Goal: Task Accomplishment & Management: Manage account settings

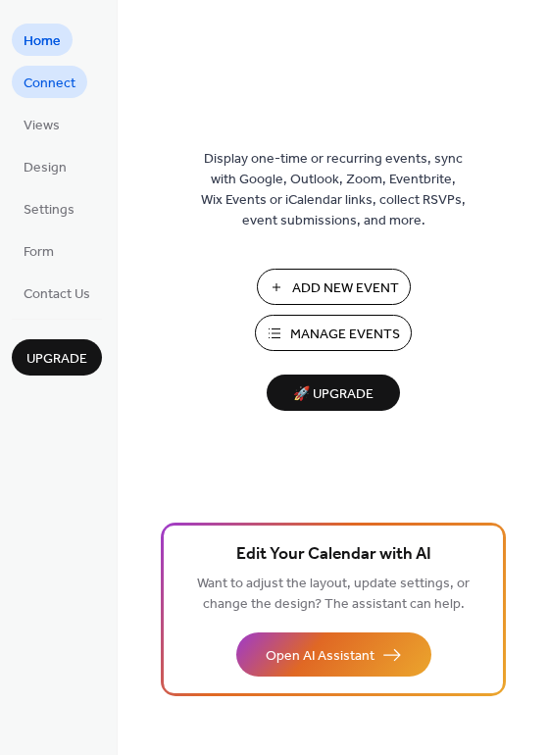
click at [44, 85] on span "Connect" at bounding box center [50, 84] width 52 height 21
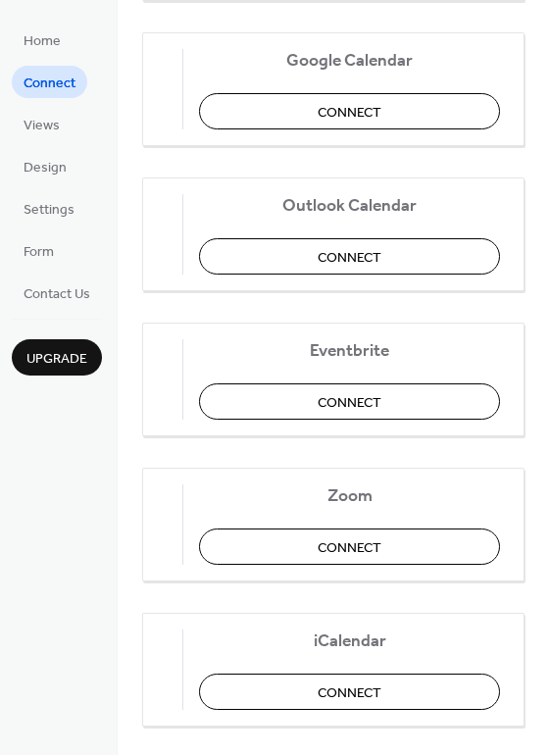
scroll to position [392, 0]
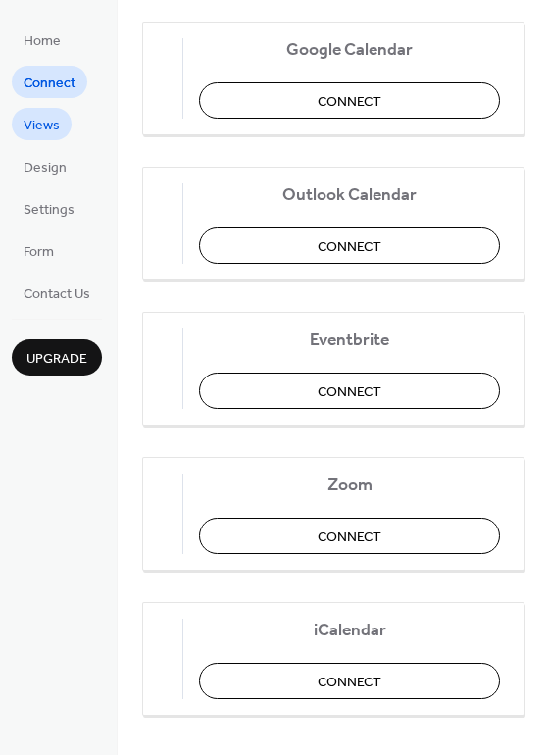
click at [43, 117] on span "Views" at bounding box center [42, 126] width 36 height 21
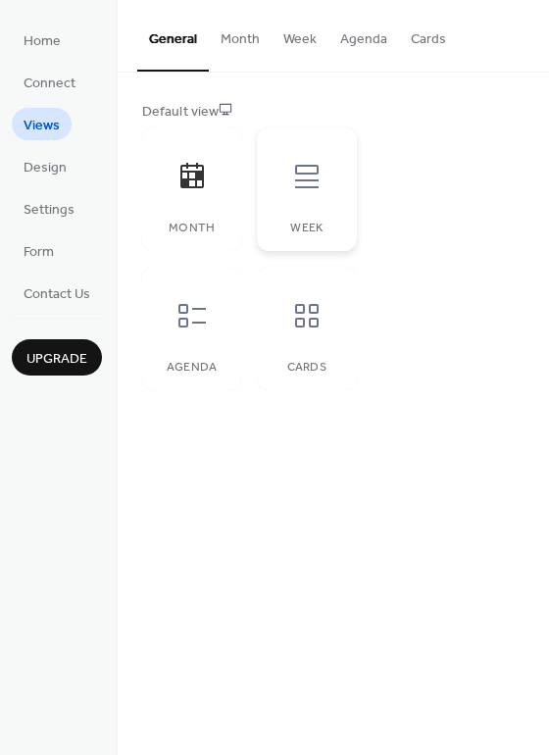
click at [304, 183] on icon at bounding box center [306, 176] width 31 height 31
click at [301, 344] on div at bounding box center [306, 315] width 59 height 59
click at [165, 345] on div "Agenda" at bounding box center [191, 329] width 99 height 124
click at [306, 223] on div "Week" at bounding box center [306, 229] width 60 height 14
click at [226, 52] on button "Month" at bounding box center [240, 35] width 63 height 70
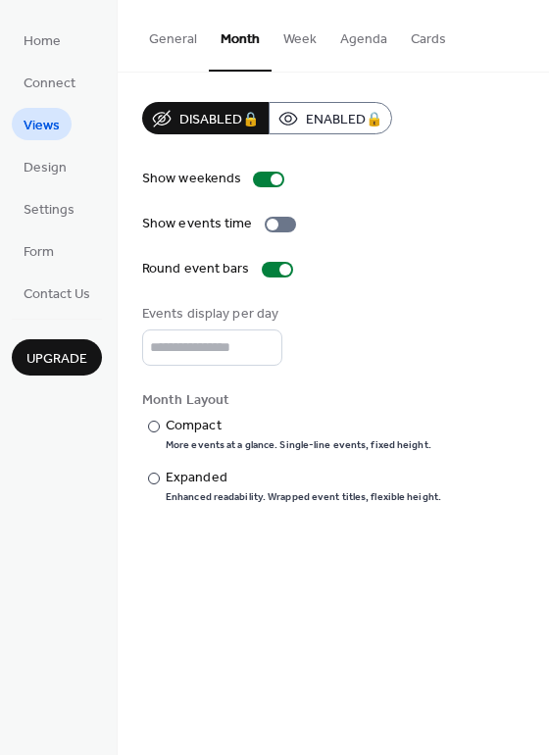
click at [179, 47] on button "General" at bounding box center [173, 35] width 72 height 70
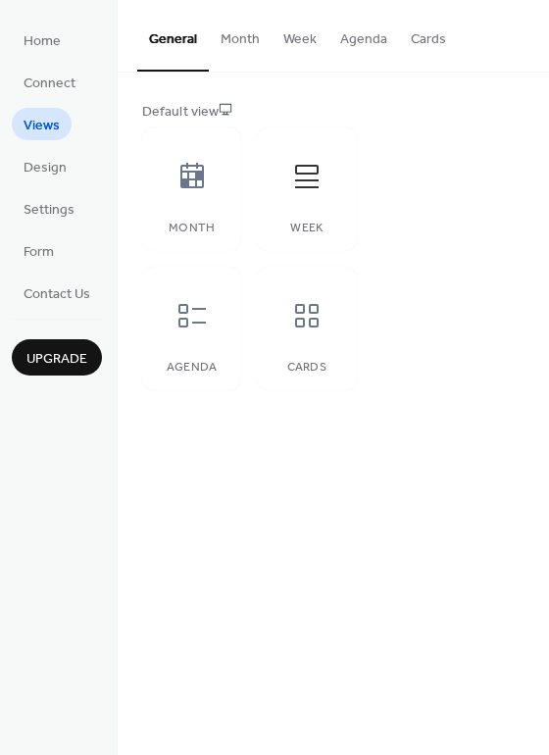
click at [309, 46] on button "Week" at bounding box center [300, 35] width 57 height 70
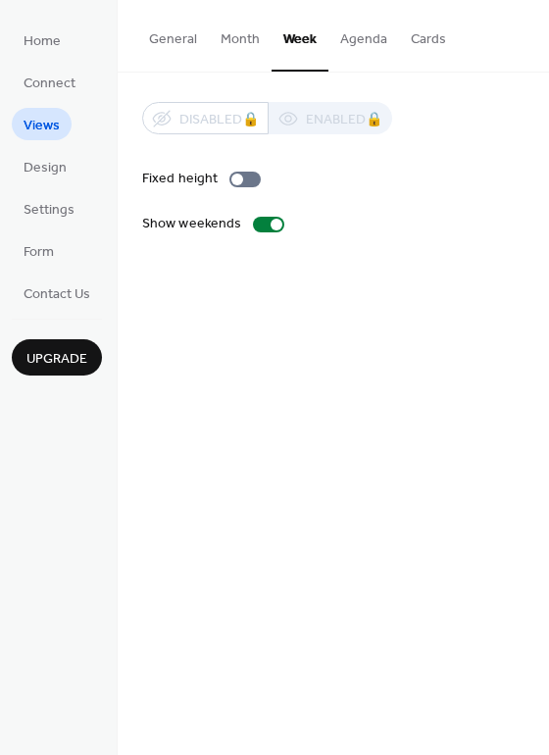
click at [366, 40] on button "Agenda" at bounding box center [363, 35] width 71 height 70
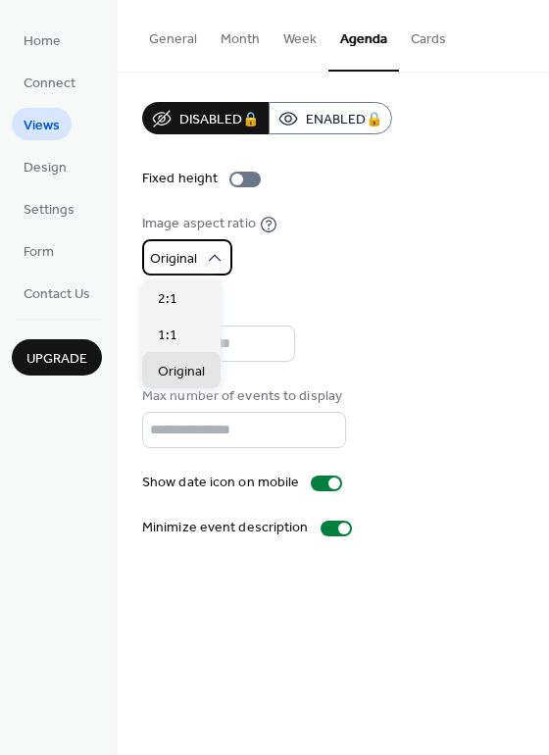
click at [214, 261] on icon at bounding box center [215, 258] width 20 height 20
click at [263, 267] on div "Original" at bounding box center [209, 257] width 135 height 36
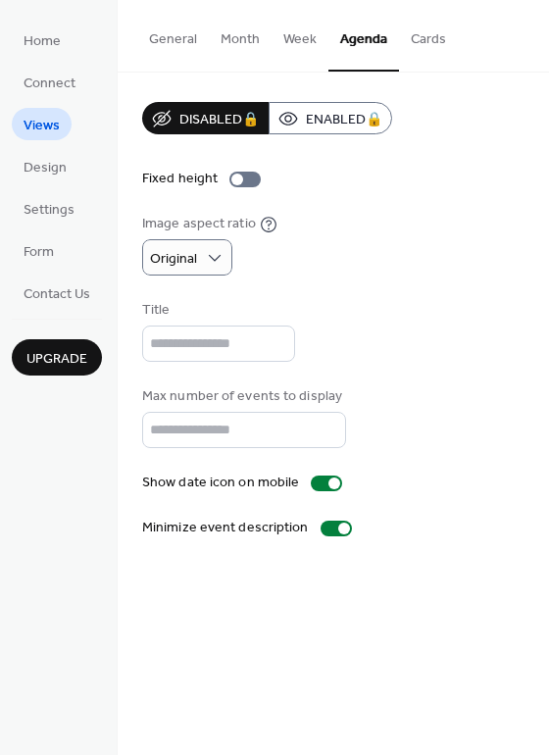
click at [280, 50] on button "Week" at bounding box center [300, 35] width 57 height 70
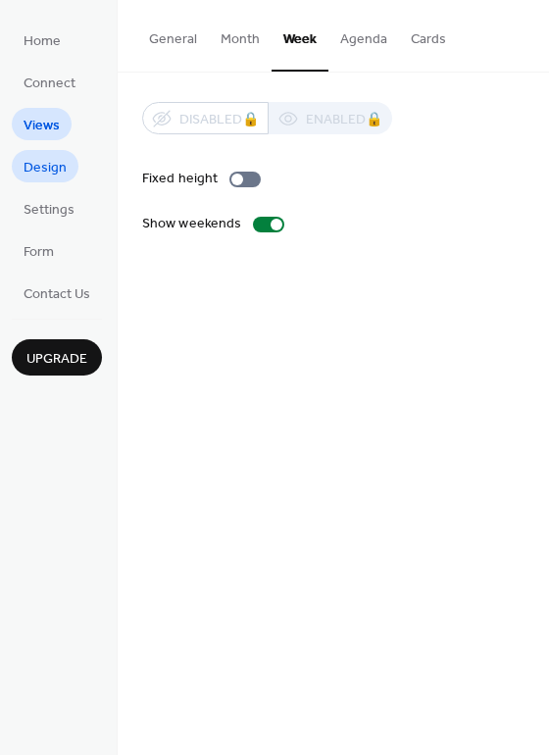
click at [42, 168] on span "Design" at bounding box center [45, 168] width 43 height 21
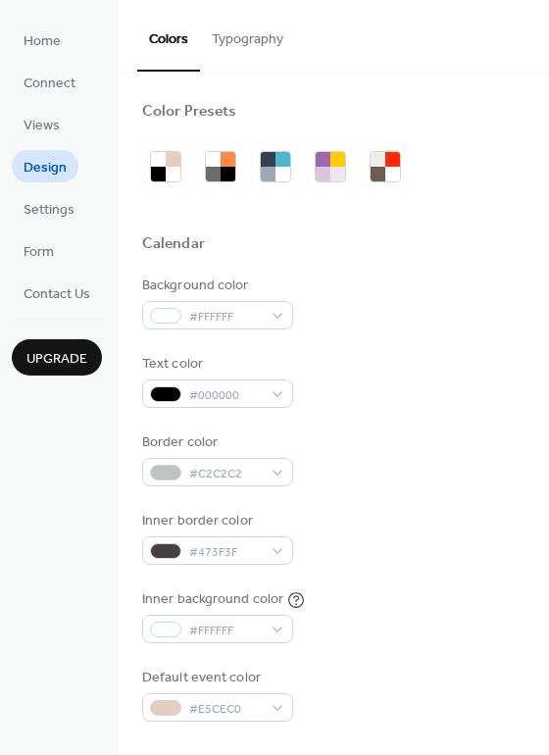
click at [238, 331] on div "Background color #FFFFFF Text color #000000 Border color #C2C2C2 Inner border c…" at bounding box center [333, 499] width 382 height 446
click at [235, 328] on div "#FFFFFF" at bounding box center [217, 315] width 151 height 28
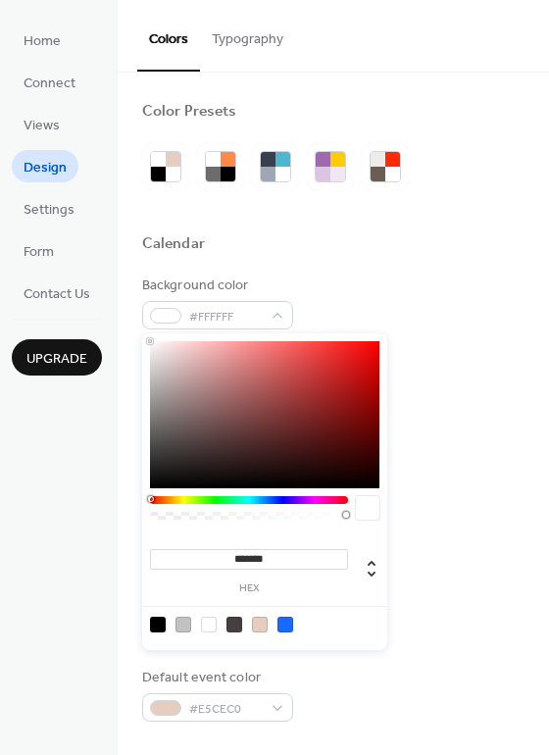
type input "*******"
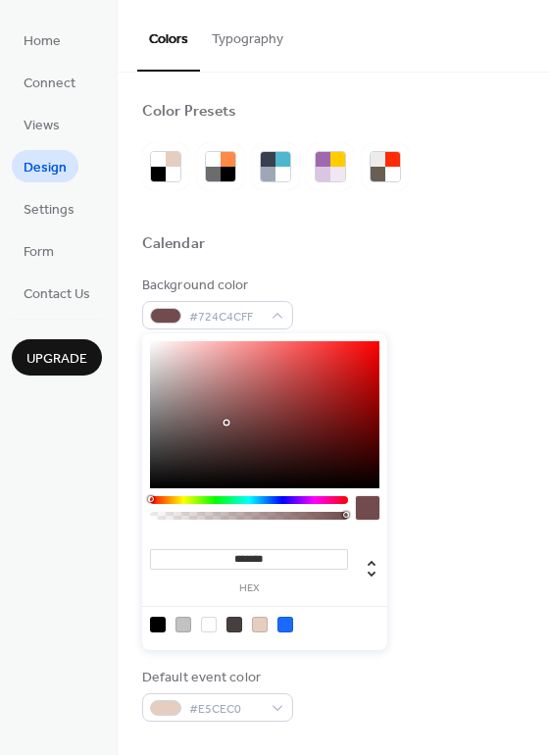
click at [226, 423] on div at bounding box center [264, 414] width 229 height 147
click at [420, 317] on div "Background color #724C4CFF" at bounding box center [333, 303] width 382 height 54
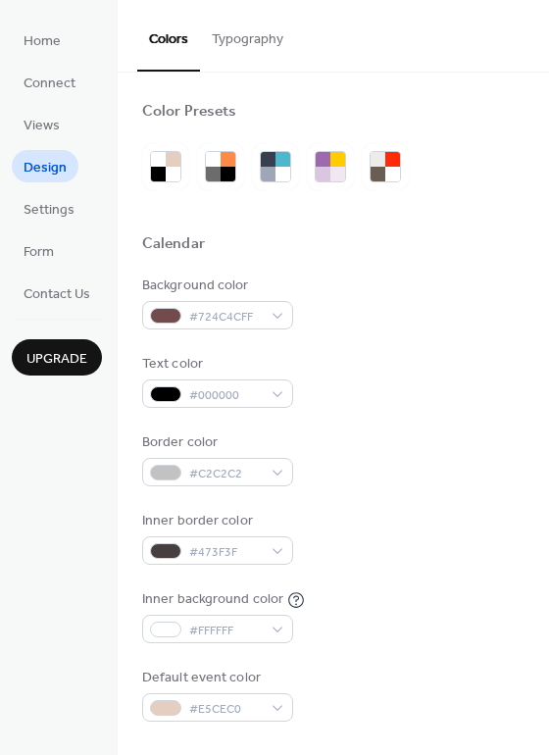
click at [260, 25] on button "Typography" at bounding box center [247, 35] width 95 height 70
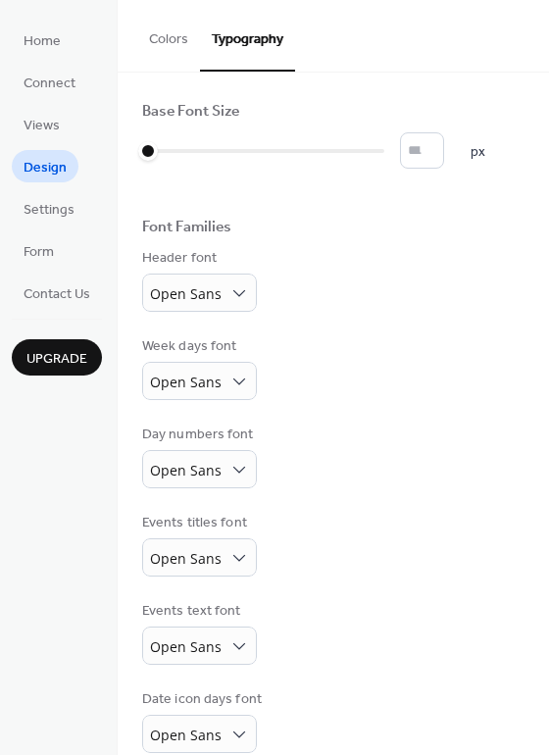
click at [174, 43] on button "Colors" at bounding box center [168, 35] width 63 height 70
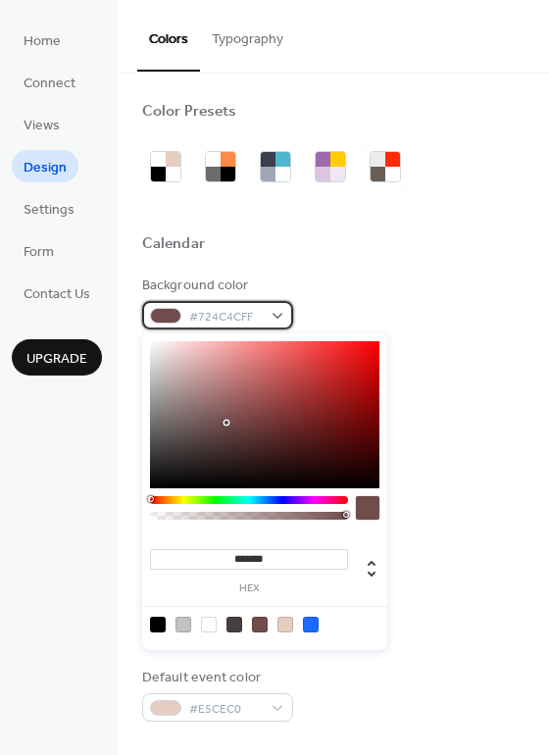
click at [218, 320] on span "#724C4CFF" at bounding box center [225, 317] width 73 height 21
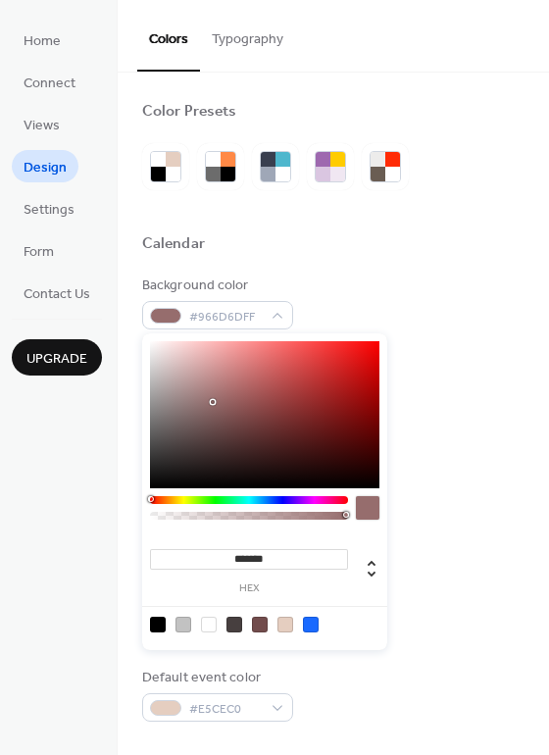
click at [213, 402] on div at bounding box center [264, 414] width 229 height 147
click at [334, 375] on div at bounding box center [264, 414] width 229 height 147
type input "*******"
click at [369, 373] on div at bounding box center [264, 414] width 229 height 147
click at [444, 347] on div "Background color #C90909FF Text color #000000 Border color #C2C2C2 Inner border…" at bounding box center [333, 499] width 382 height 446
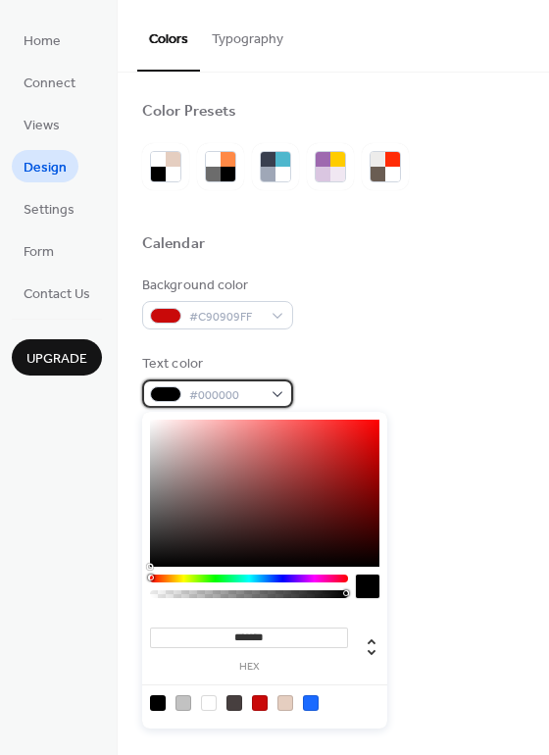
click at [241, 398] on span "#000000" at bounding box center [225, 395] width 73 height 21
click at [170, 427] on div at bounding box center [264, 493] width 229 height 147
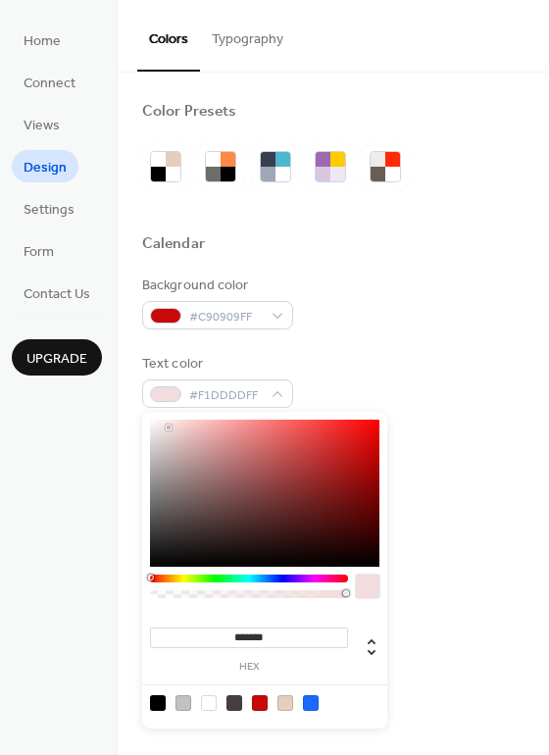
type input "*******"
drag, startPoint x: 155, startPoint y: 436, endPoint x: 167, endPoint y: 435, distance: 11.8
click at [156, 436] on div at bounding box center [264, 493] width 229 height 147
click at [369, 363] on div "Text color #E2DCDCFF" at bounding box center [333, 381] width 382 height 54
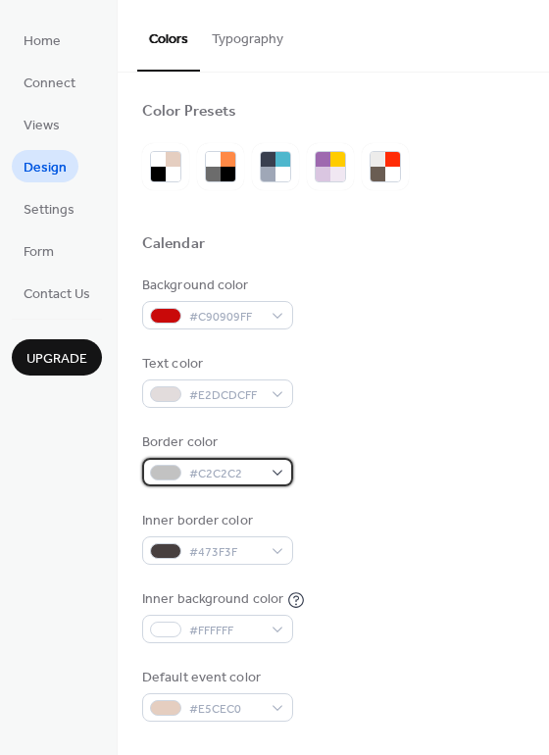
click at [208, 469] on span "#C2C2C2" at bounding box center [225, 474] width 73 height 21
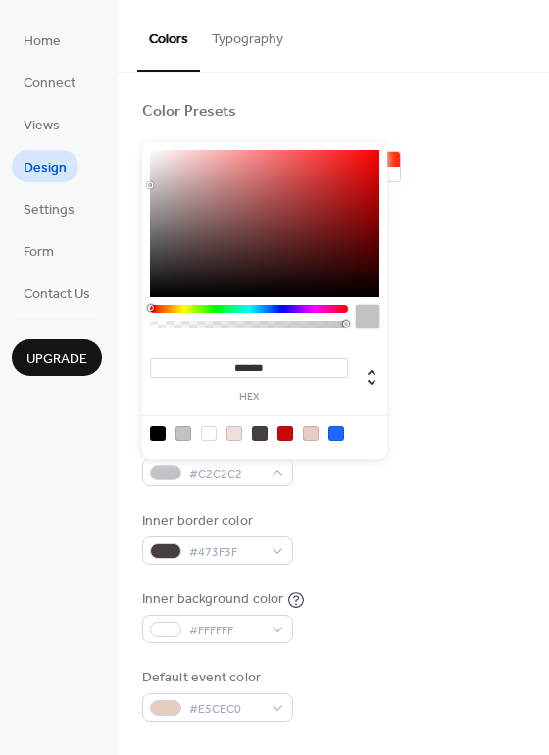
type input "*******"
click at [375, 175] on div at bounding box center [264, 223] width 229 height 147
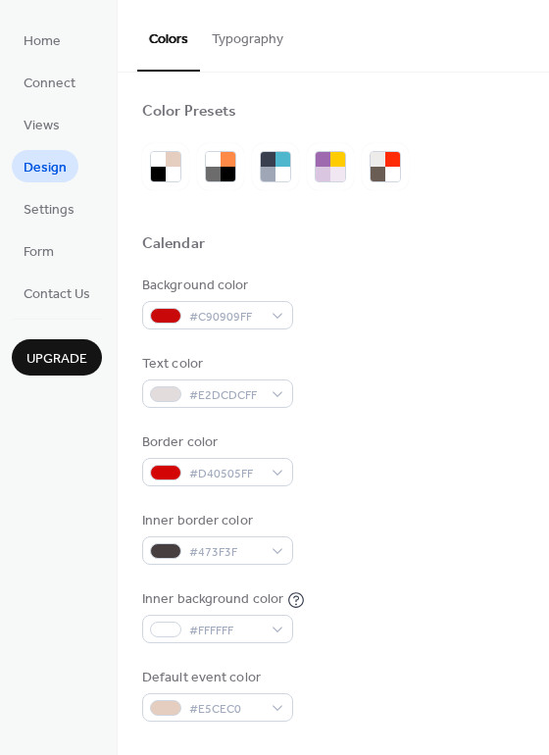
click at [436, 208] on div at bounding box center [333, 212] width 382 height 44
click at [210, 550] on span "#473F3F" at bounding box center [225, 552] width 73 height 21
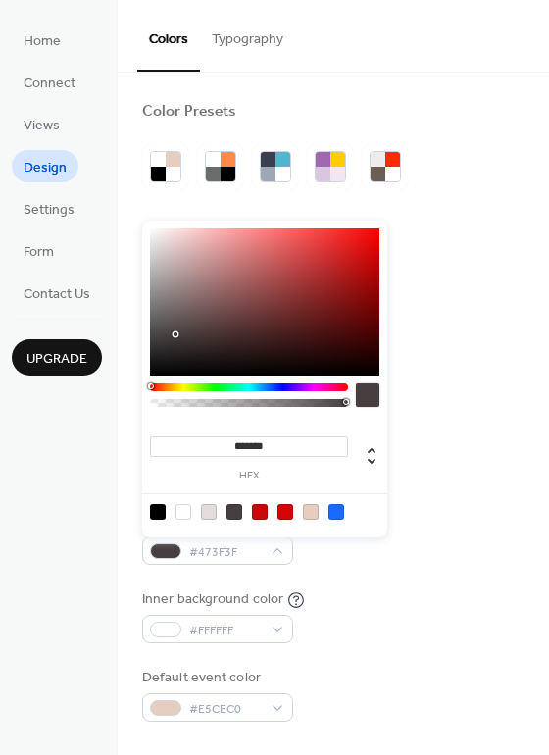
type input "*******"
click at [362, 245] on div at bounding box center [264, 301] width 229 height 147
click at [425, 422] on div "Background color #C90909FF Text color #E2DCDCFF Border color #D40505FF Inner bo…" at bounding box center [333, 499] width 382 height 446
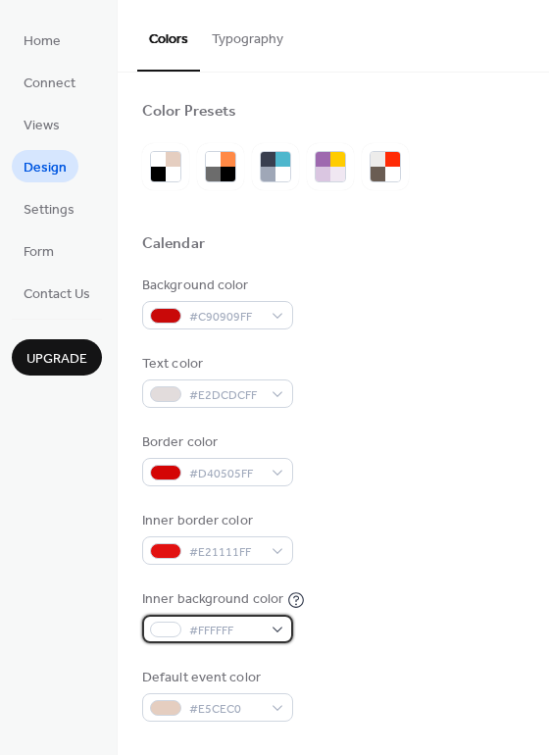
click at [229, 640] on span "#FFFFFF" at bounding box center [225, 631] width 73 height 21
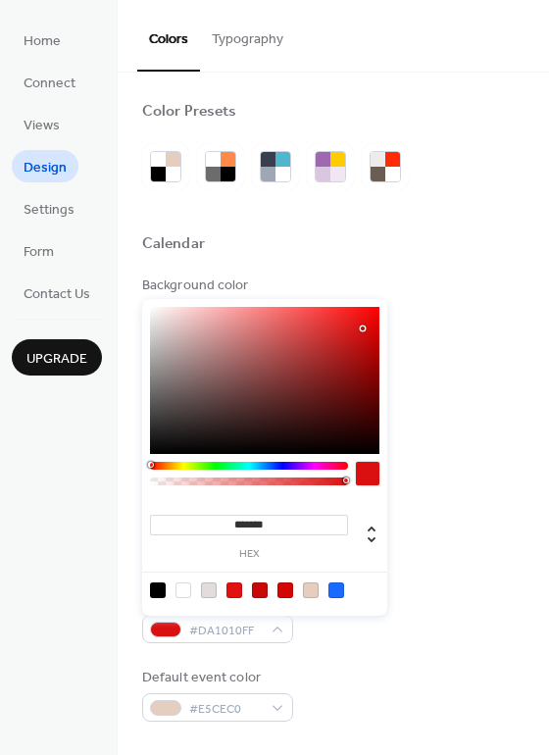
click at [363, 328] on div at bounding box center [264, 380] width 229 height 147
click at [339, 426] on div at bounding box center [264, 380] width 229 height 147
click at [276, 417] on div at bounding box center [264, 380] width 229 height 147
click at [172, 328] on div at bounding box center [264, 380] width 229 height 147
type input "*******"
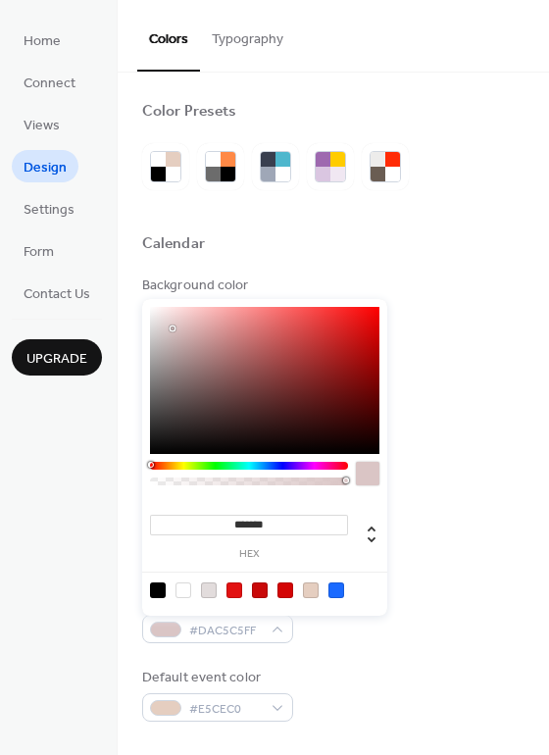
click at [332, 442] on div at bounding box center [264, 380] width 229 height 147
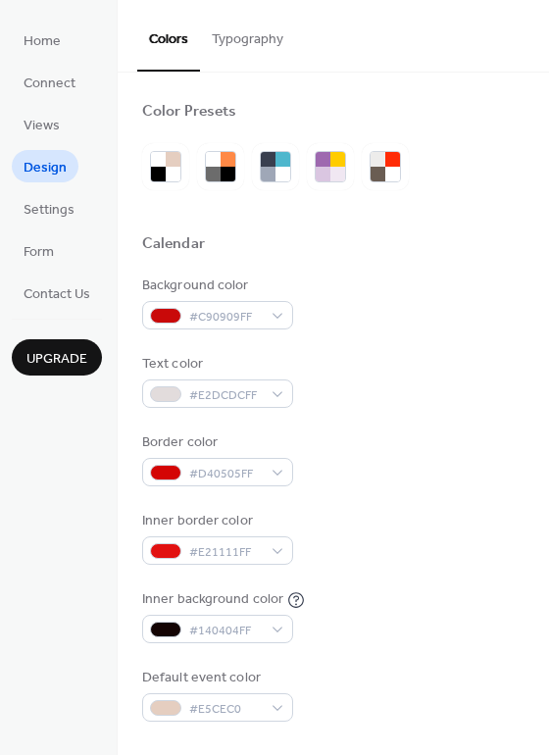
click at [418, 321] on div "Background color #C90909FF" at bounding box center [333, 303] width 382 height 54
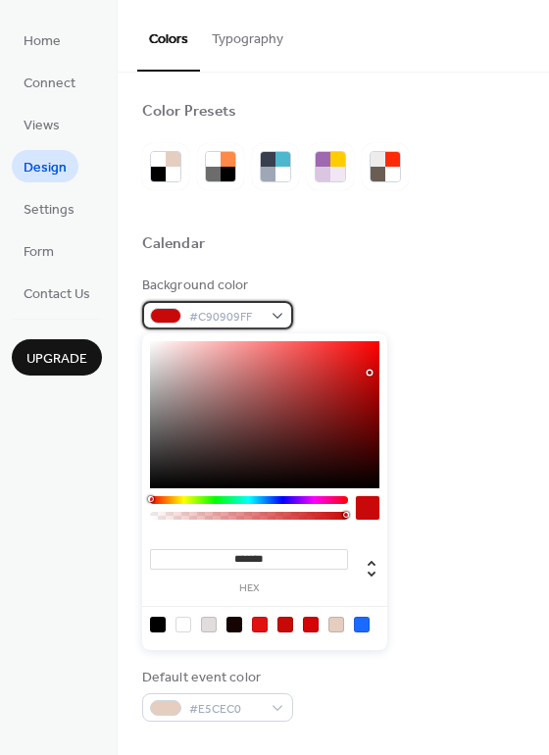
click at [263, 320] on div "#C90909FF" at bounding box center [217, 315] width 151 height 28
click at [208, 410] on div at bounding box center [264, 414] width 229 height 147
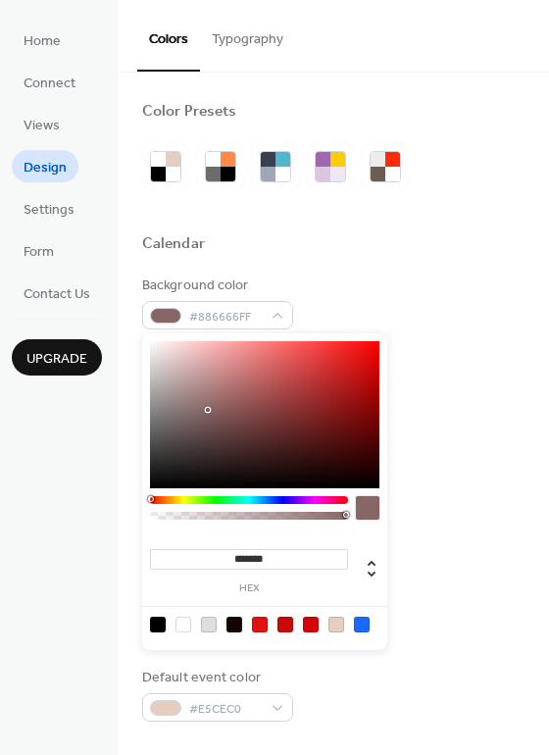
click at [162, 363] on div at bounding box center [264, 414] width 229 height 147
drag, startPoint x: 240, startPoint y: 444, endPoint x: 251, endPoint y: 442, distance: 11.0
click at [242, 444] on div at bounding box center [264, 414] width 229 height 147
type input "*******"
click at [200, 485] on div at bounding box center [264, 414] width 229 height 147
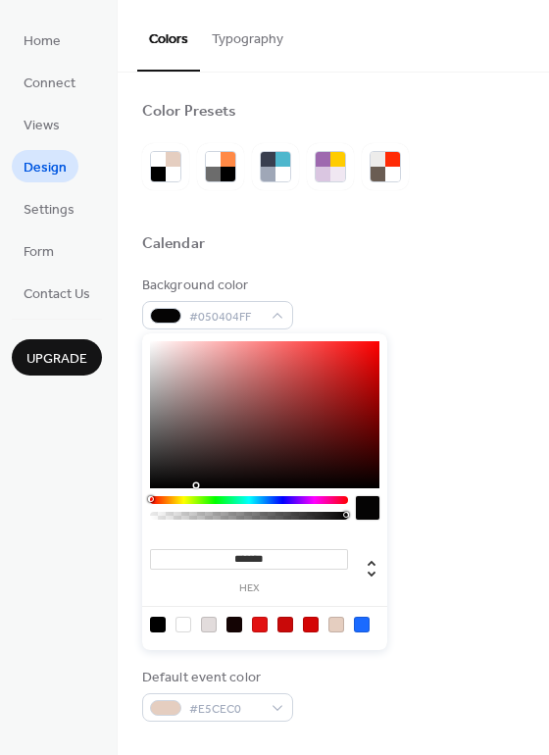
click at [420, 448] on div "Border color #D40505FF" at bounding box center [333, 459] width 382 height 54
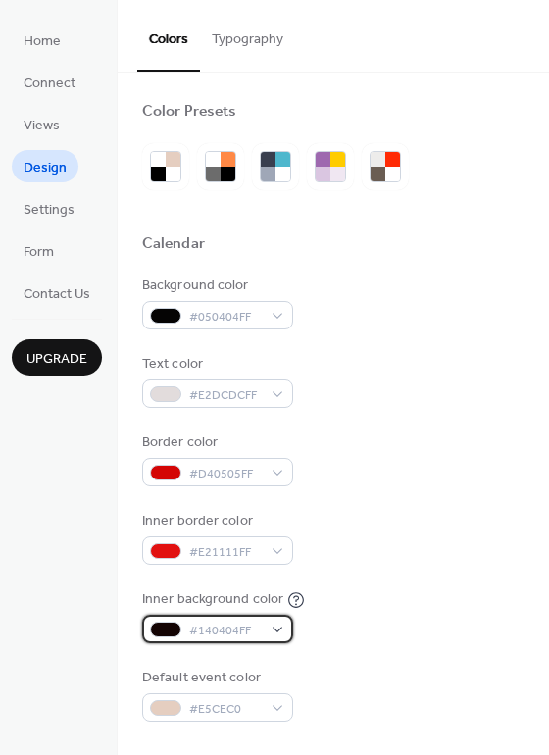
click at [184, 617] on div "#140404FF" at bounding box center [217, 629] width 151 height 28
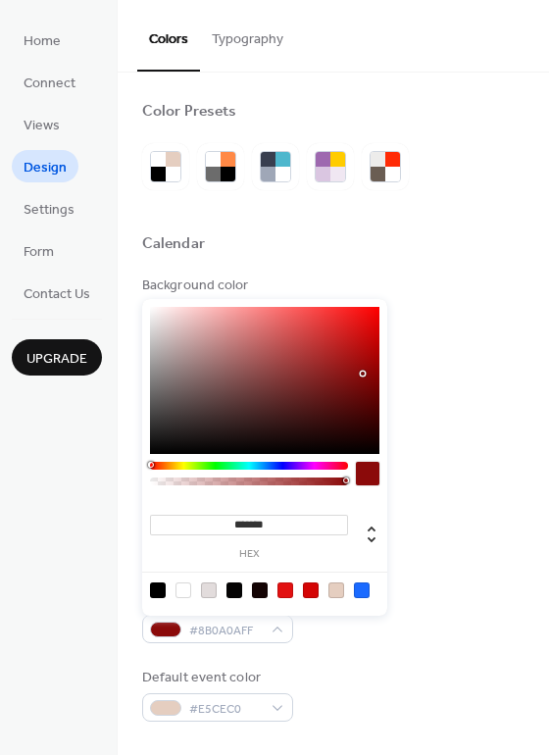
click at [363, 374] on div at bounding box center [264, 380] width 229 height 147
click at [329, 412] on div at bounding box center [264, 380] width 229 height 147
type input "*******"
click at [369, 418] on div at bounding box center [264, 380] width 229 height 147
click at [503, 421] on div "Background color #050404FF Text color #E2DCDCFF Border color #D40505FF Inner bo…" at bounding box center [333, 499] width 382 height 446
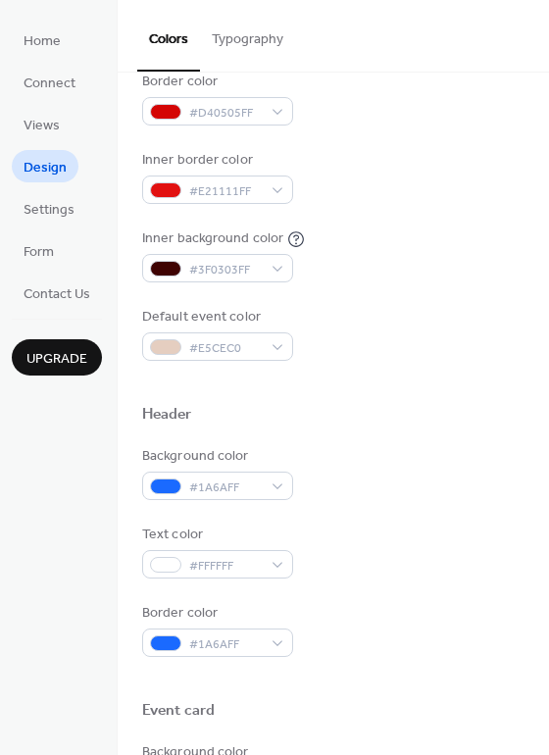
scroll to position [294, 0]
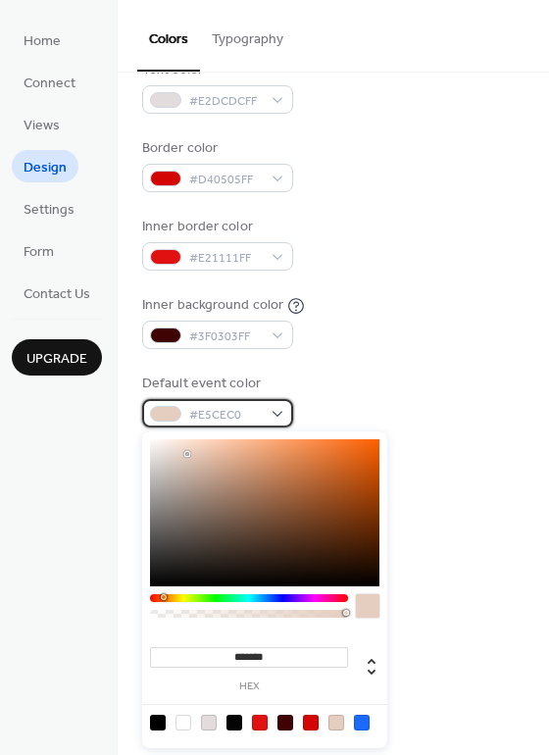
click at [263, 409] on div "#E5CEC0" at bounding box center [217, 413] width 151 height 28
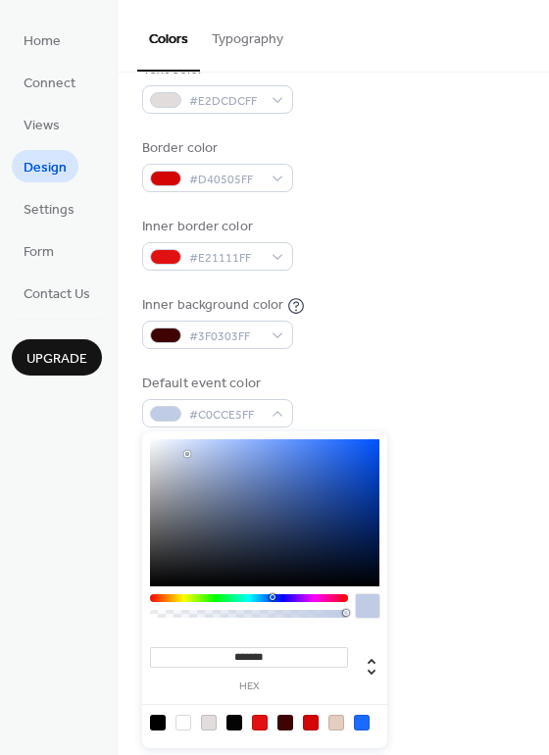
click at [272, 597] on div at bounding box center [249, 598] width 198 height 8
click at [270, 596] on div at bounding box center [271, 597] width 6 height 6
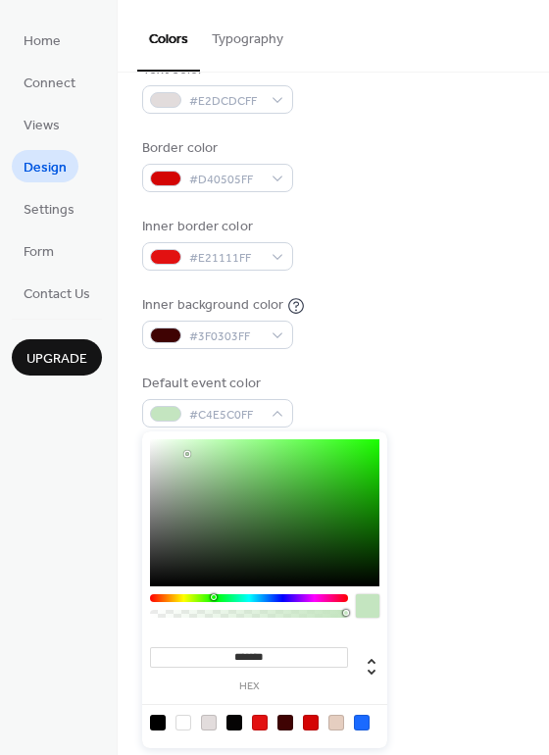
drag, startPoint x: 263, startPoint y: 596, endPoint x: 213, endPoint y: 599, distance: 50.1
click at [213, 599] on div at bounding box center [249, 598] width 198 height 8
type input "*******"
click at [347, 463] on div at bounding box center [264, 512] width 229 height 147
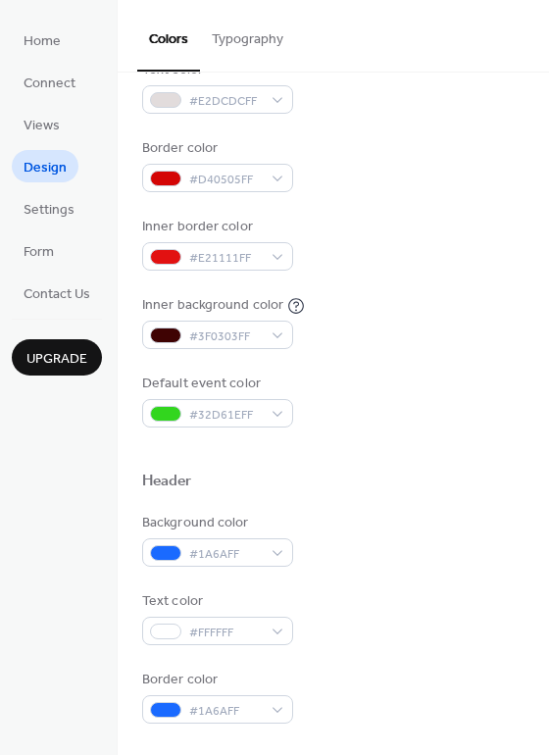
click at [452, 360] on div "Background color #050404FF Text color #E2DCDCFF Border color #D40505FF Inner bo…" at bounding box center [333, 204] width 382 height 446
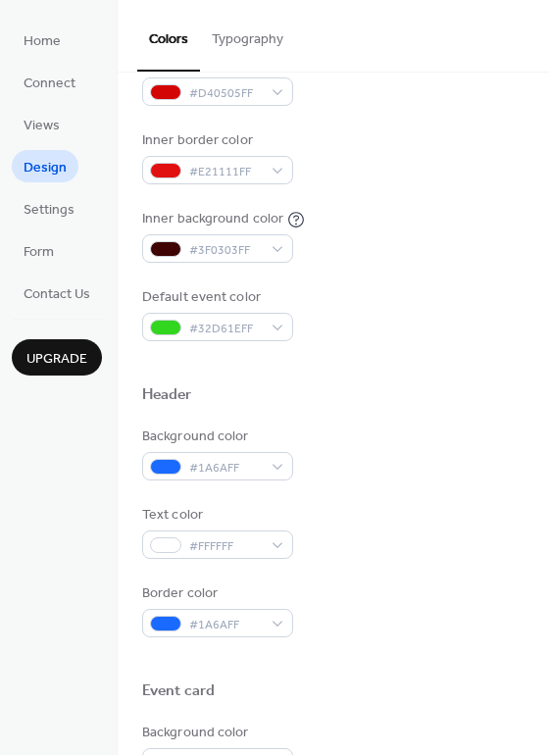
scroll to position [392, 0]
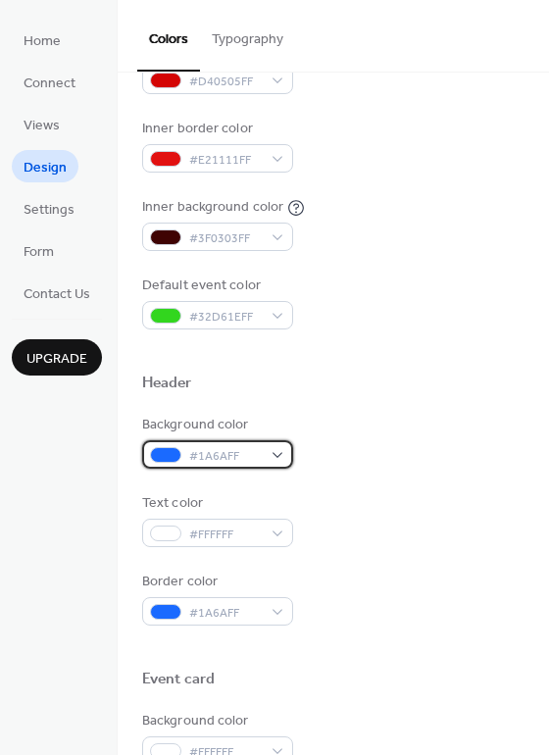
click at [249, 457] on span "#1A6AFF" at bounding box center [225, 456] width 73 height 21
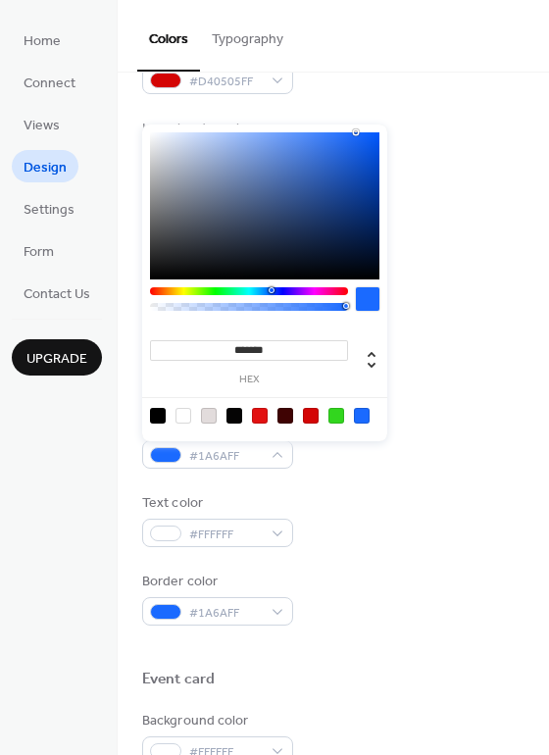
type input "*******"
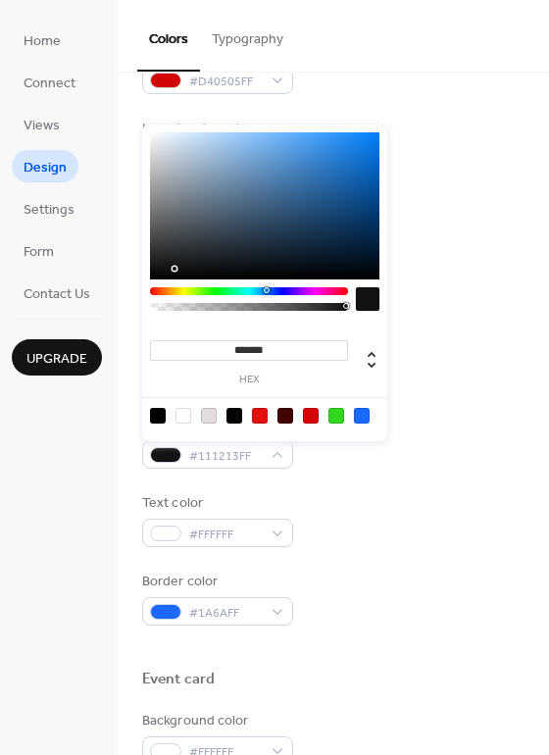
click at [166, 269] on div at bounding box center [264, 205] width 229 height 147
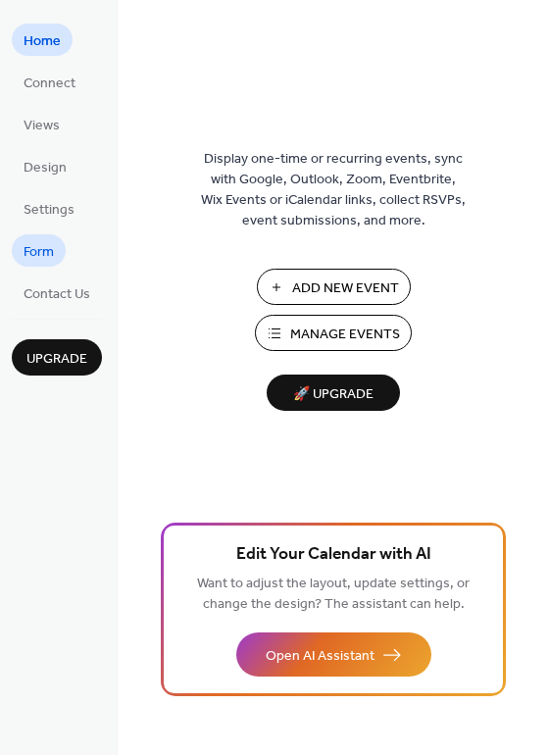
click at [55, 253] on link "Form" at bounding box center [39, 250] width 54 height 32
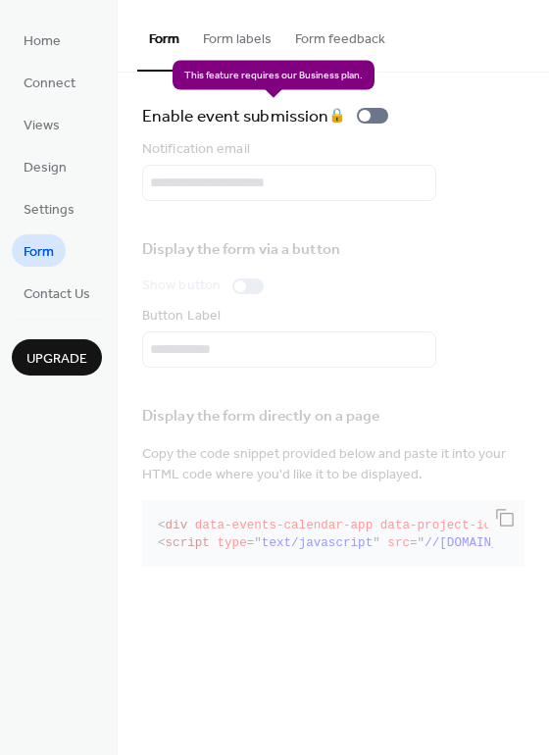
click at [380, 113] on div "Enable event submission 🔒" at bounding box center [269, 115] width 254 height 27
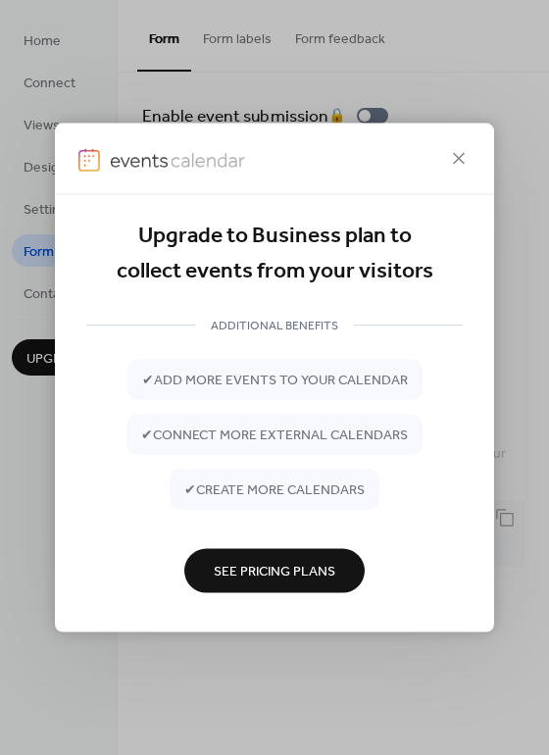
click at [286, 552] on button "See Pricing Plans" at bounding box center [274, 570] width 180 height 44
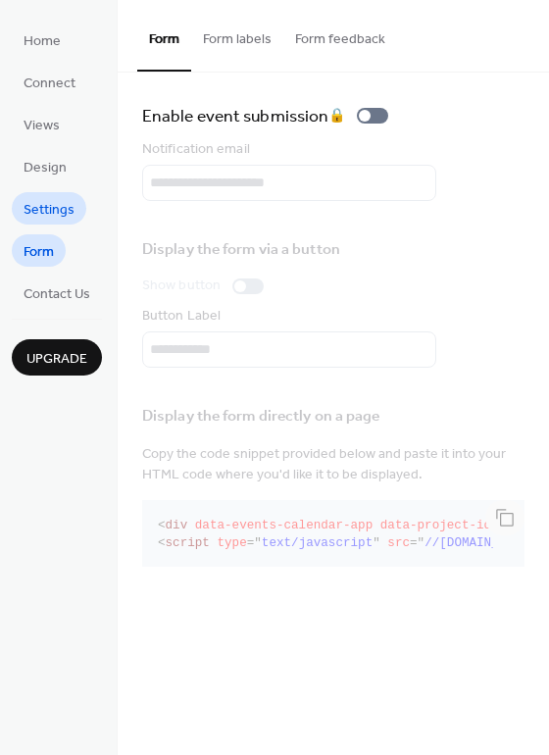
click at [67, 210] on span "Settings" at bounding box center [49, 210] width 51 height 21
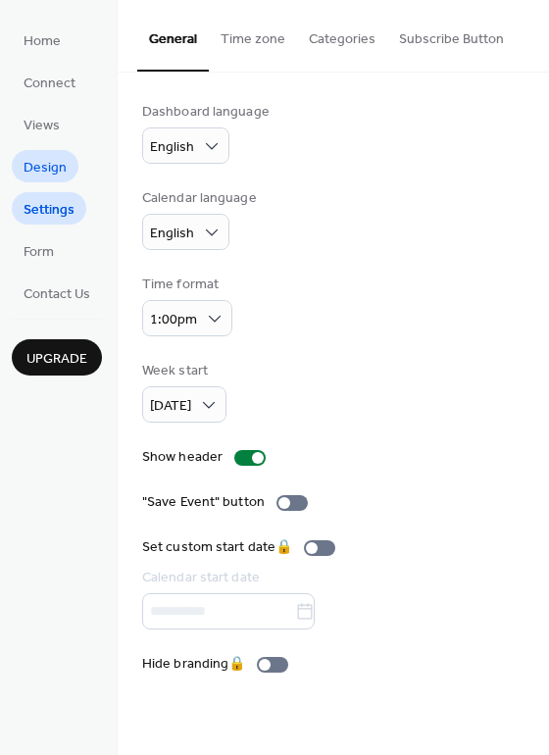
click at [52, 170] on span "Design" at bounding box center [45, 168] width 43 height 21
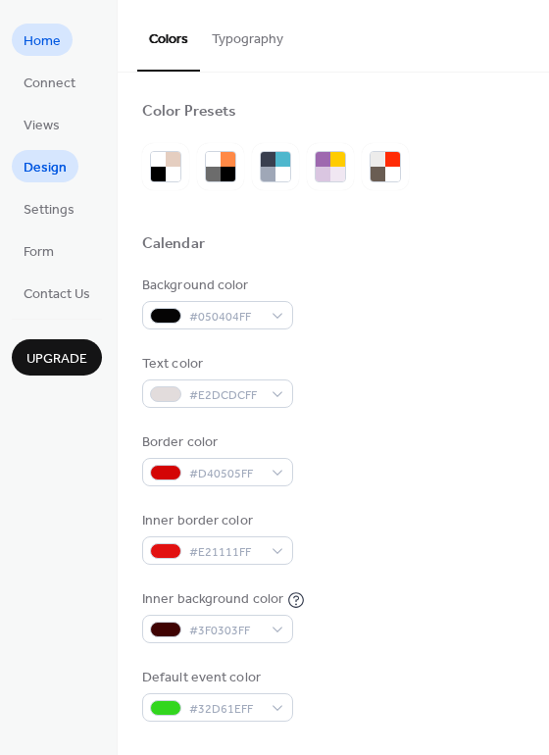
click at [34, 51] on span "Home" at bounding box center [42, 41] width 37 height 21
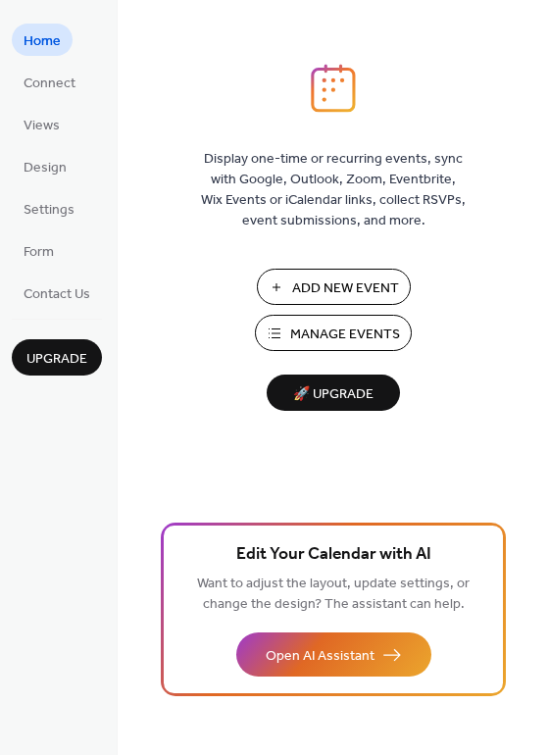
click at [303, 284] on span "Add New Event" at bounding box center [345, 288] width 107 height 21
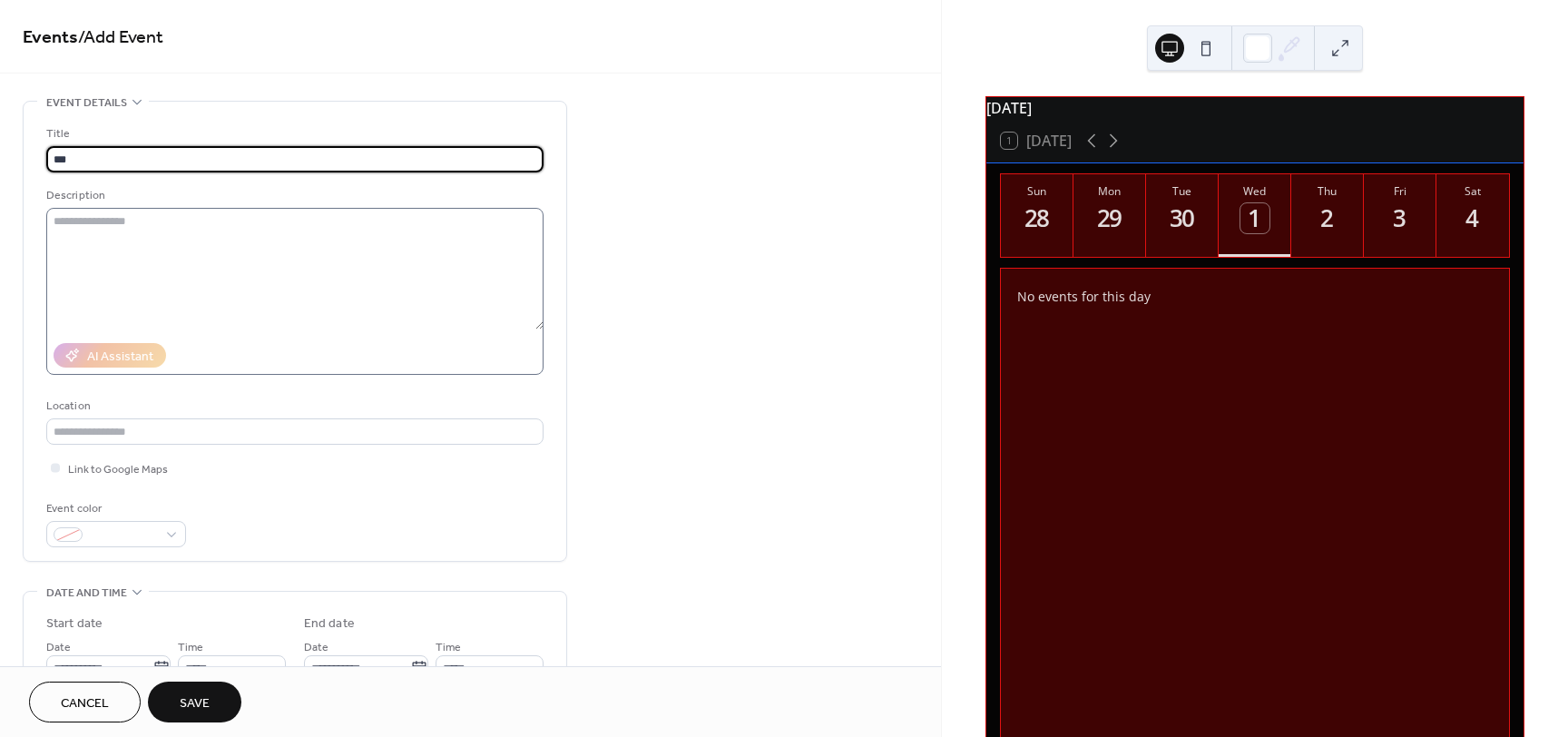
type input "***"
click at [215, 223] on textarea at bounding box center [294, 269] width 497 height 121
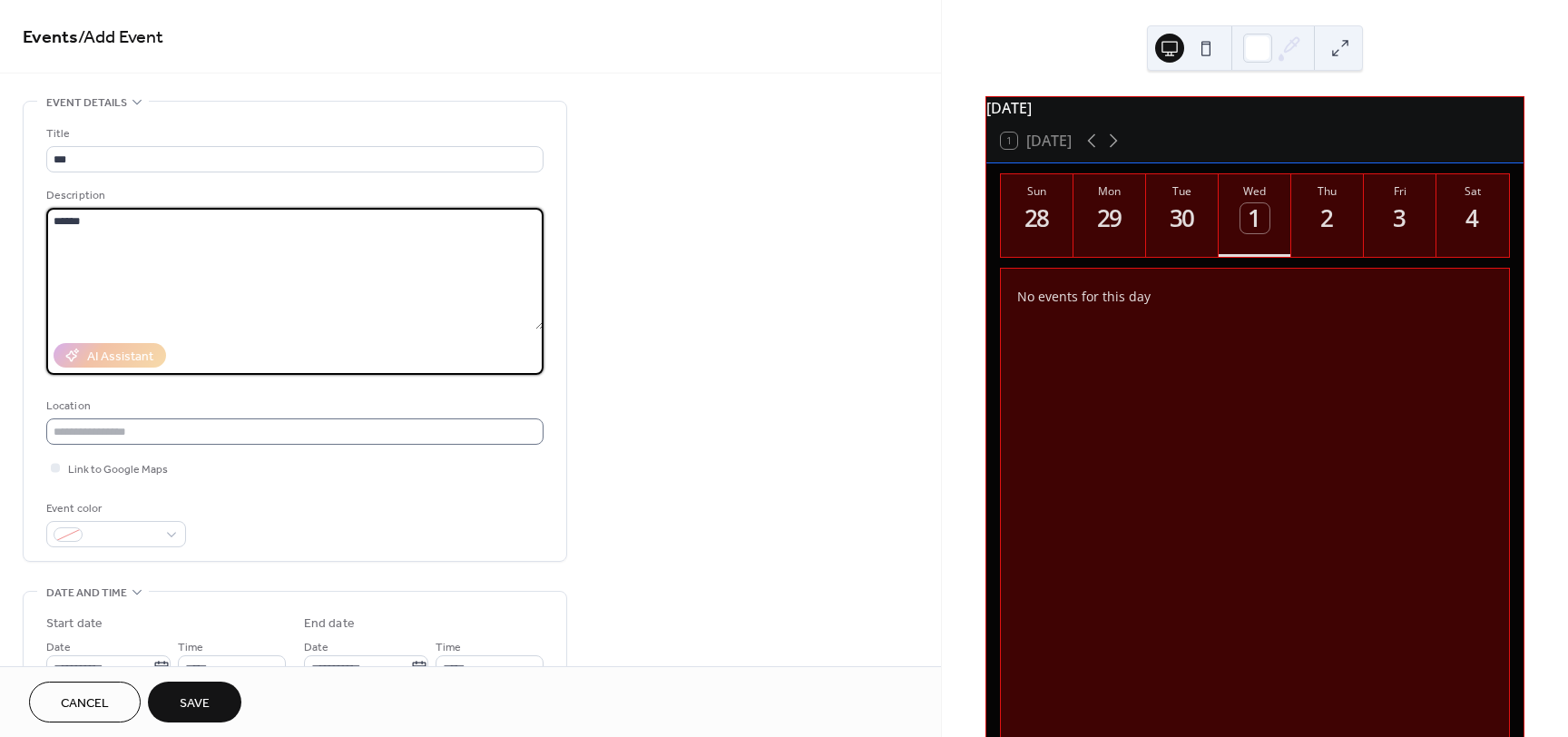
type textarea "******"
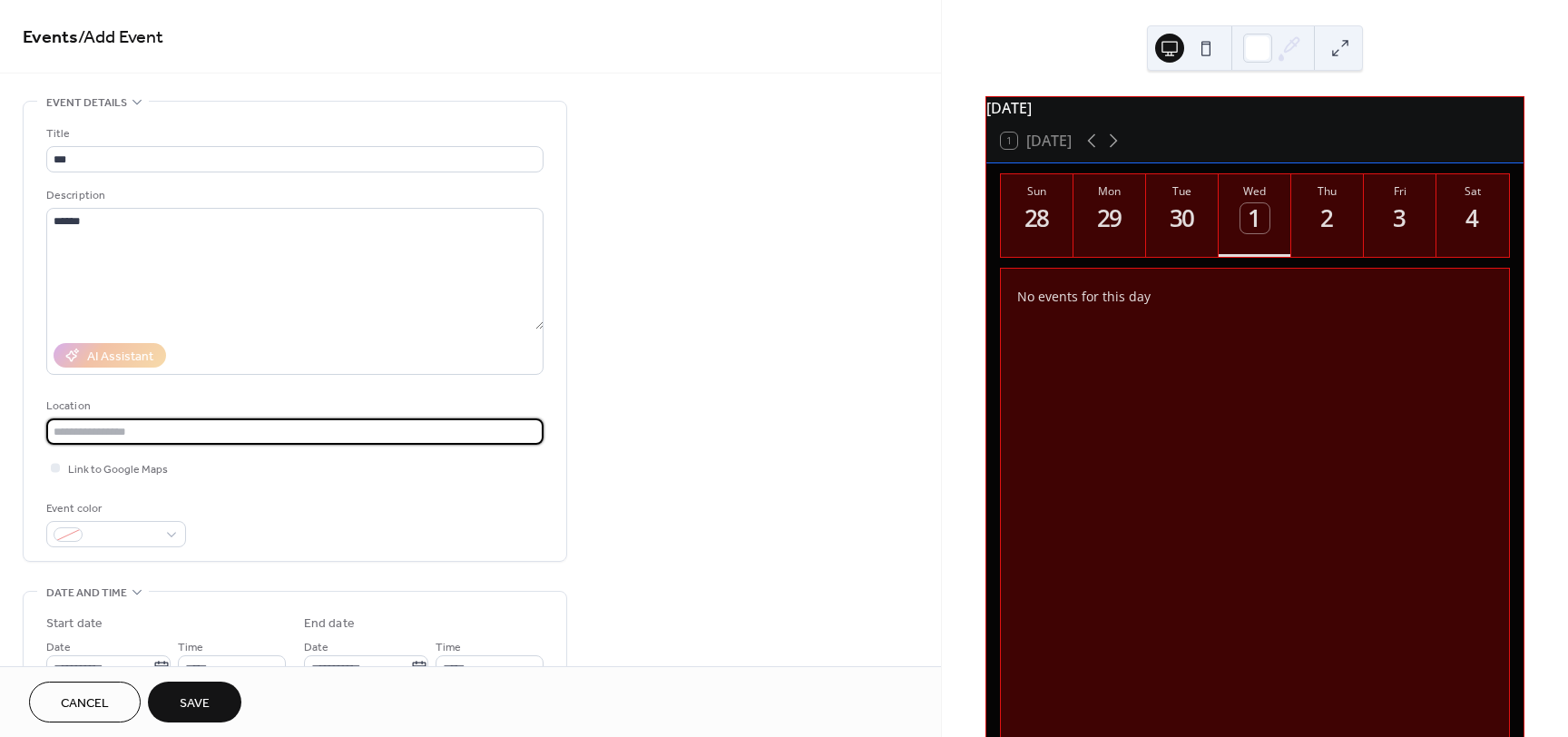
click at [162, 429] on input "text" at bounding box center [294, 431] width 497 height 26
type input "******"
click at [106, 538] on span at bounding box center [123, 536] width 68 height 19
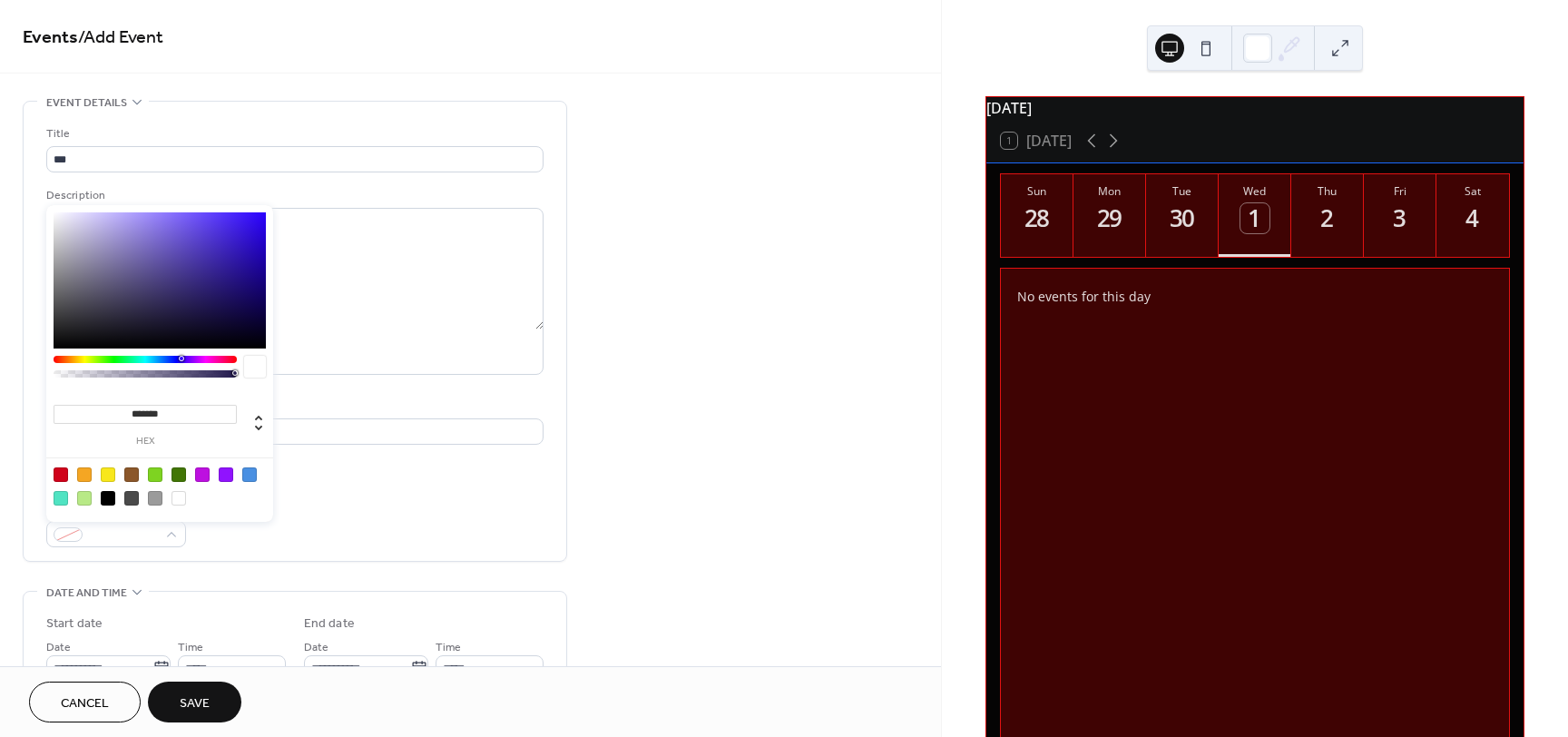
click at [180, 476] on div at bounding box center [179, 475] width 15 height 15
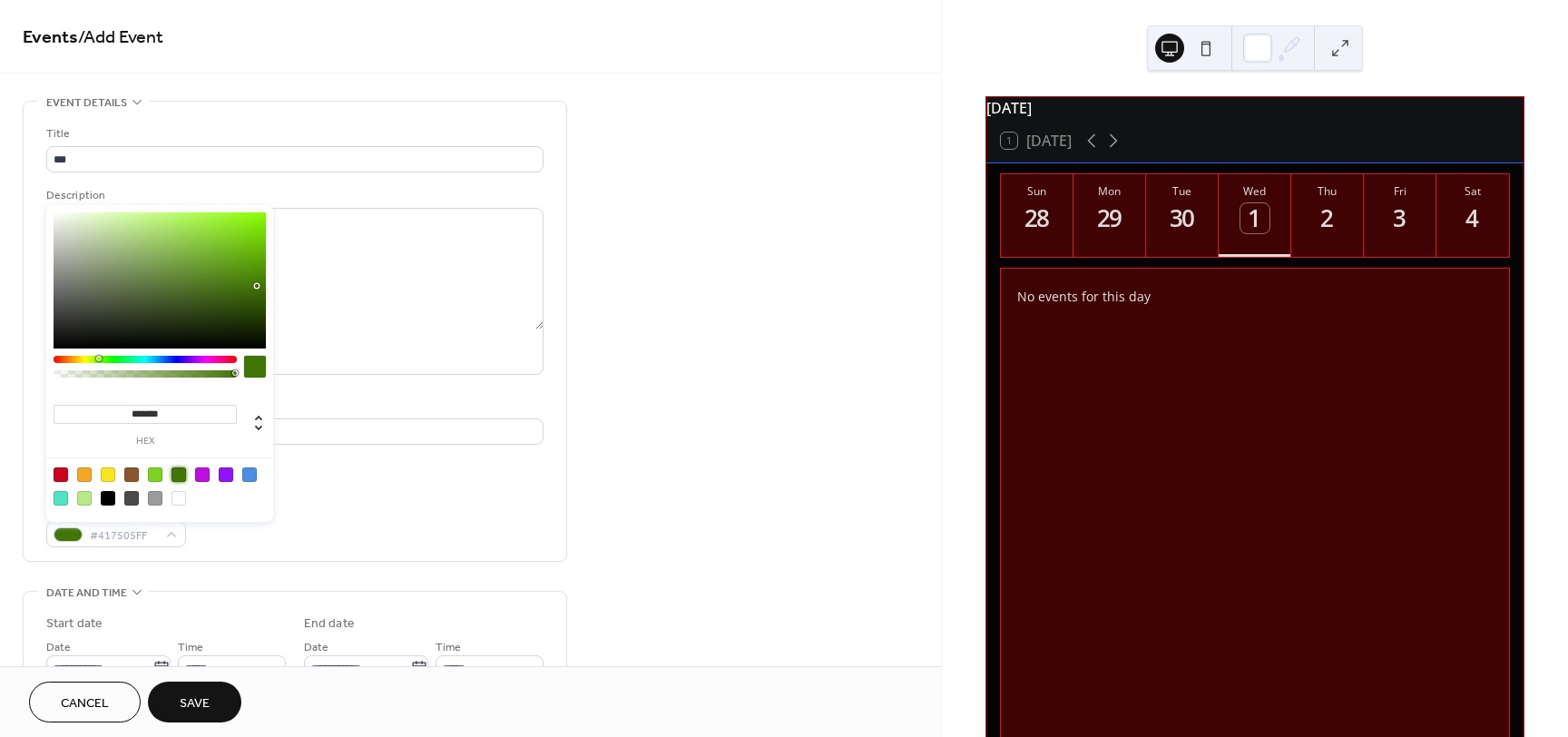
click at [247, 469] on div at bounding box center [250, 475] width 15 height 15
type input "*******"
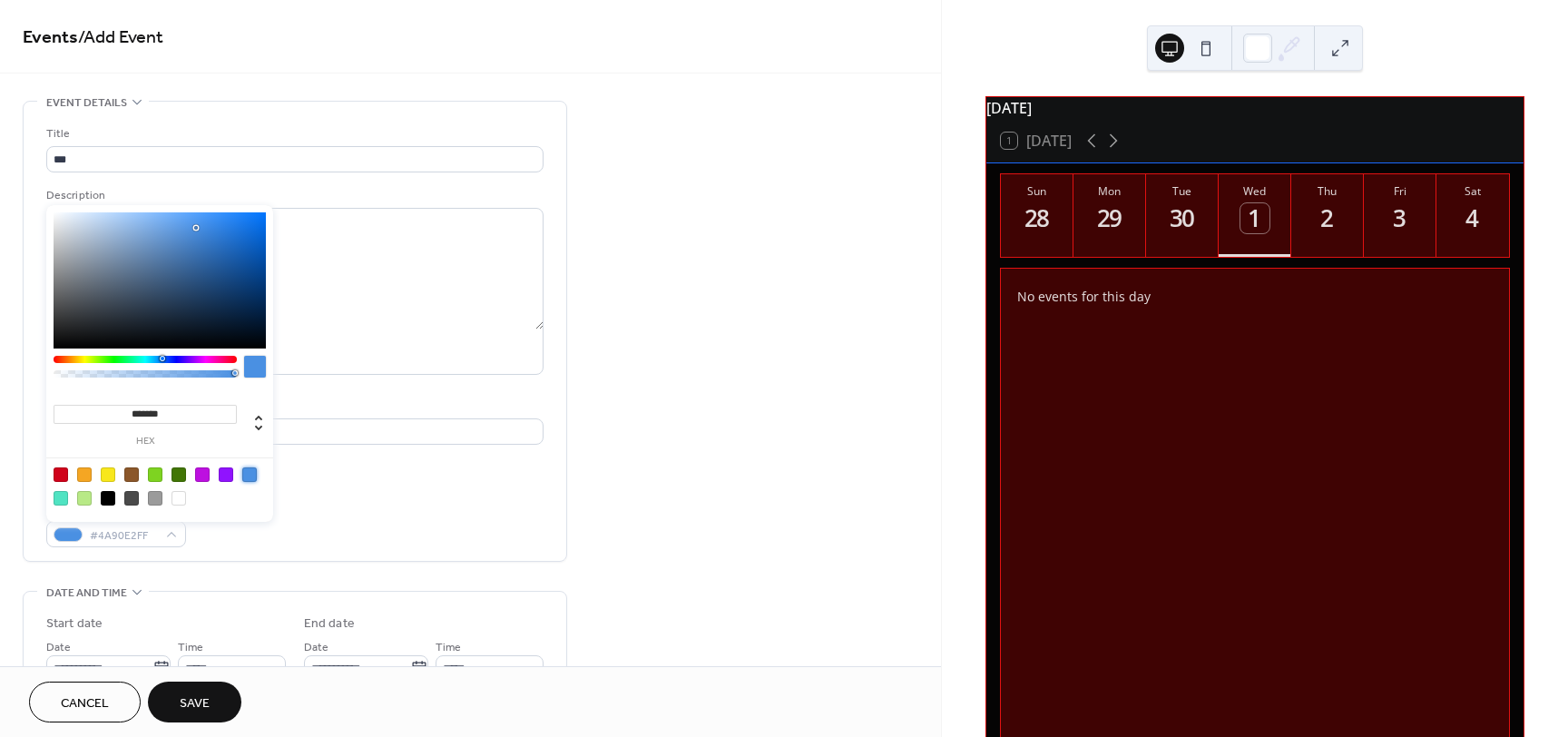
click at [659, 441] on div "**********" at bounding box center [470, 656] width 941 height 1111
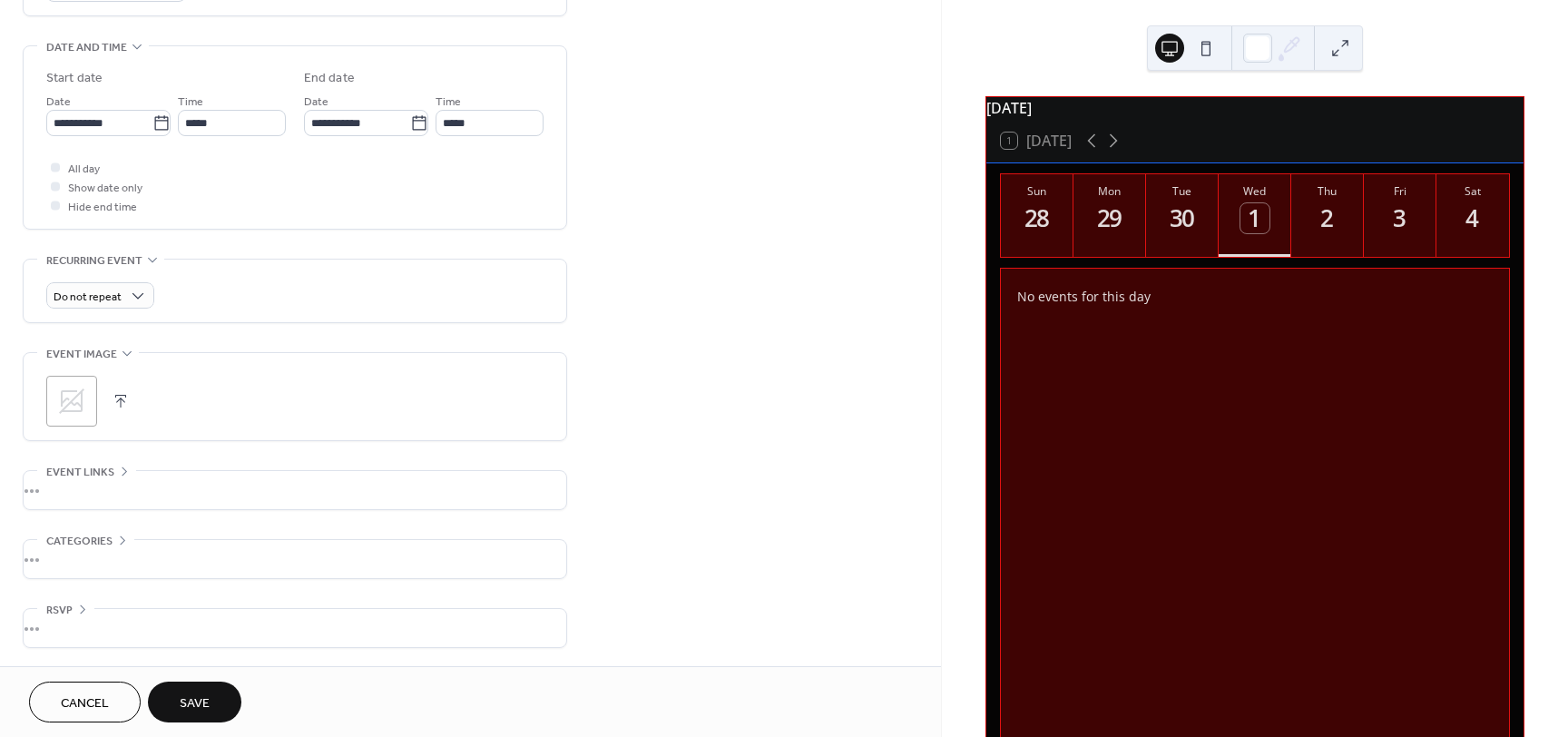
scroll to position [546, 0]
click at [68, 400] on icon at bounding box center [71, 401] width 29 height 29
click at [133, 610] on div "•••" at bounding box center [294, 628] width 542 height 38
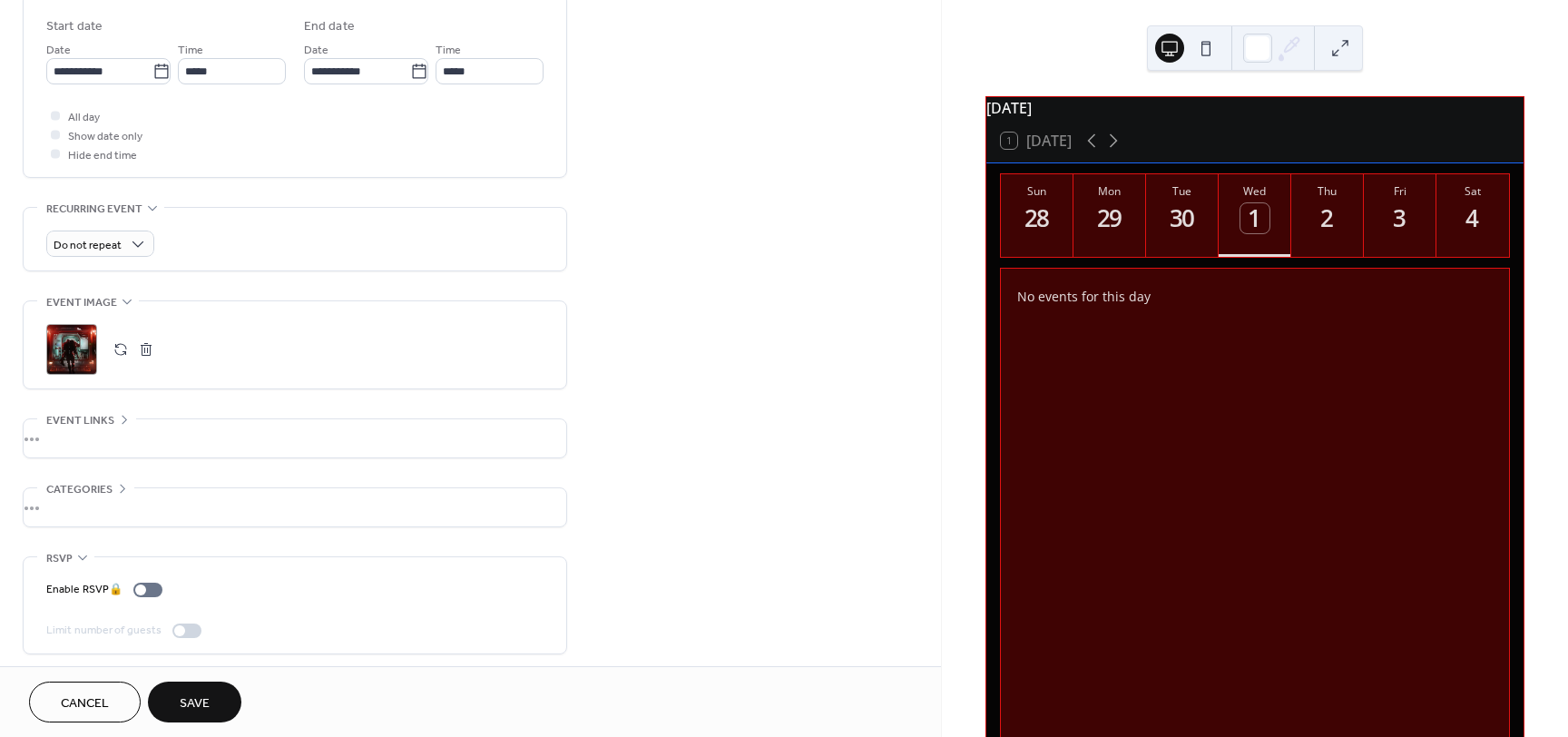
scroll to position [605, 0]
click at [117, 475] on icon at bounding box center [123, 482] width 15 height 15
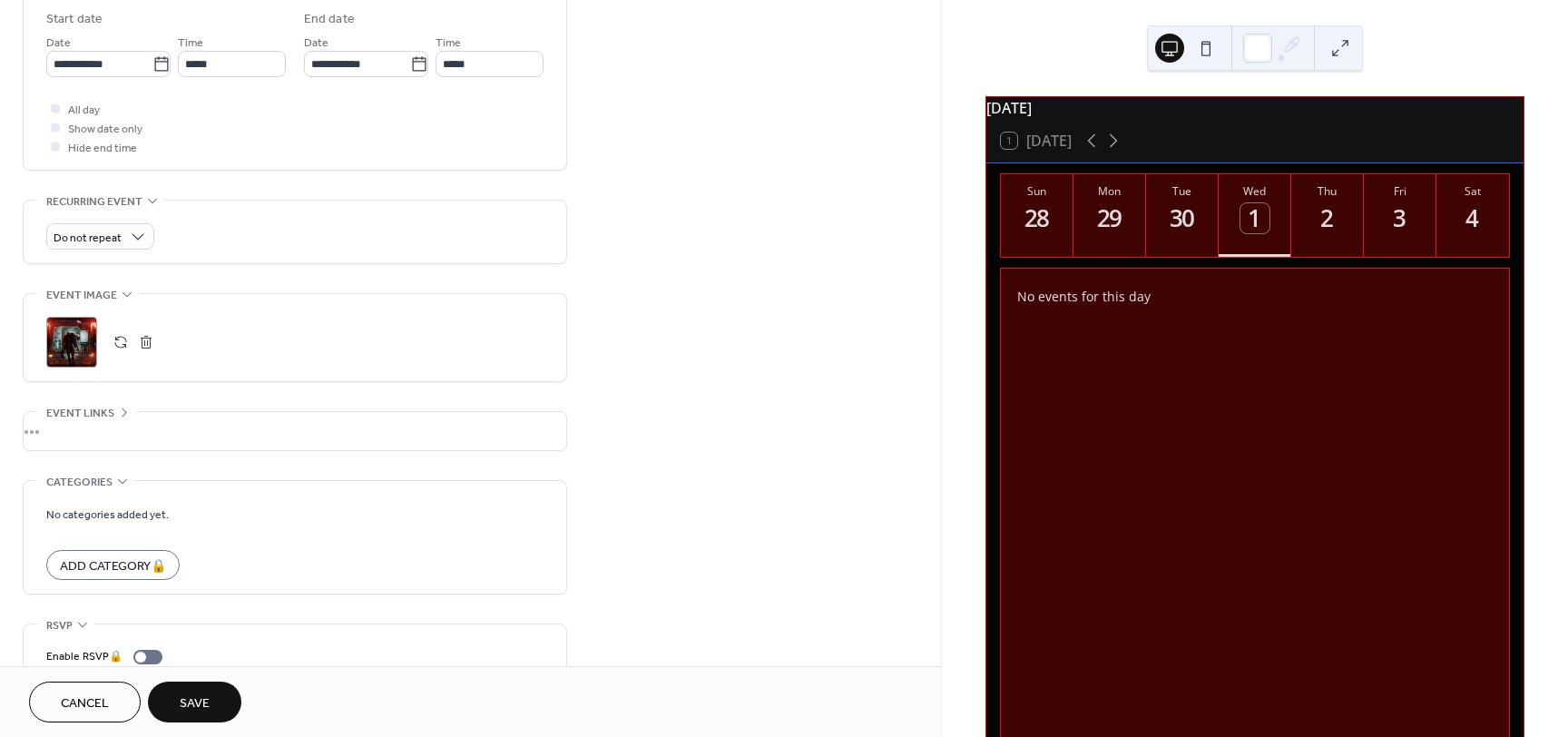
click at [106, 425] on div "•••" at bounding box center [294, 431] width 542 height 38
click at [118, 405] on icon at bounding box center [124, 412] width 15 height 15
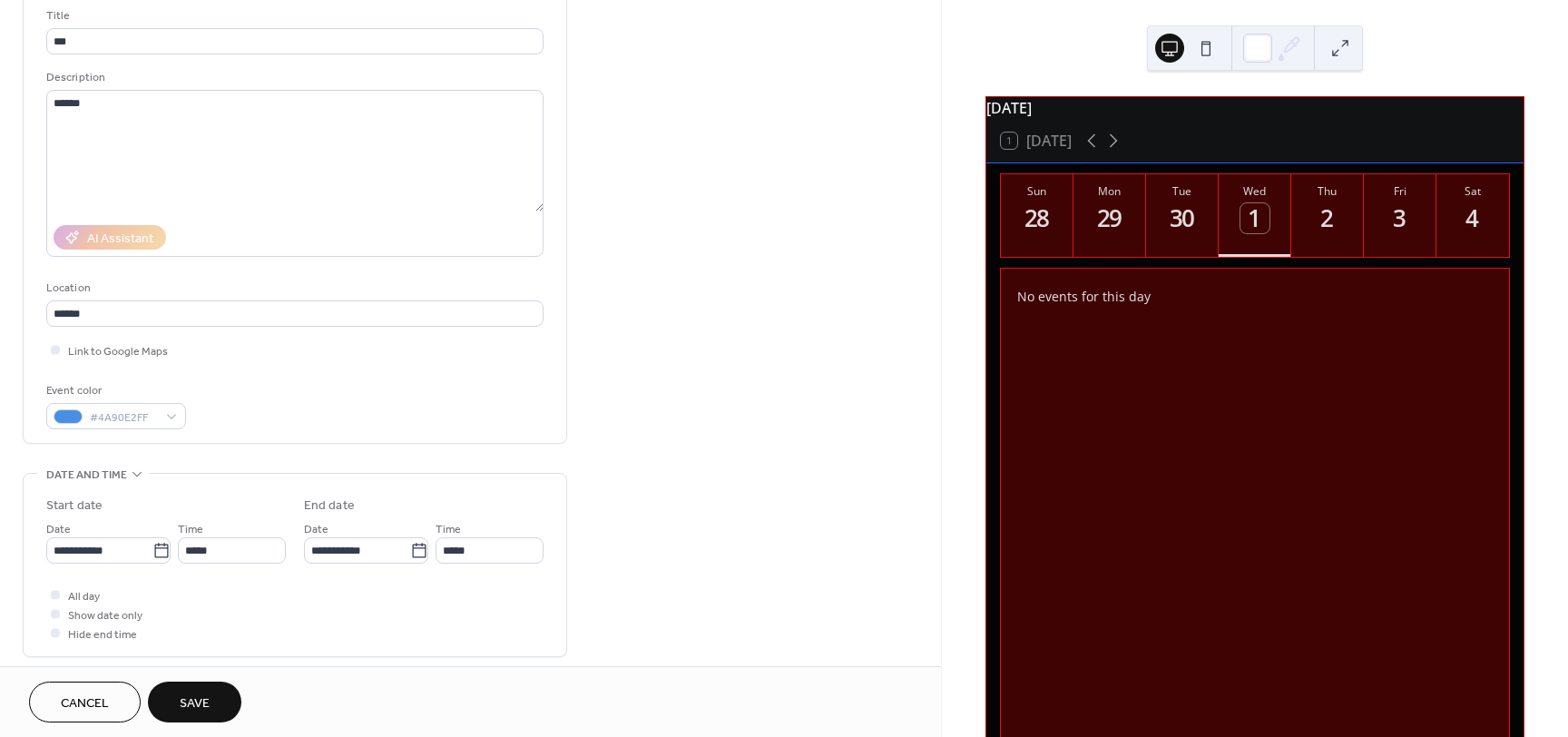
scroll to position [454, 0]
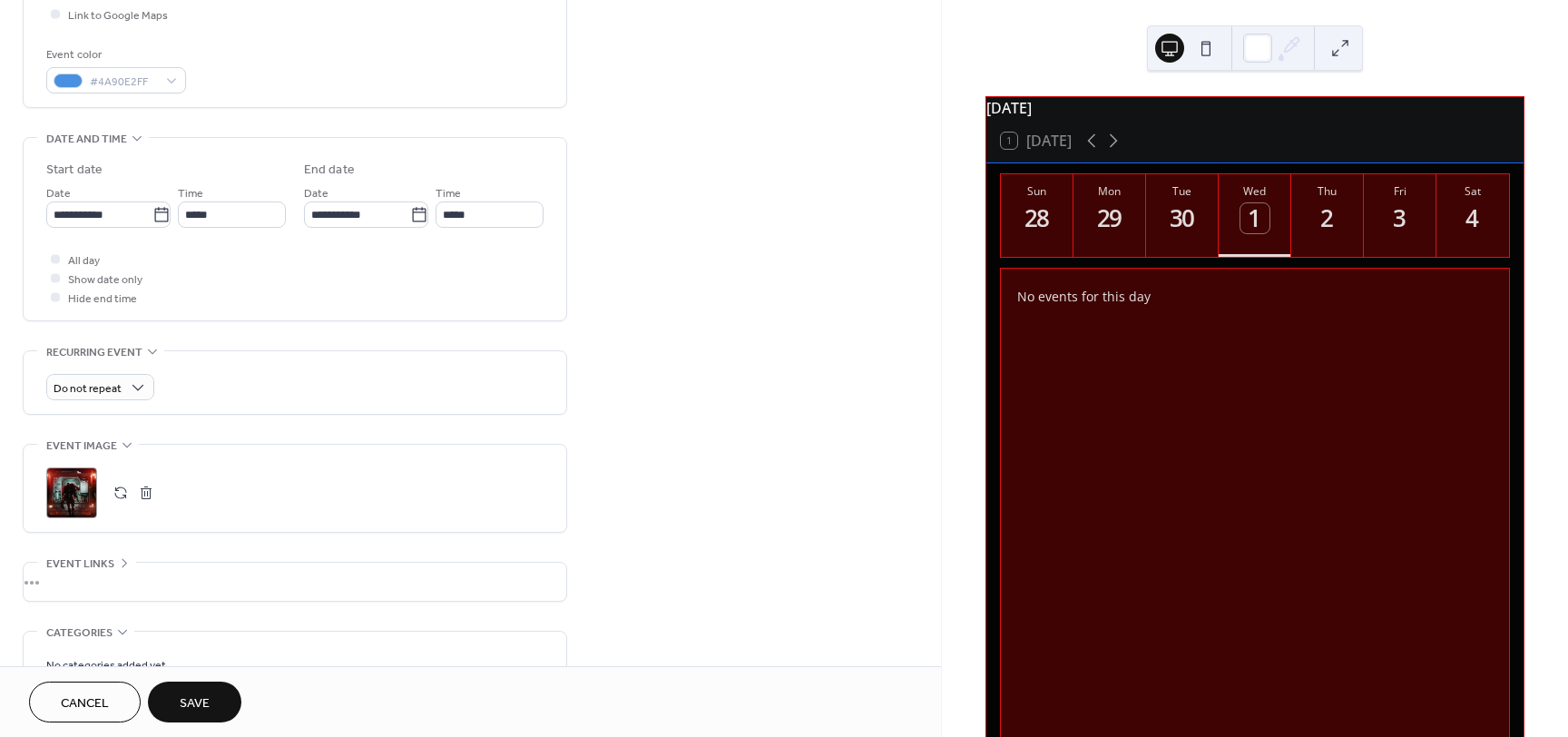
click at [158, 720] on div "Cancel Save" at bounding box center [134, 702] width 212 height 41
click at [171, 697] on button "Save" at bounding box center [194, 702] width 93 height 41
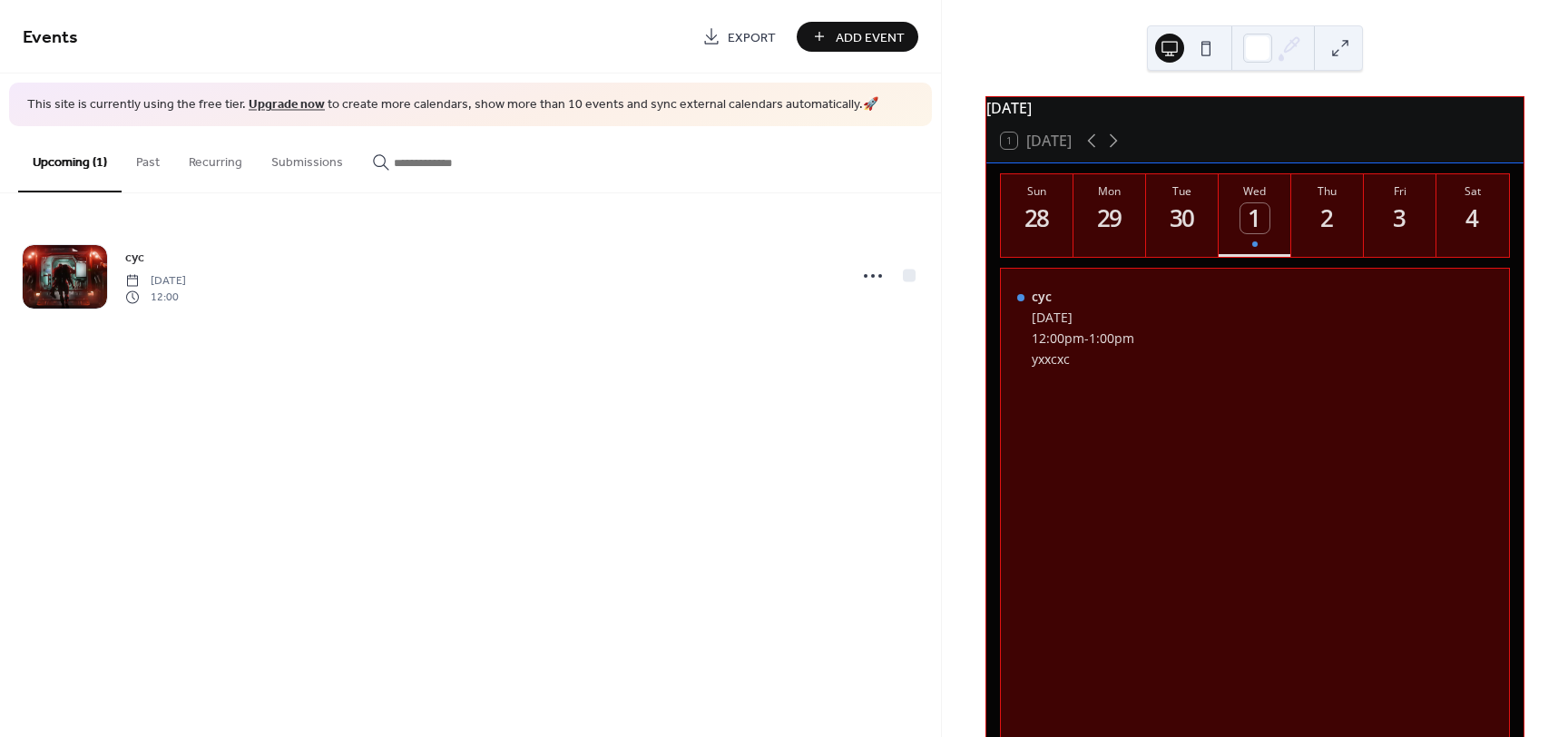
click at [1180, 396] on div "cyc Wednesday, October 1, 2025 12:00pm - 1:00pm yxxcxc" at bounding box center [1254, 524] width 508 height 511
click at [1100, 346] on span "1:00pm" at bounding box center [1112, 338] width 45 height 18
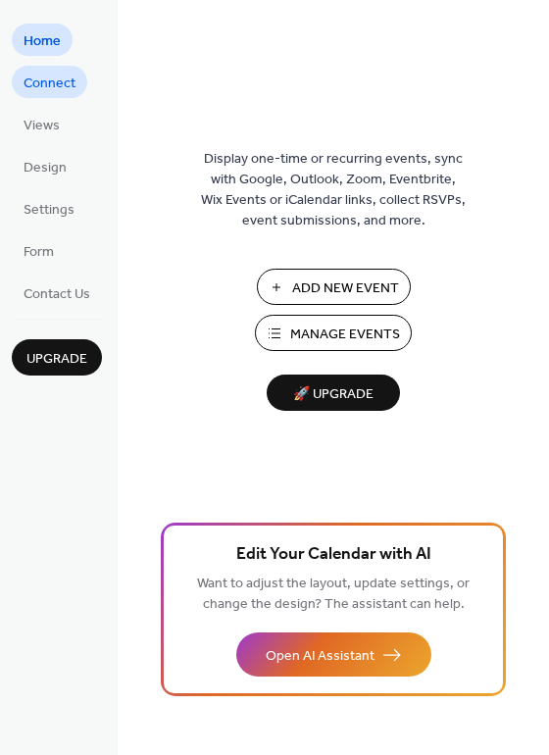
click at [49, 90] on span "Connect" at bounding box center [50, 84] width 52 height 21
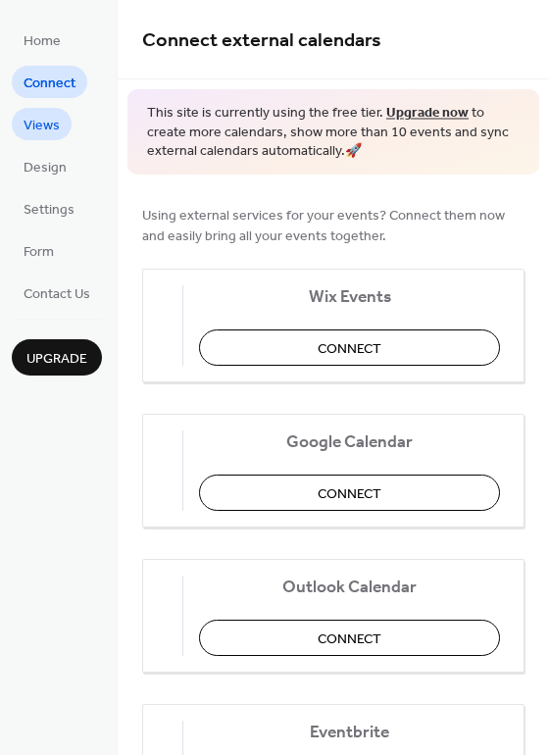
click at [47, 133] on span "Views" at bounding box center [42, 126] width 36 height 21
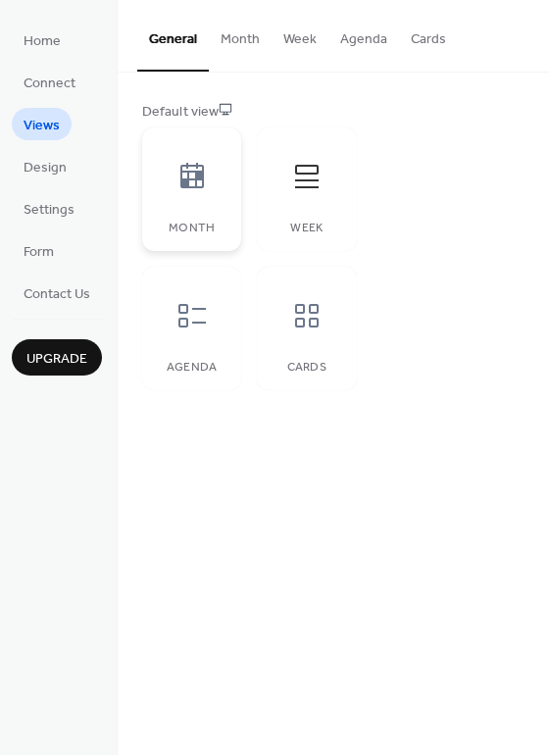
click at [188, 216] on div "Month" at bounding box center [191, 189] width 99 height 124
click at [294, 365] on div "Cards" at bounding box center [306, 368] width 60 height 14
click at [418, 36] on button "Cards" at bounding box center [428, 35] width 59 height 70
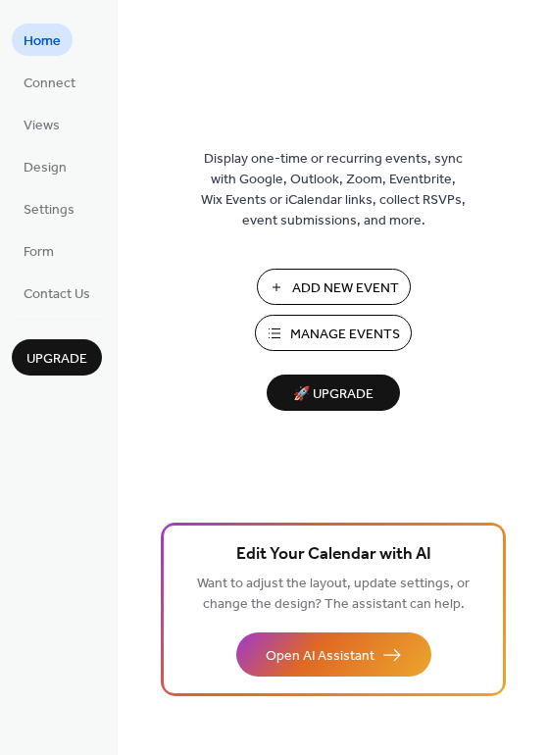
drag, startPoint x: 67, startPoint y: 82, endPoint x: 64, endPoint y: 107, distance: 24.7
click at [67, 82] on span "Connect" at bounding box center [50, 84] width 52 height 21
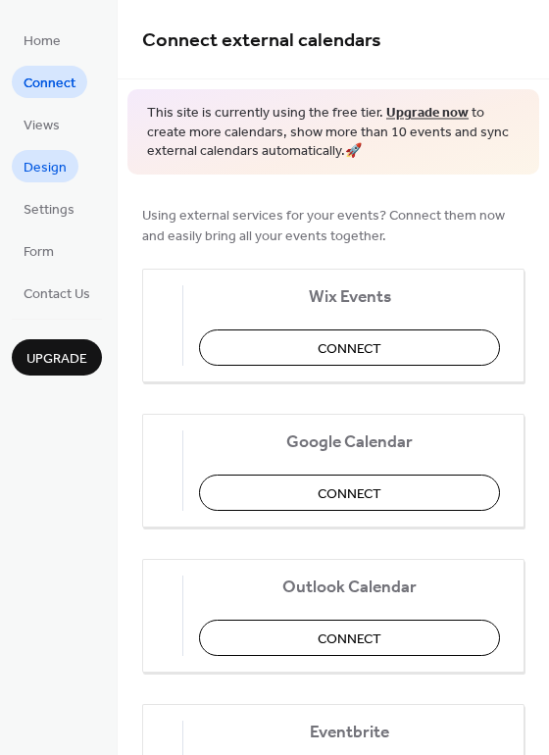
click at [43, 164] on span "Design" at bounding box center [45, 168] width 43 height 21
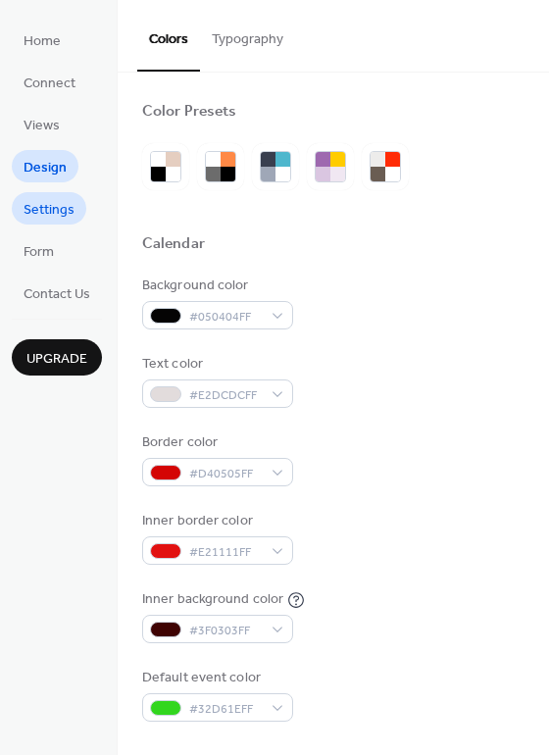
click at [62, 207] on span "Settings" at bounding box center [49, 210] width 51 height 21
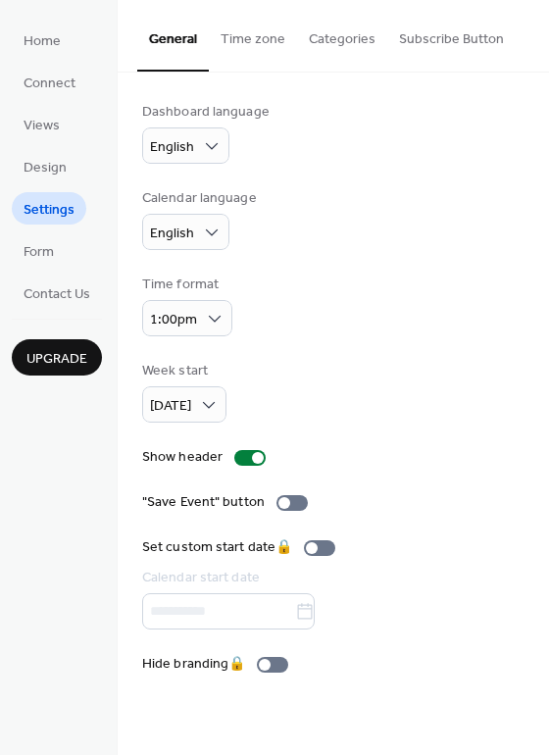
click at [409, 40] on button "Subscribe Button" at bounding box center [451, 35] width 128 height 70
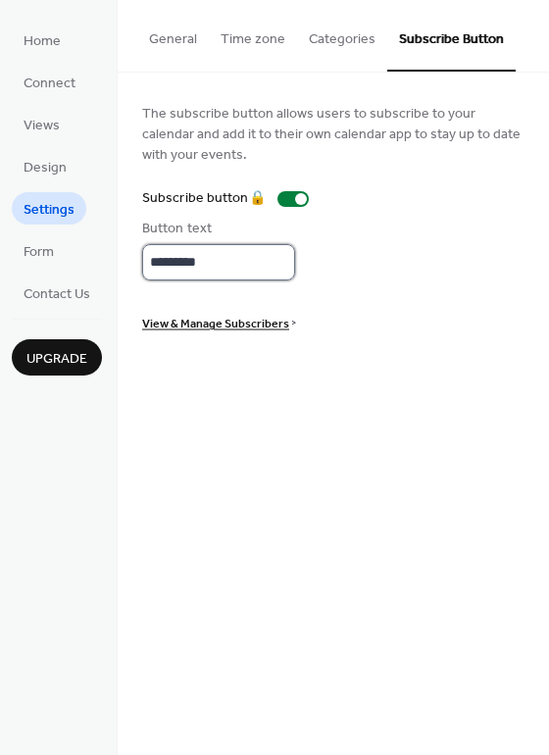
click at [222, 260] on input "*********" at bounding box center [218, 262] width 153 height 36
click at [357, 226] on div "Button text *********" at bounding box center [333, 250] width 382 height 62
click at [253, 261] on input "*********" at bounding box center [218, 262] width 153 height 36
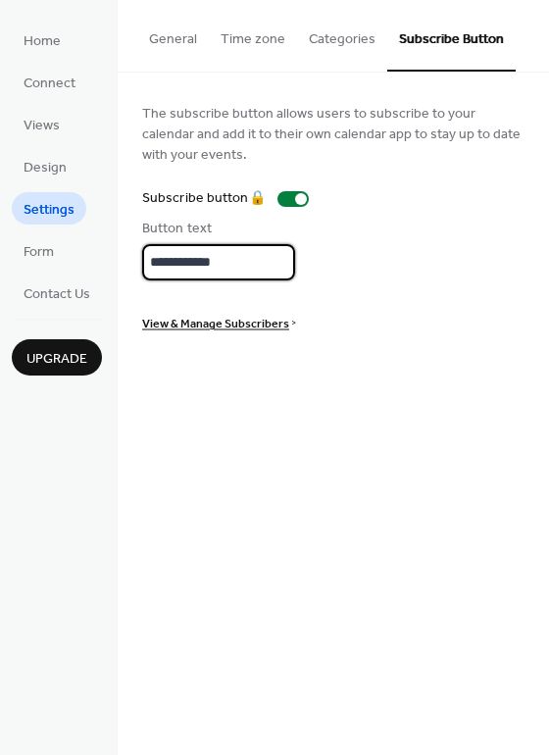
type input "**********"
click at [260, 317] on span "View & Manage Subscribers" at bounding box center [215, 324] width 147 height 21
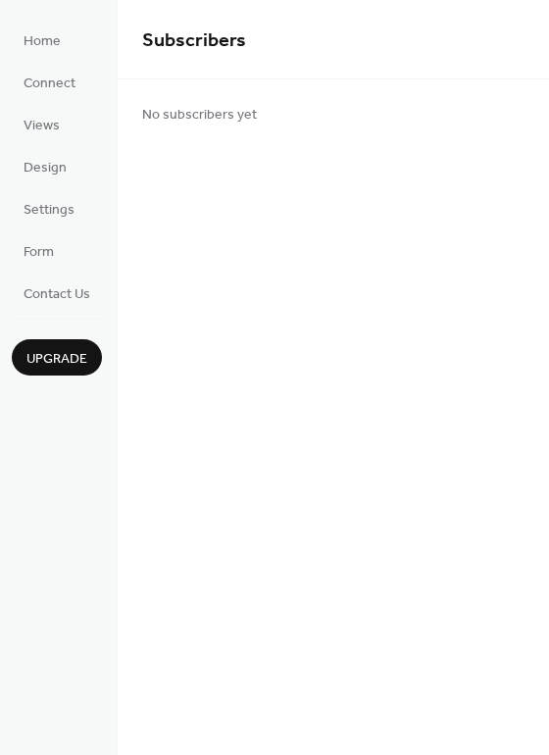
click at [37, 309] on div "Home Connect Views Design Settings Form Contact Us Upgrade" at bounding box center [59, 377] width 118 height 755
click at [48, 293] on span "Contact Us" at bounding box center [57, 294] width 67 height 21
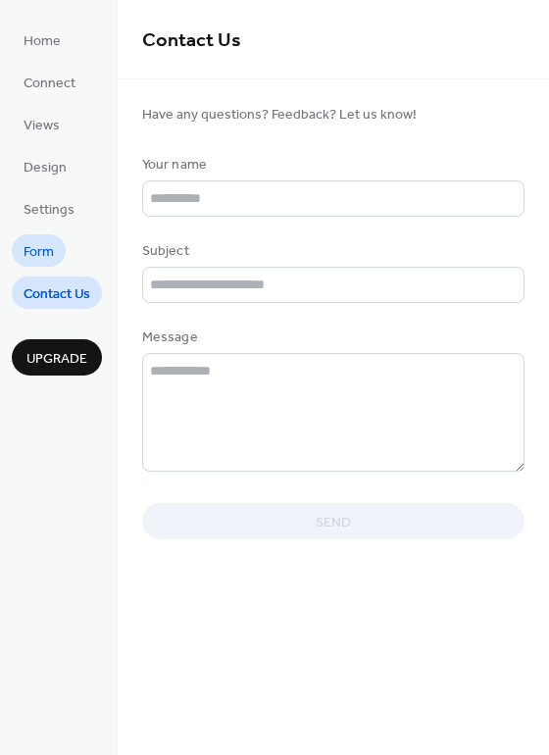
click at [50, 265] on link "Form" at bounding box center [39, 250] width 54 height 32
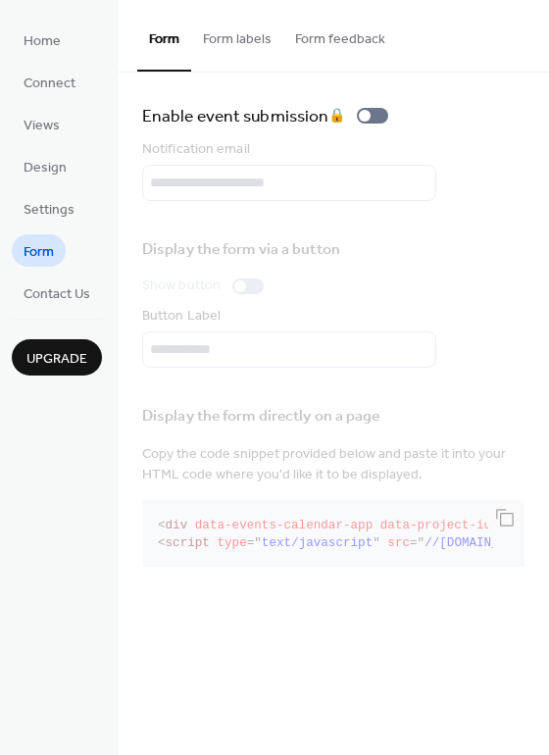
drag, startPoint x: 49, startPoint y: 227, endPoint x: 53, endPoint y: 238, distance: 11.5
click at [49, 227] on ul "Home Connect Views Design Settings Form Contact Us" at bounding box center [57, 166] width 90 height 285
click at [61, 285] on span "Contact Us" at bounding box center [57, 294] width 67 height 21
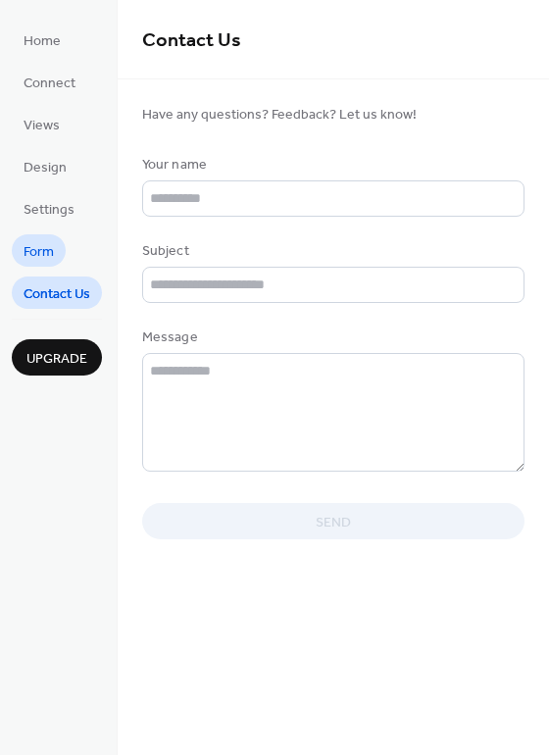
click at [45, 257] on span "Form" at bounding box center [39, 252] width 30 height 21
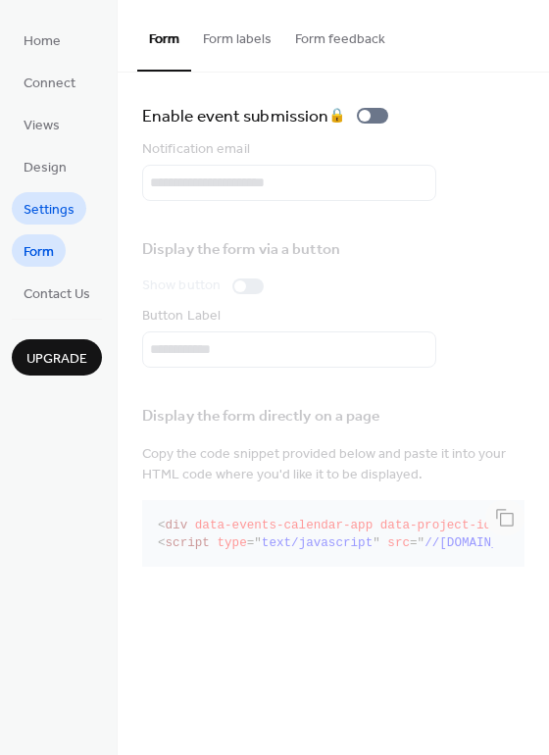
click at [35, 210] on span "Settings" at bounding box center [49, 210] width 51 height 21
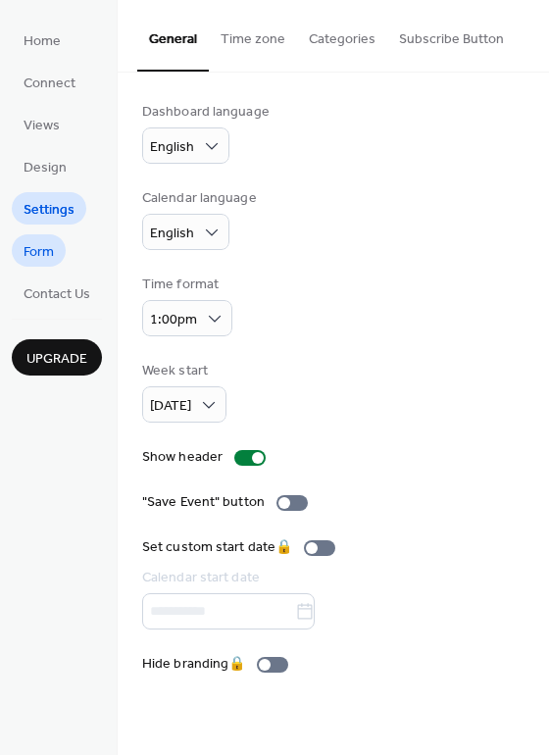
click at [25, 247] on span "Form" at bounding box center [39, 252] width 30 height 21
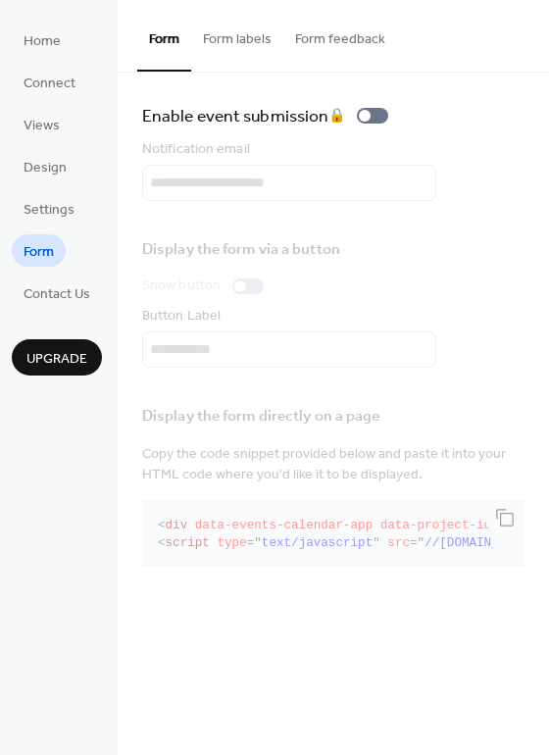
click at [248, 47] on button "Form labels" at bounding box center [237, 35] width 92 height 70
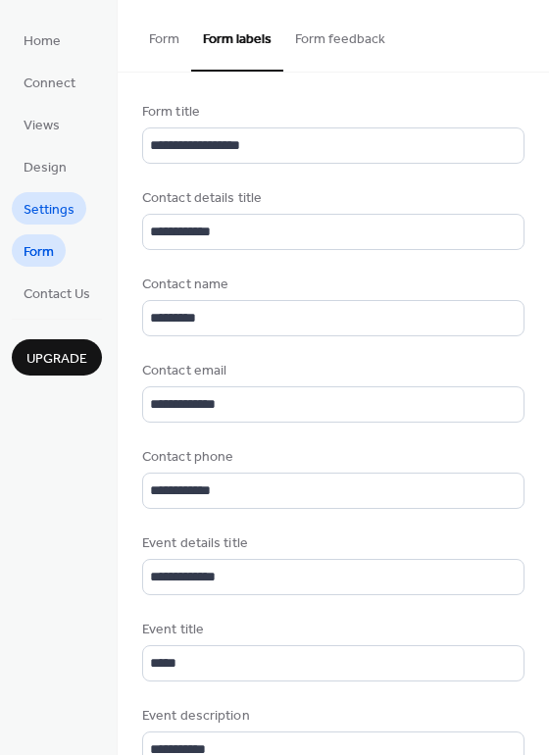
click at [43, 211] on span "Settings" at bounding box center [49, 210] width 51 height 21
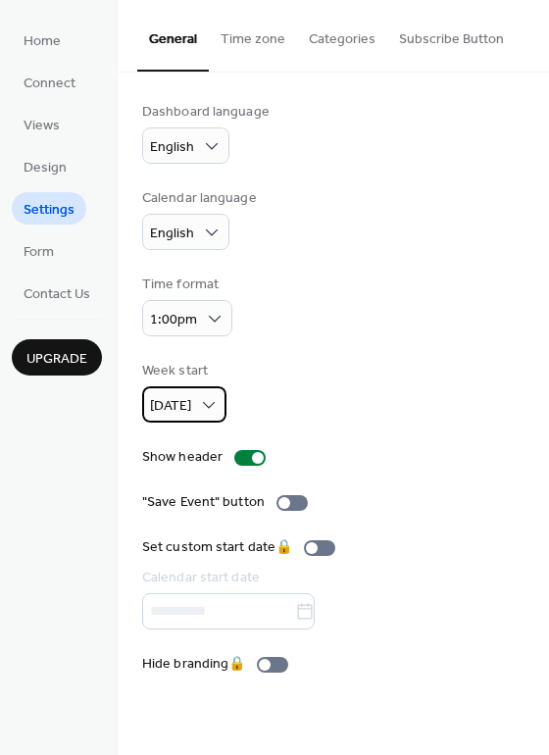
click at [183, 400] on span "Sunday" at bounding box center [170, 406] width 41 height 26
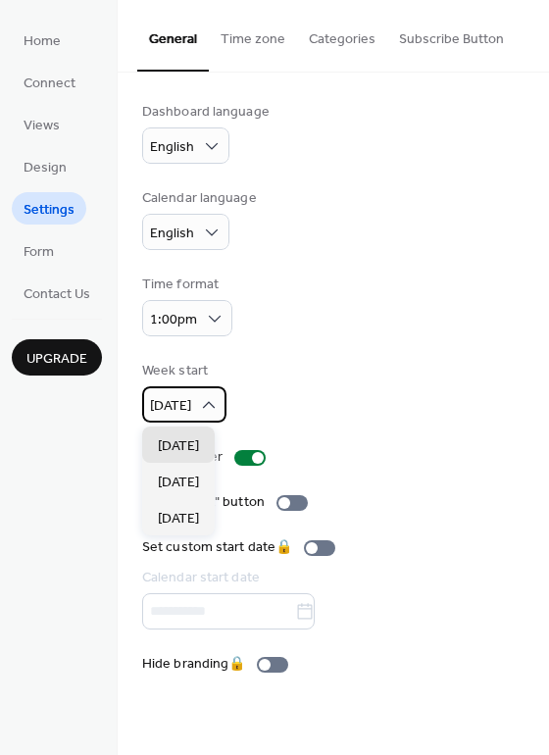
click at [207, 410] on icon at bounding box center [209, 405] width 20 height 20
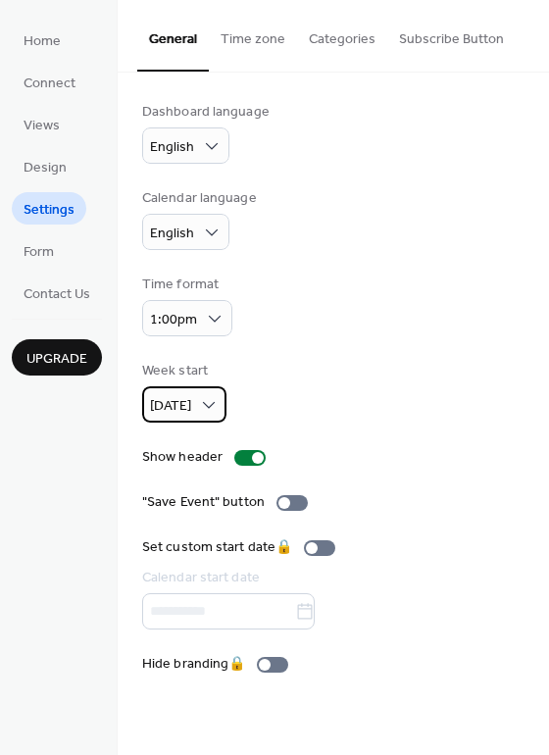
click at [207, 408] on icon at bounding box center [209, 405] width 20 height 20
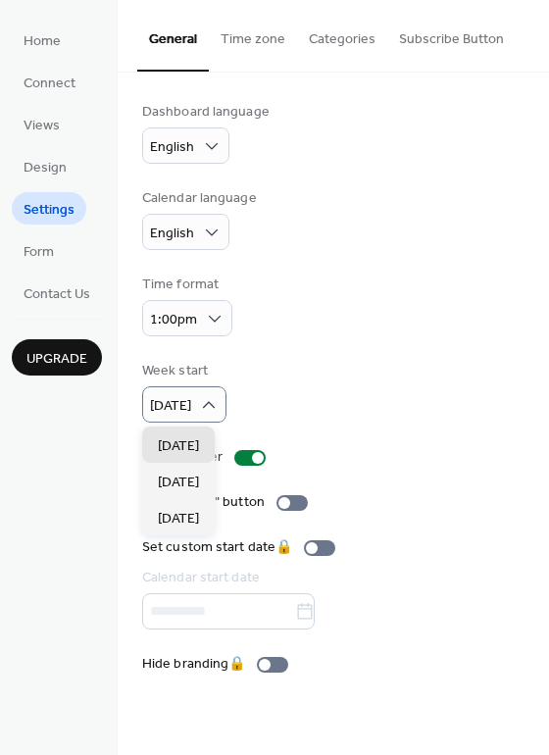
click at [298, 389] on div "Week start Sunday" at bounding box center [333, 392] width 382 height 62
click at [202, 418] on div "Sunday" at bounding box center [184, 404] width 84 height 36
click at [186, 480] on span "Monday" at bounding box center [178, 483] width 41 height 21
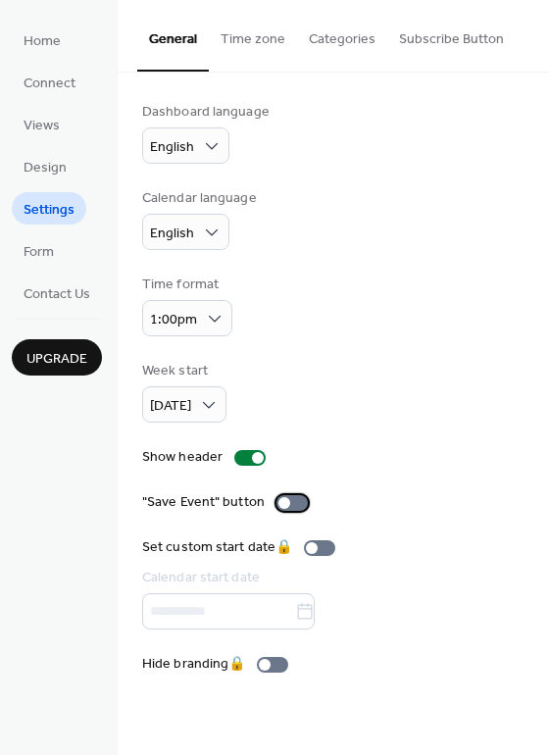
click at [289, 504] on div at bounding box center [291, 503] width 31 height 16
click at [44, 175] on span "Design" at bounding box center [45, 168] width 43 height 21
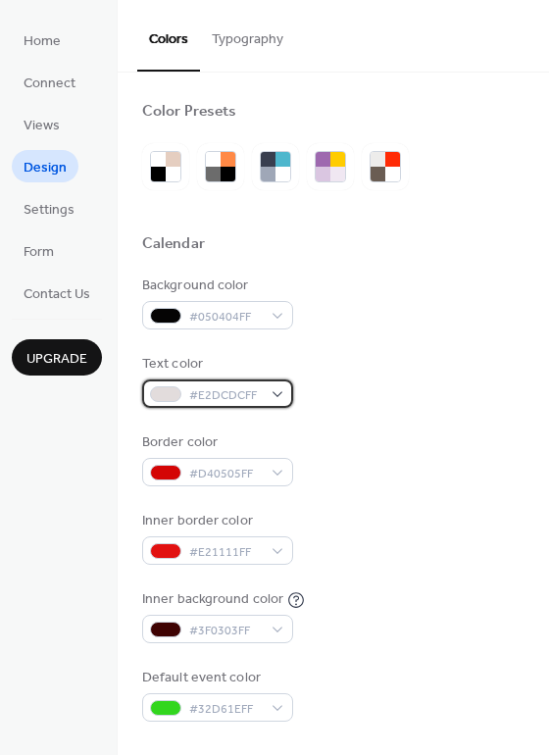
click at [241, 393] on span "#E2DCDCFF" at bounding box center [225, 395] width 73 height 21
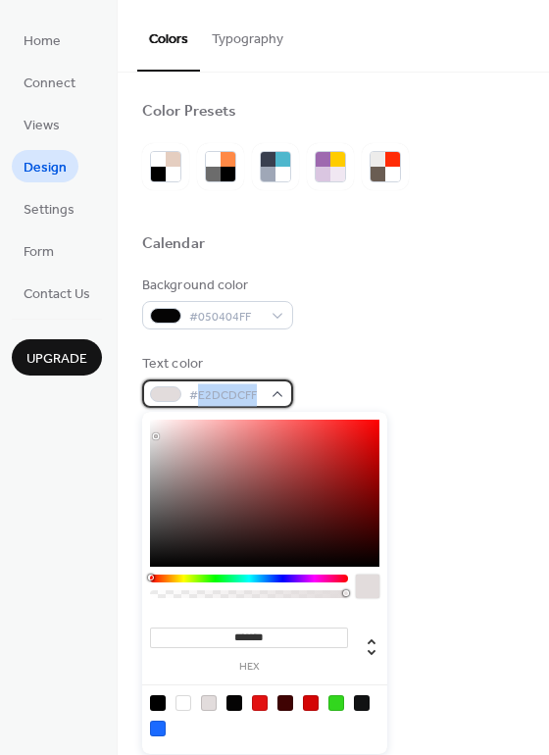
click at [241, 393] on span "#E2DCDCFF" at bounding box center [225, 395] width 73 height 21
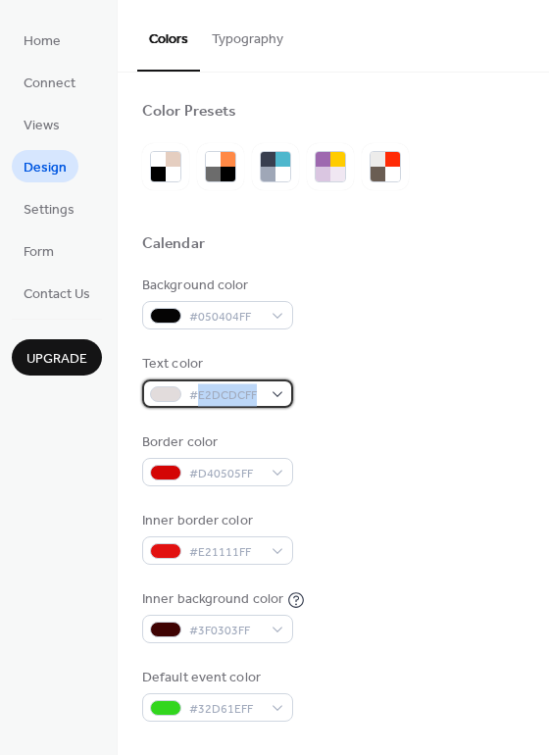
click at [241, 395] on span "#E2DCDCFF" at bounding box center [225, 395] width 73 height 21
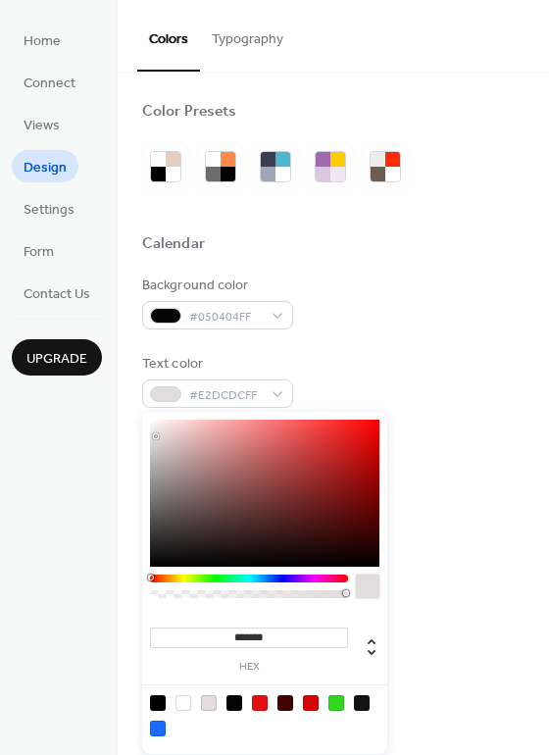
click at [414, 364] on div "Text color #E2DCDCFF" at bounding box center [333, 381] width 382 height 54
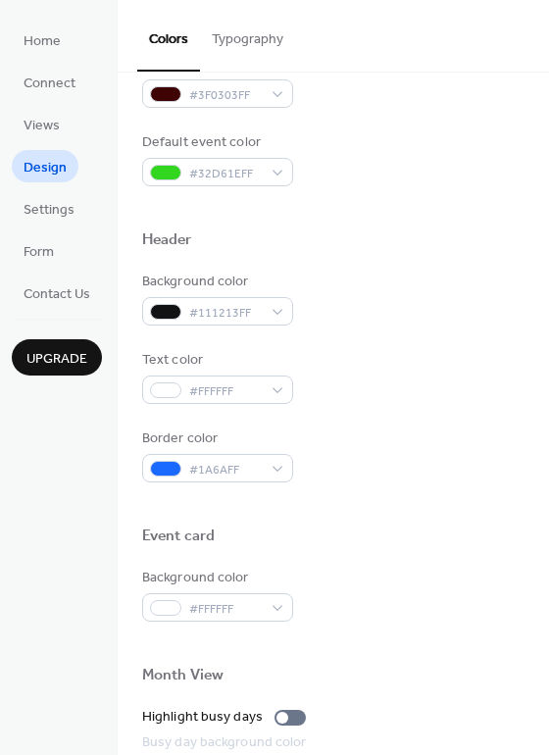
scroll to position [588, 0]
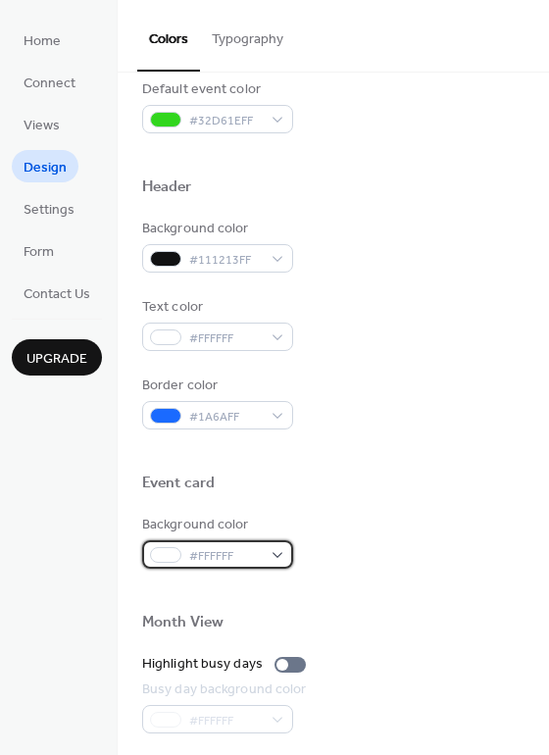
click at [211, 551] on span "#FFFFFF" at bounding box center [225, 556] width 73 height 21
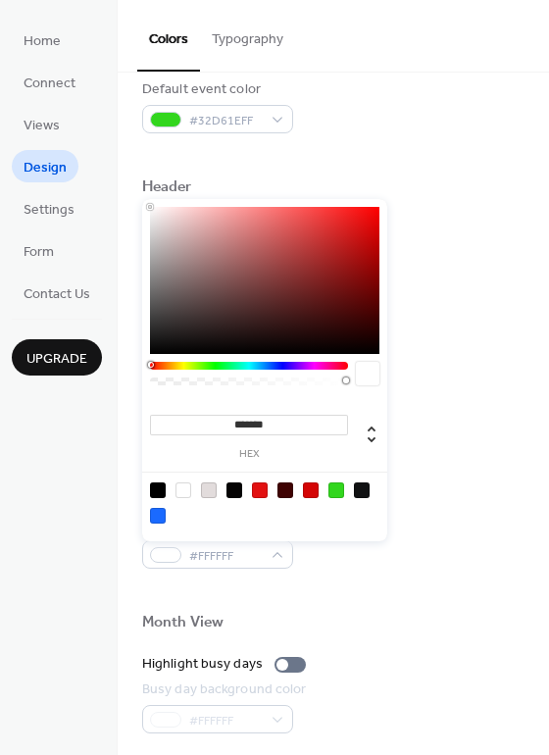
click at [230, 494] on div at bounding box center [234, 490] width 16 height 16
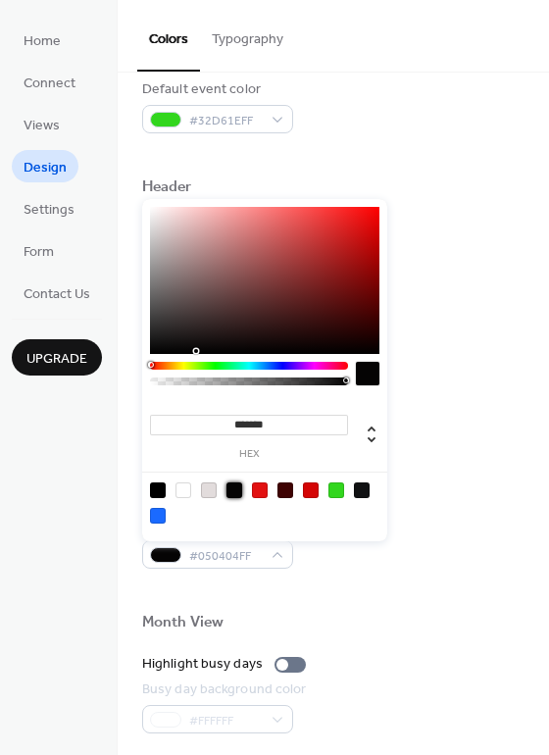
click at [308, 495] on div at bounding box center [311, 490] width 16 height 16
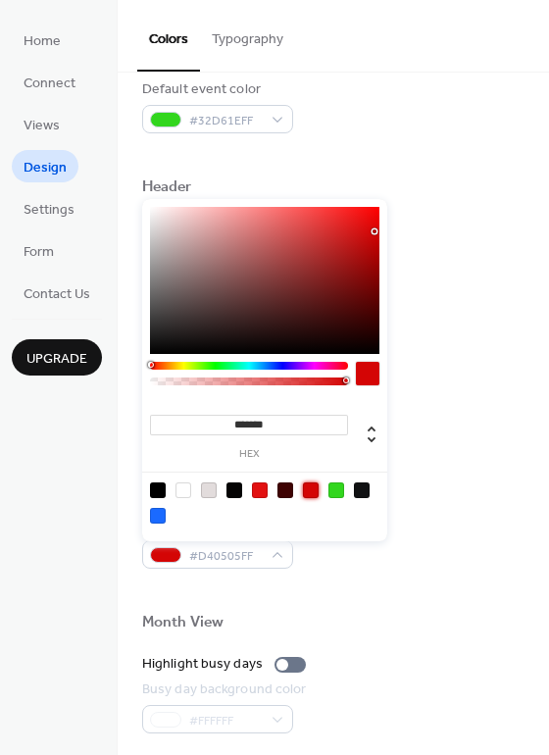
click at [365, 484] on div at bounding box center [362, 490] width 16 height 16
type input "*******"
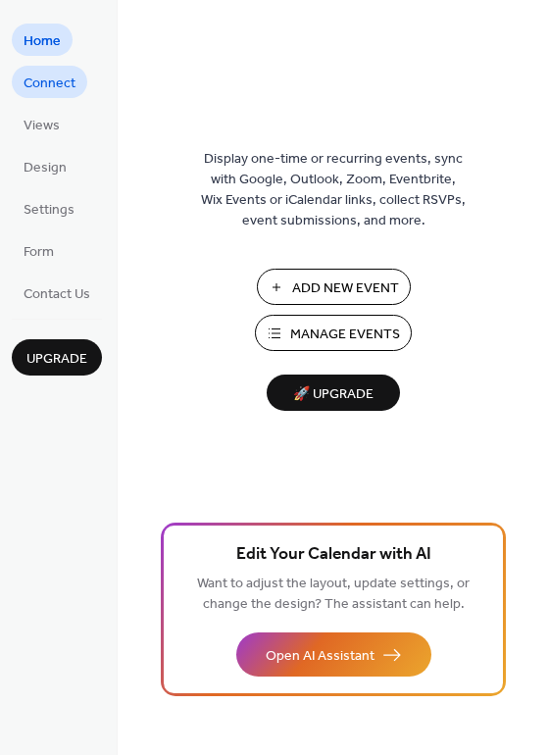
click at [66, 90] on span "Connect" at bounding box center [50, 84] width 52 height 21
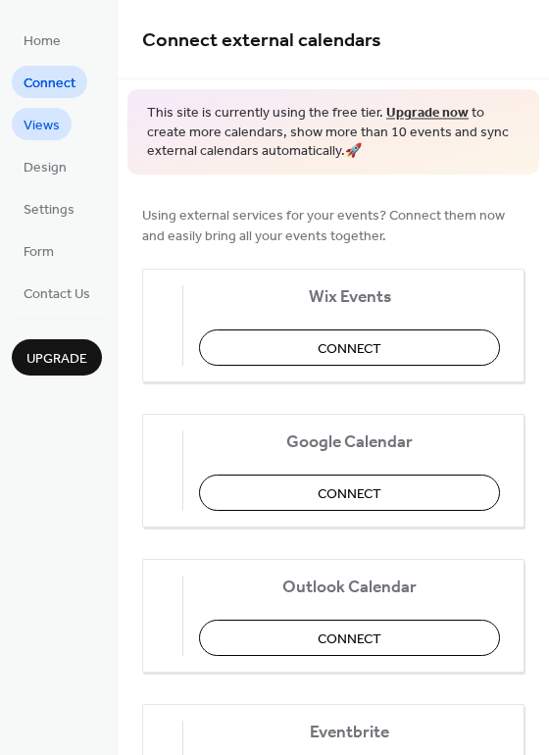
click at [53, 130] on span "Views" at bounding box center [42, 126] width 36 height 21
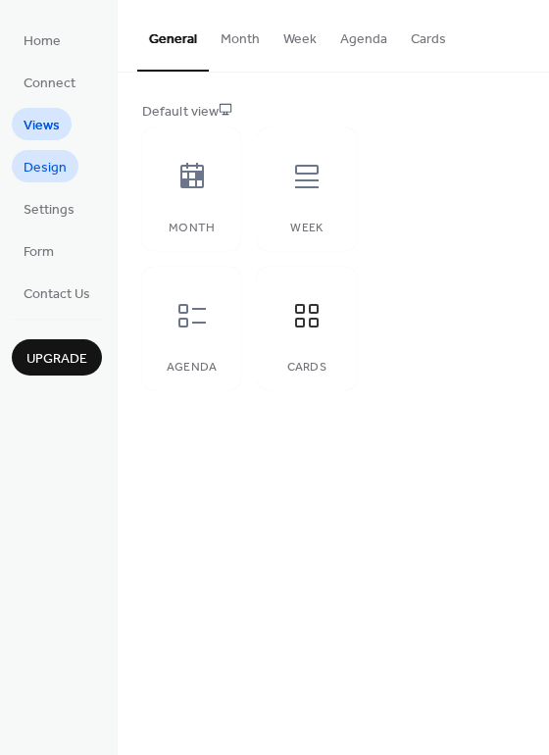
click at [38, 174] on span "Design" at bounding box center [45, 168] width 43 height 21
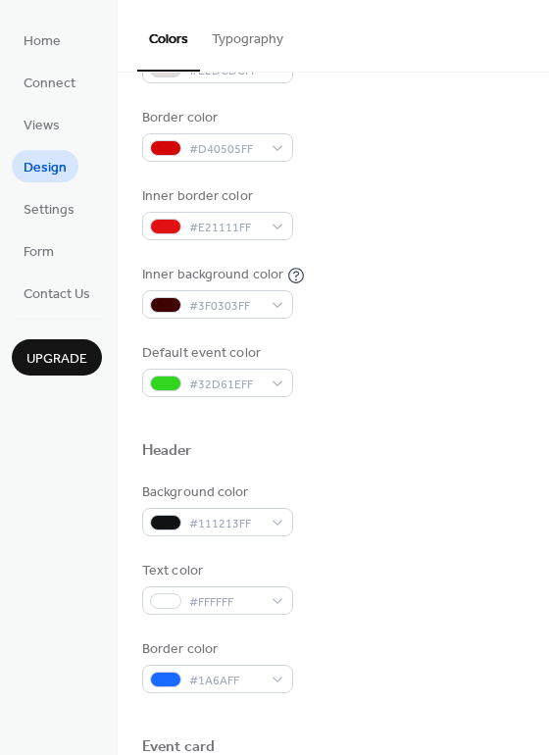
scroll to position [392, 0]
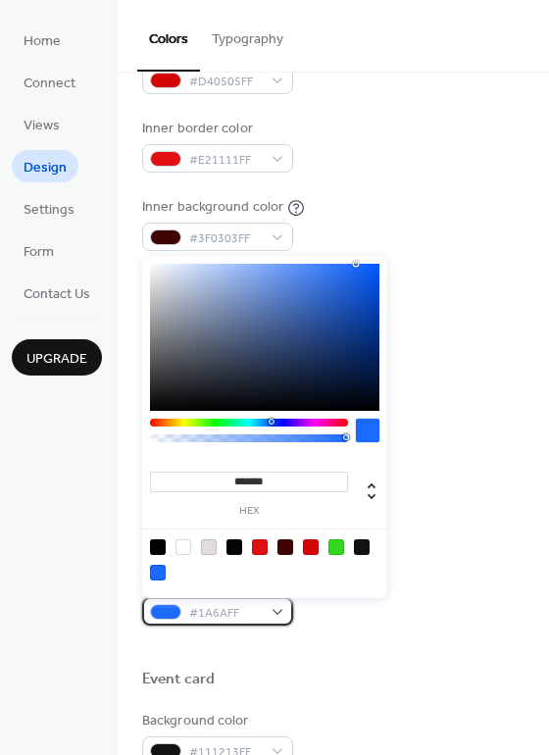
click at [232, 600] on div "#1A6AFF" at bounding box center [217, 611] width 151 height 28
click at [318, 544] on div at bounding box center [311, 547] width 16 height 16
type input "*******"
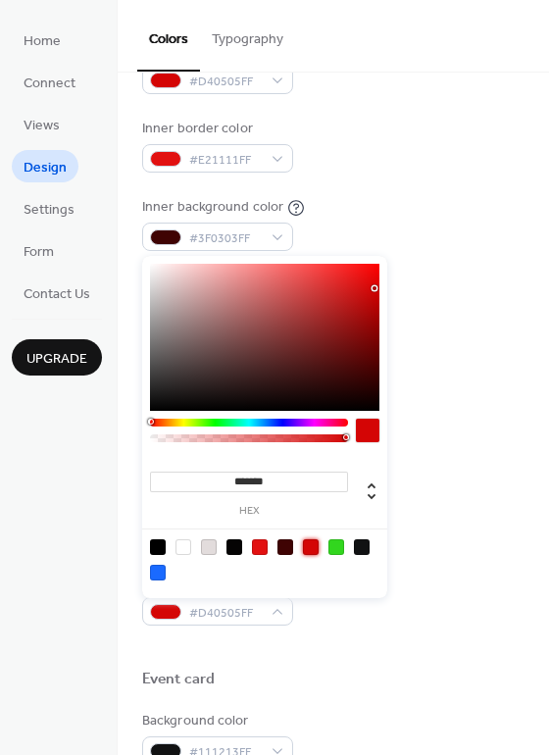
click at [435, 504] on div "Text color #FFFFFF" at bounding box center [333, 520] width 382 height 54
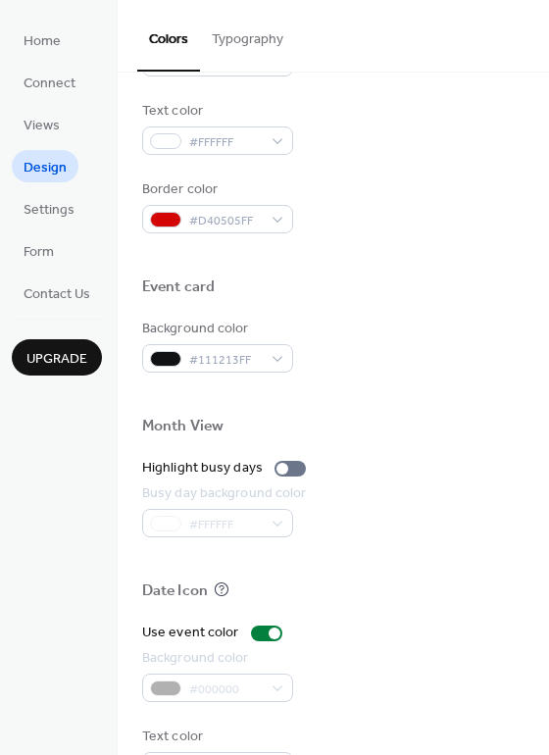
scroll to position [839, 0]
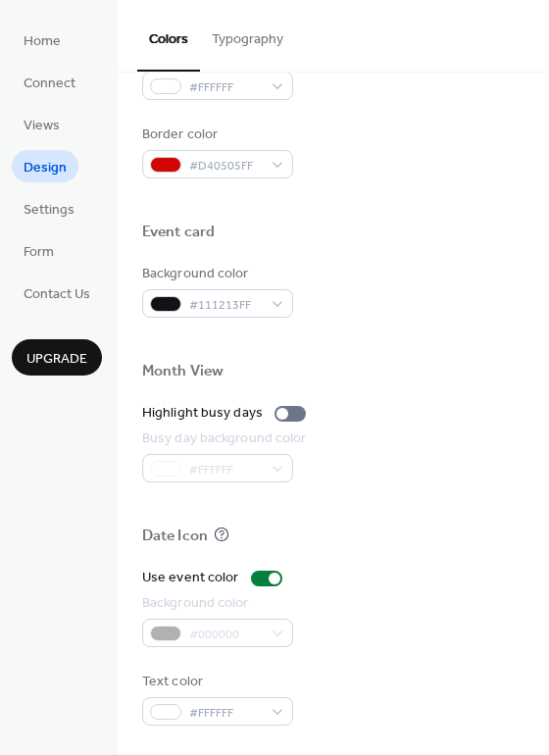
click at [230, 630] on div "#000000" at bounding box center [217, 633] width 151 height 28
click at [279, 411] on div at bounding box center [282, 414] width 12 height 12
click at [284, 411] on div at bounding box center [290, 414] width 31 height 16
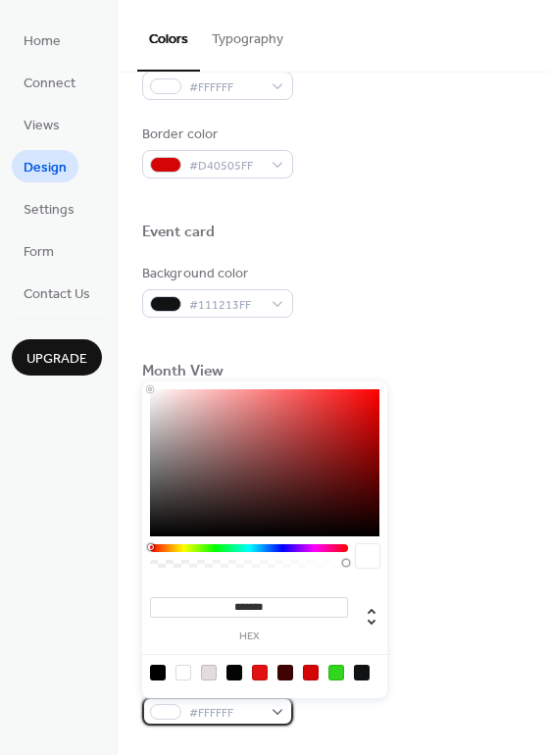
click at [227, 700] on div "#FFFFFF" at bounding box center [217, 711] width 151 height 28
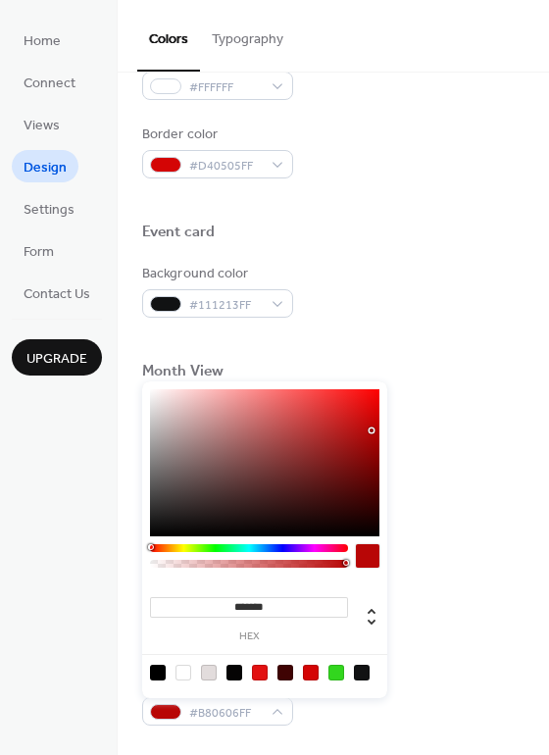
click at [372, 430] on div at bounding box center [264, 462] width 229 height 147
type input "*******"
click at [150, 400] on div at bounding box center [264, 462] width 229 height 147
click at [350, 347] on div at bounding box center [333, 340] width 382 height 44
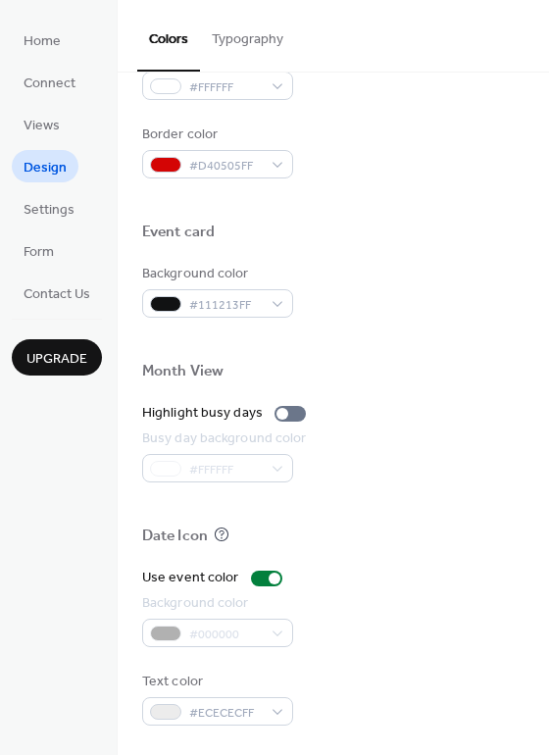
click at [192, 621] on div "#000000" at bounding box center [217, 633] width 151 height 28
click at [194, 636] on div "#000000" at bounding box center [217, 633] width 151 height 28
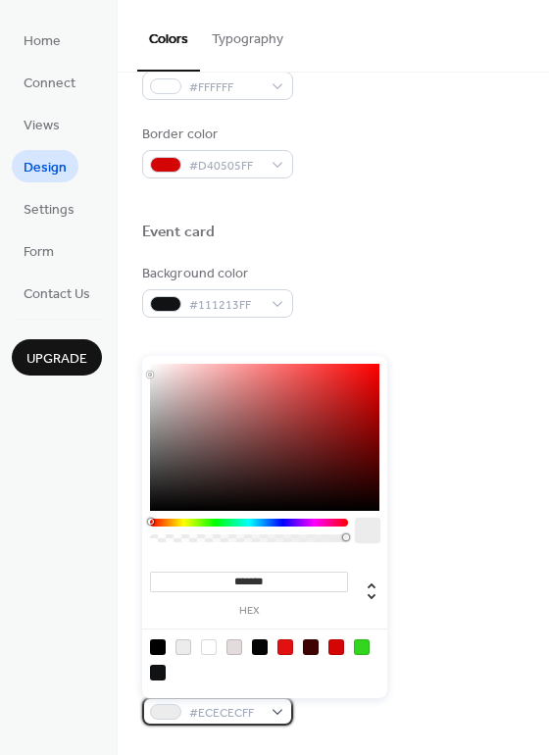
click at [202, 712] on span "#ECECECFF" at bounding box center [225, 713] width 73 height 21
click at [342, 698] on div "Text color #ECECECFF" at bounding box center [333, 699] width 382 height 54
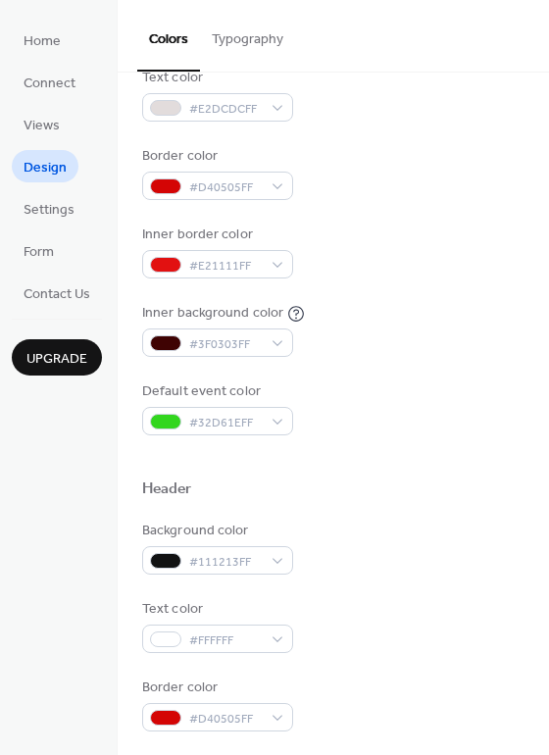
scroll to position [0, 0]
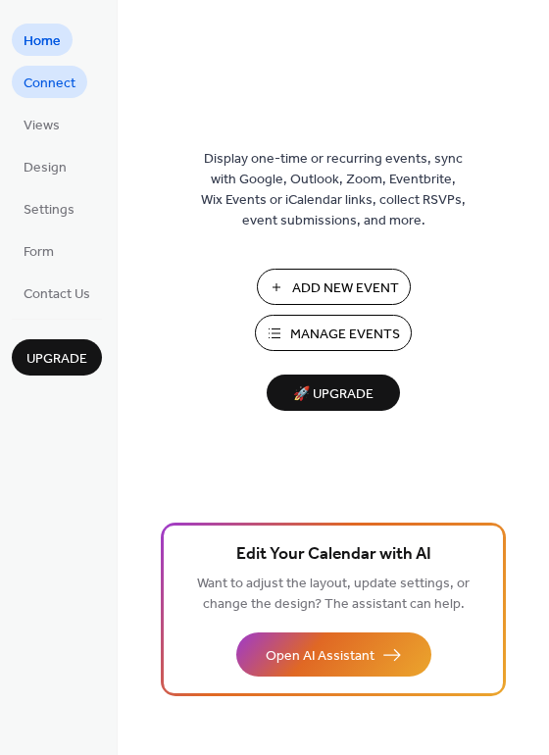
click at [61, 83] on span "Connect" at bounding box center [50, 84] width 52 height 21
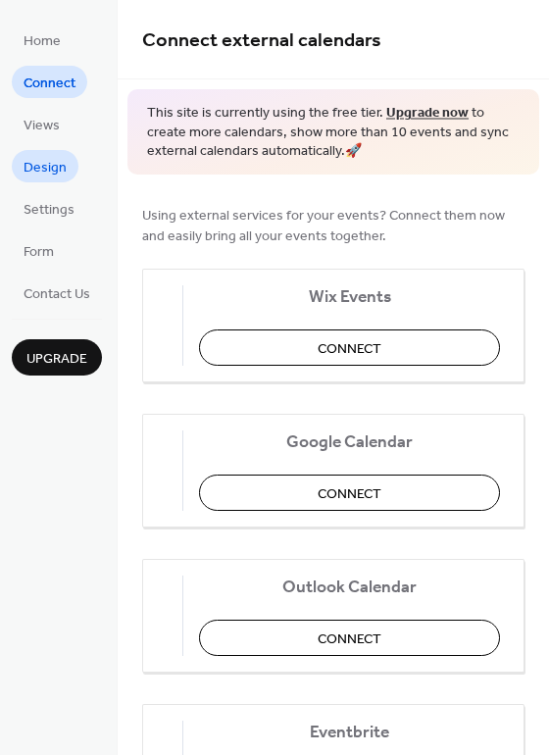
click at [28, 153] on link "Design" at bounding box center [45, 166] width 67 height 32
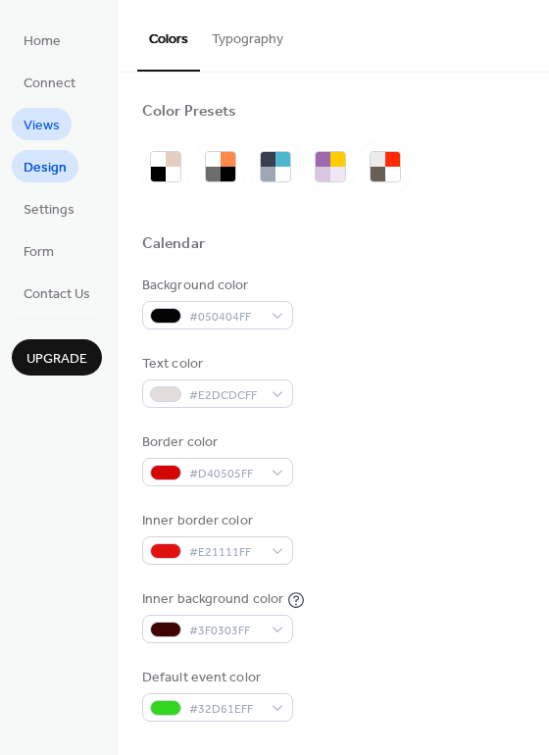
click at [28, 136] on span "Views" at bounding box center [42, 126] width 36 height 21
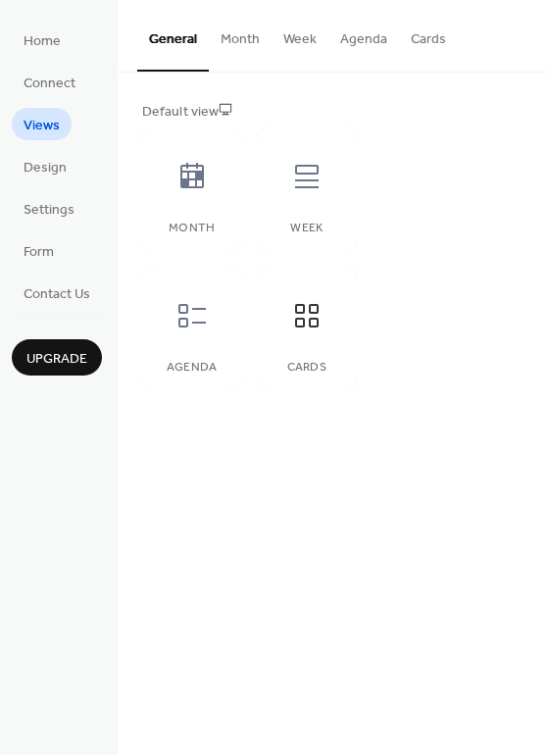
click at [429, 46] on button "Cards" at bounding box center [428, 35] width 59 height 70
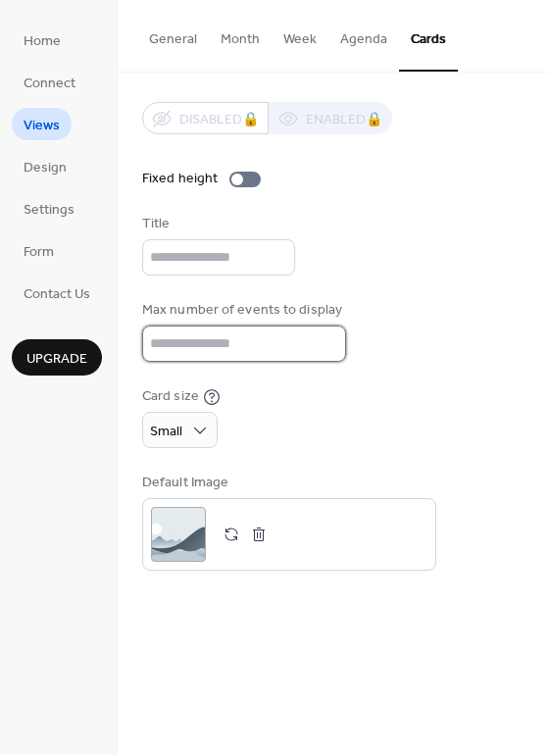
click at [322, 352] on input "**" at bounding box center [244, 344] width 204 height 36
click at [335, 351] on input "**" at bounding box center [244, 344] width 204 height 36
click at [256, 353] on input "**" at bounding box center [244, 344] width 204 height 36
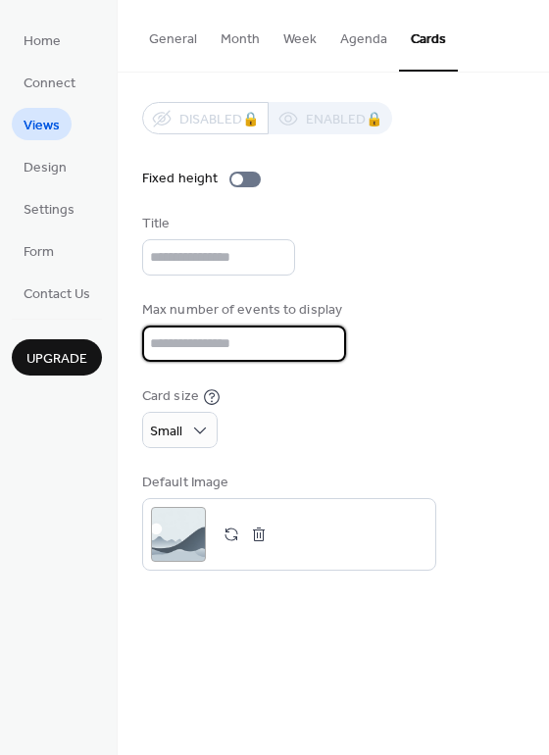
click at [256, 353] on input "**" at bounding box center [244, 344] width 204 height 36
type input "**"
click at [359, 262] on div "Title" at bounding box center [333, 245] width 382 height 62
click at [168, 456] on div "Disabled 🔒 Enabled 🔒 Fixed height Title Max number of events to display ** Card…" at bounding box center [333, 336] width 382 height 469
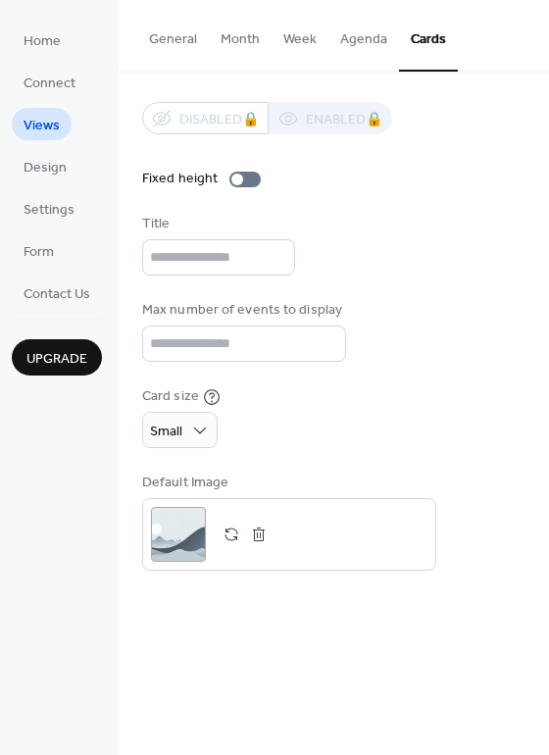
click at [167, 450] on div "Disabled 🔒 Enabled 🔒 Fixed height Title Max number of events to display ** Card…" at bounding box center [333, 336] width 382 height 469
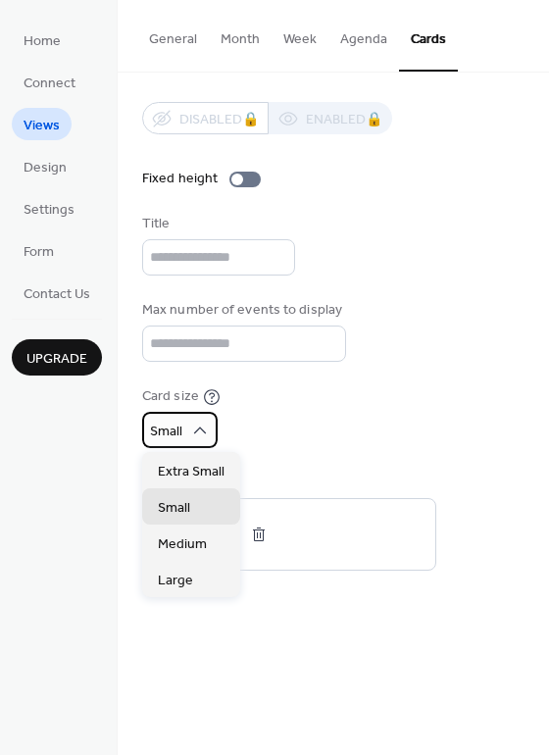
click at [167, 438] on span "Small" at bounding box center [166, 432] width 32 height 26
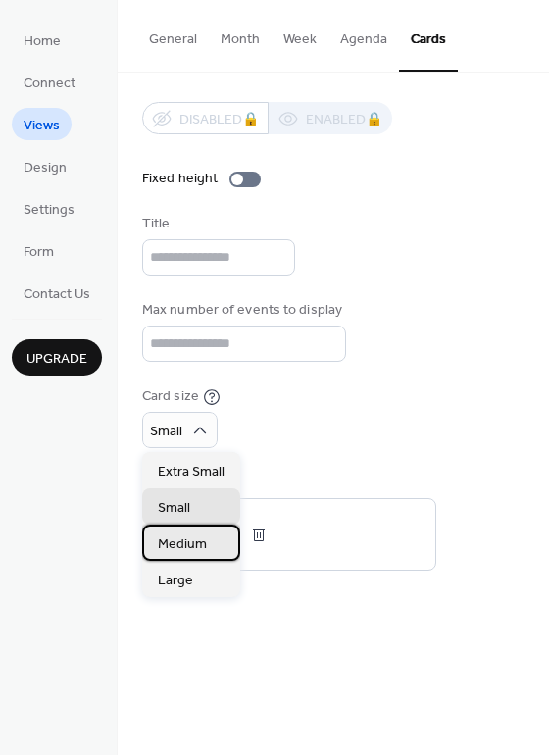
click at [180, 530] on div "Medium" at bounding box center [191, 543] width 98 height 36
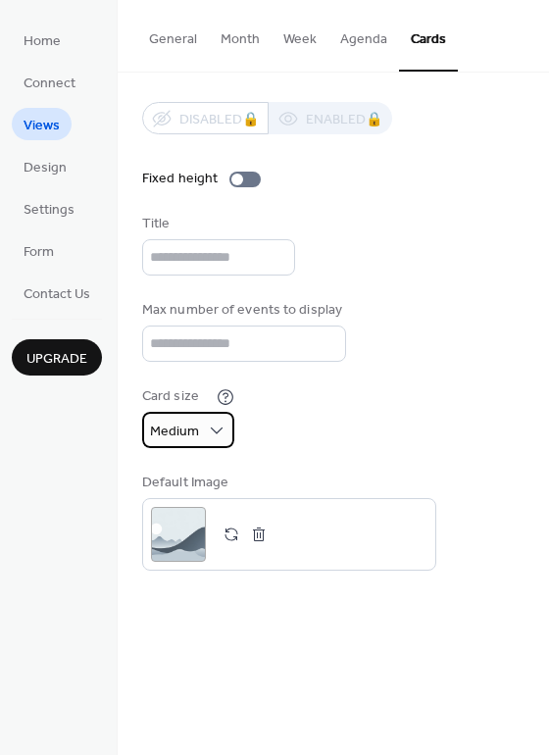
click at [205, 426] on div "Medium" at bounding box center [188, 430] width 92 height 36
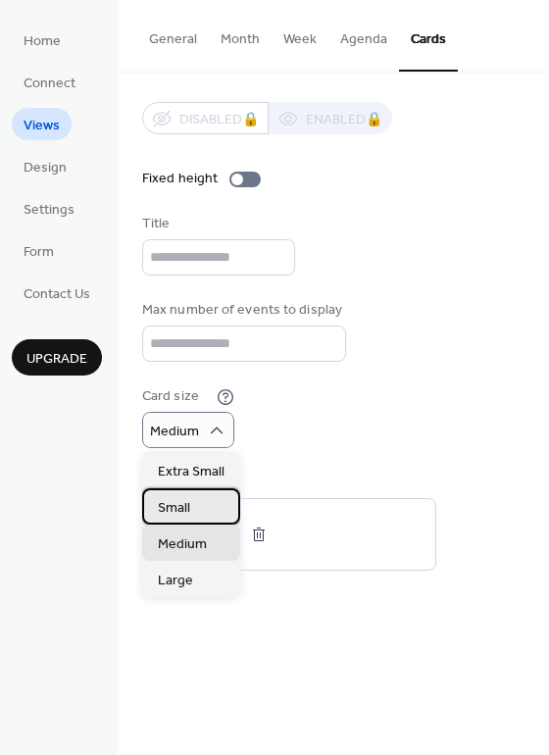
click at [179, 510] on span "Small" at bounding box center [174, 508] width 32 height 21
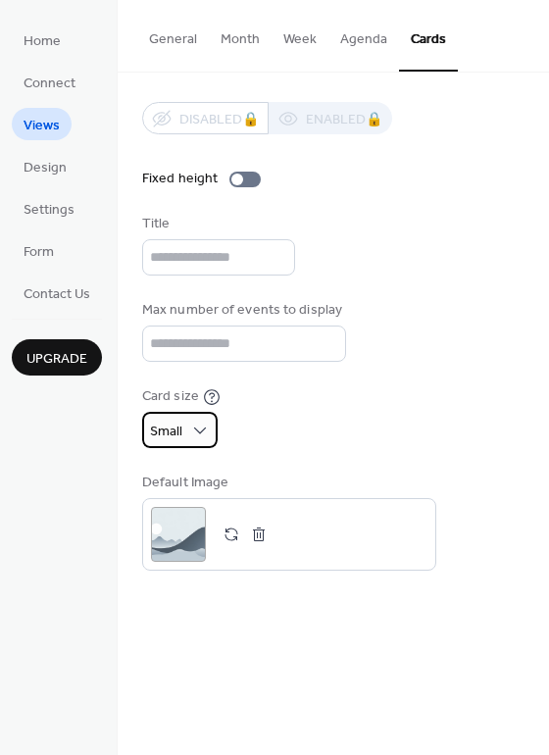
click at [177, 437] on span "Small" at bounding box center [166, 432] width 32 height 26
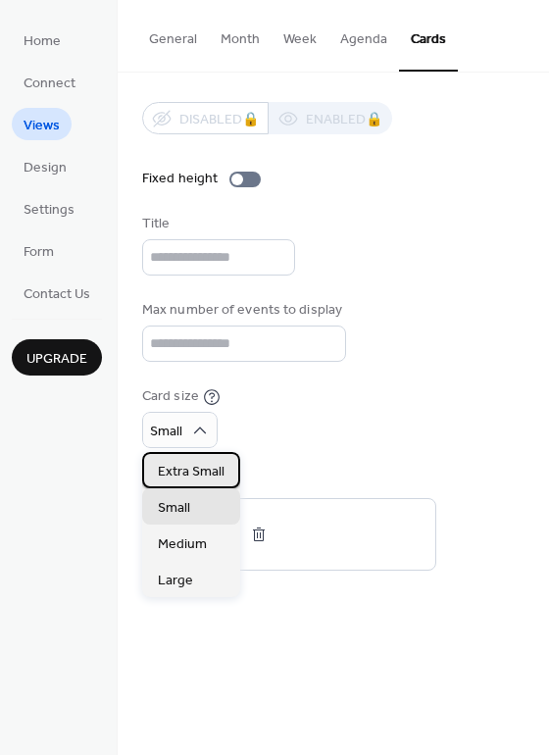
click at [176, 476] on span "Extra Small" at bounding box center [191, 472] width 67 height 21
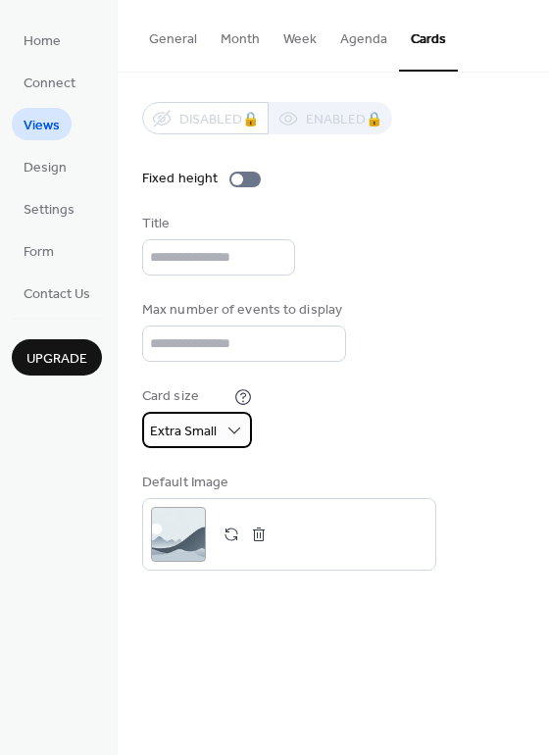
click at [174, 435] on span "Extra Small" at bounding box center [183, 432] width 67 height 26
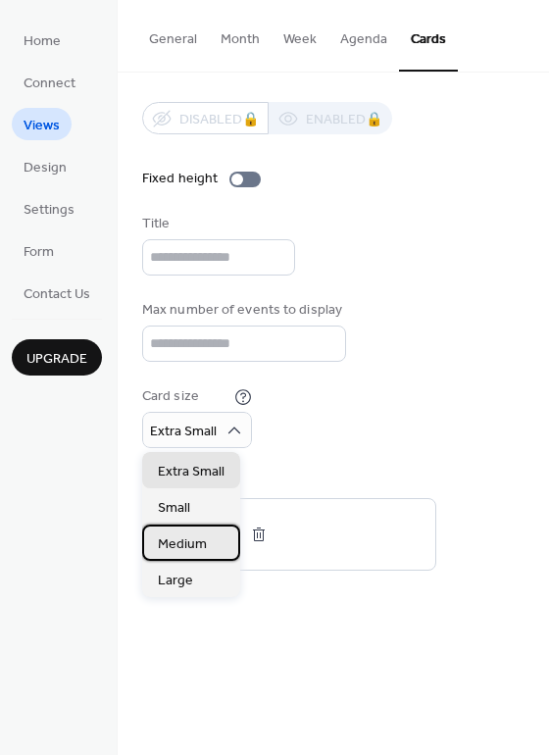
click at [170, 532] on div "Medium" at bounding box center [191, 543] width 98 height 36
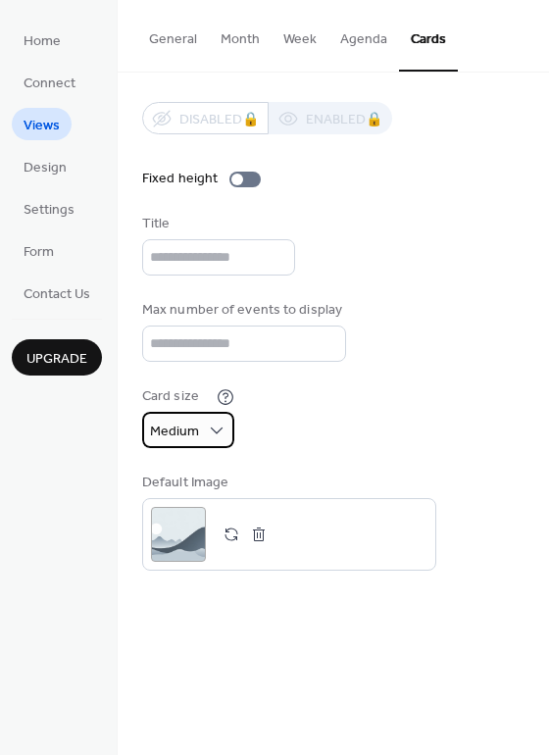
click at [202, 423] on div "Medium" at bounding box center [188, 430] width 92 height 36
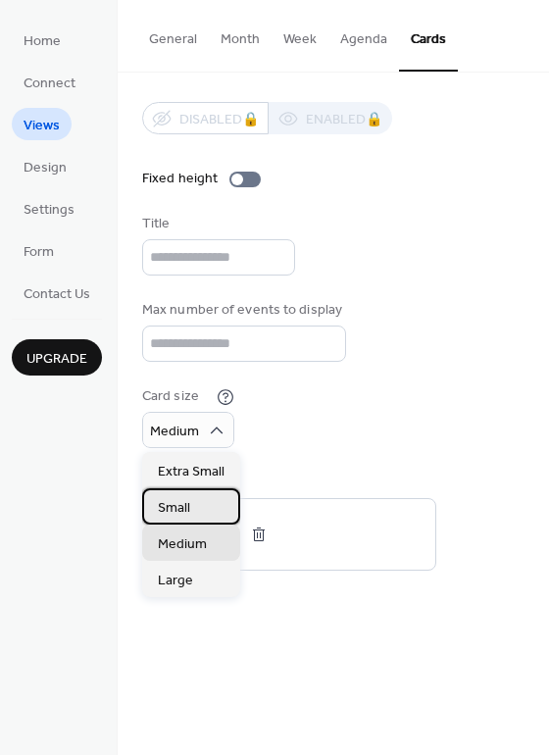
click at [180, 496] on div "Small" at bounding box center [191, 506] width 98 height 36
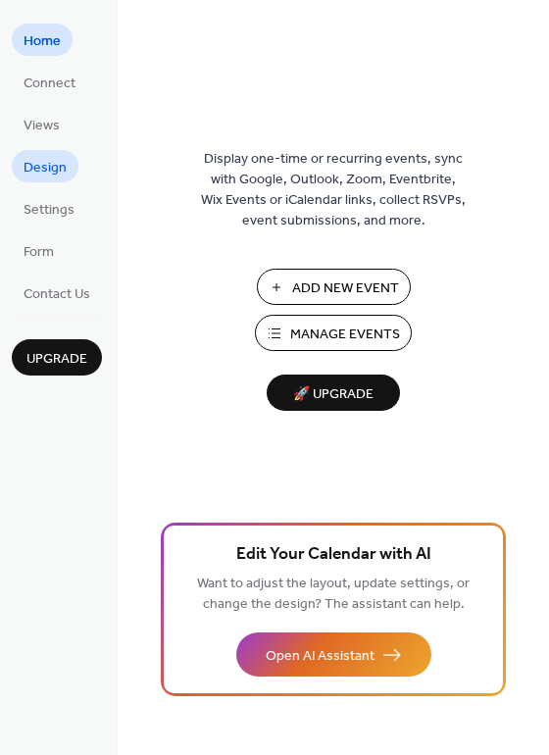
click at [40, 163] on span "Design" at bounding box center [45, 168] width 43 height 21
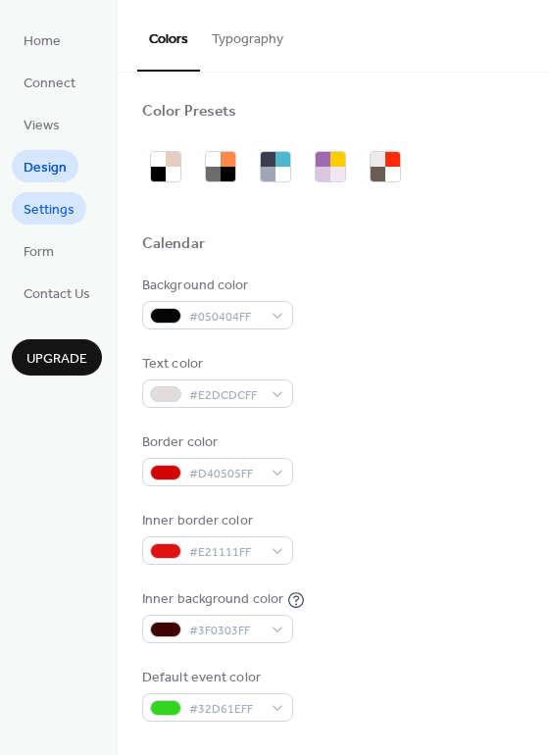
click at [76, 207] on link "Settings" at bounding box center [49, 208] width 75 height 32
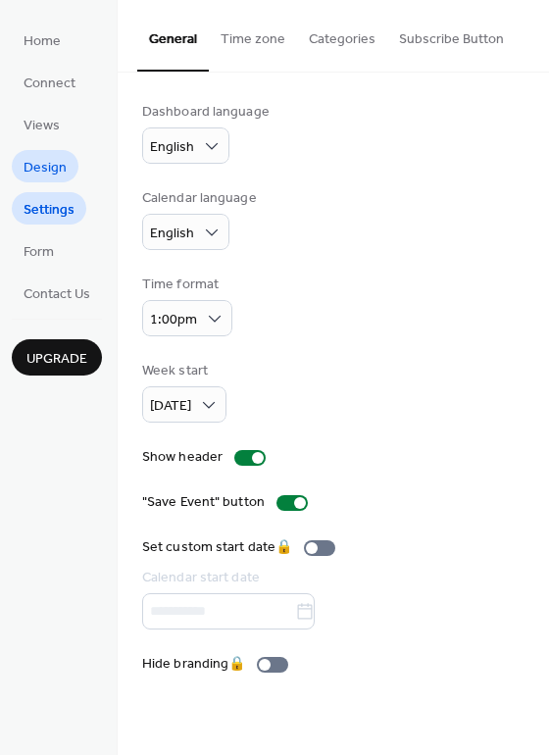
click at [43, 163] on span "Design" at bounding box center [45, 168] width 43 height 21
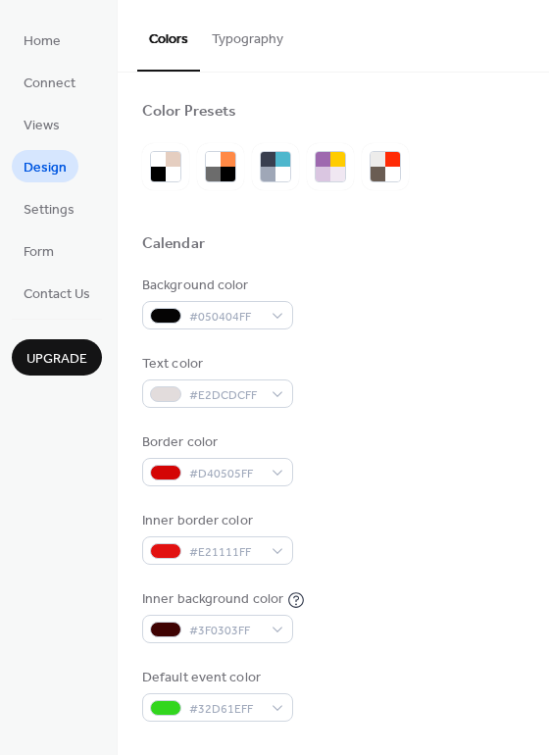
click at [247, 53] on button "Typography" at bounding box center [247, 35] width 95 height 70
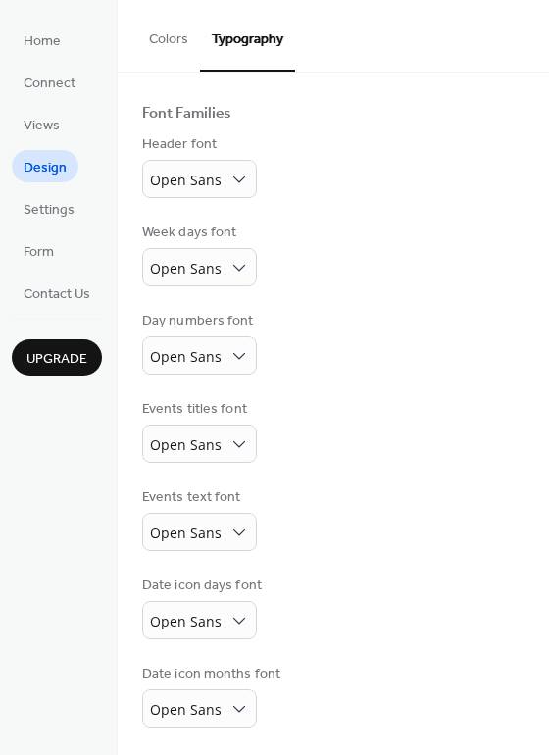
scroll to position [116, 0]
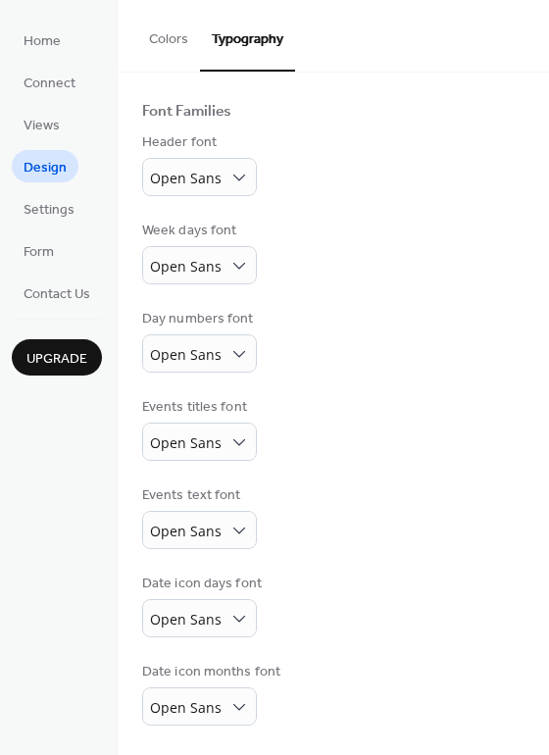
click at [166, 37] on button "Colors" at bounding box center [168, 35] width 63 height 70
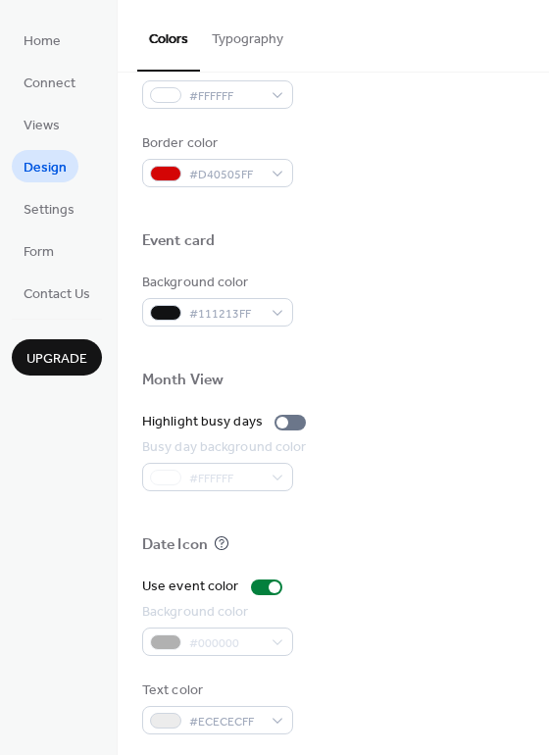
scroll to position [839, 0]
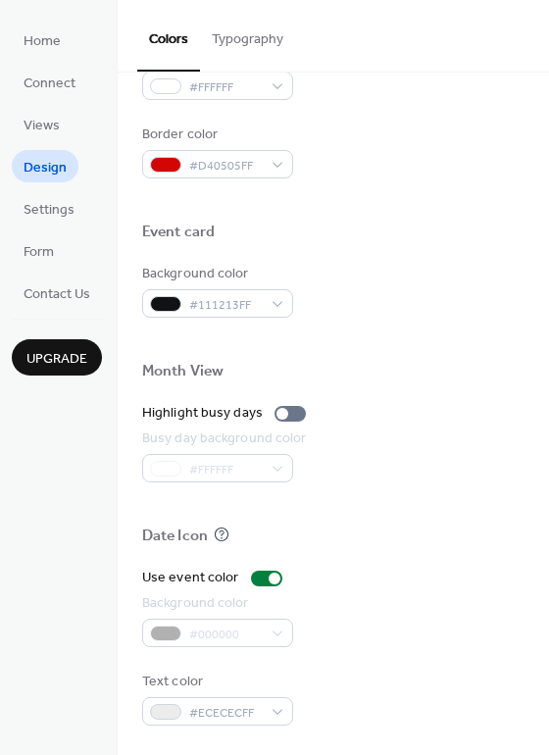
click at [172, 628] on div "#000000" at bounding box center [217, 633] width 151 height 28
click at [259, 577] on div at bounding box center [266, 579] width 31 height 16
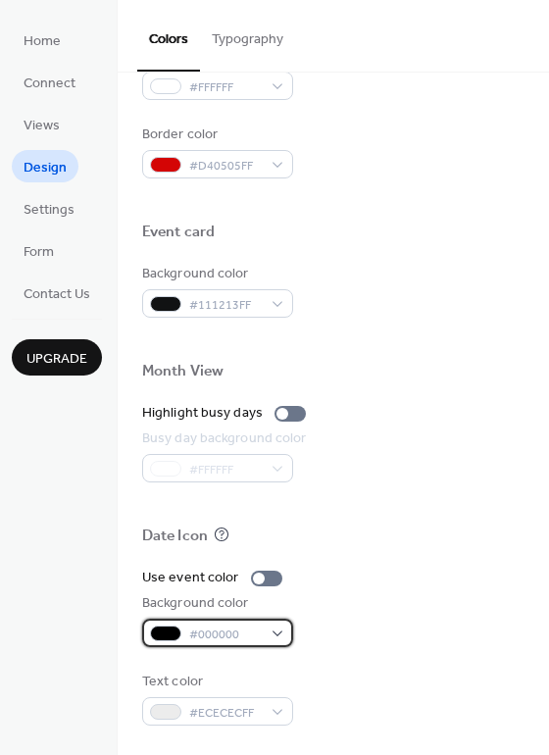
click at [261, 637] on span "#000000" at bounding box center [225, 635] width 73 height 21
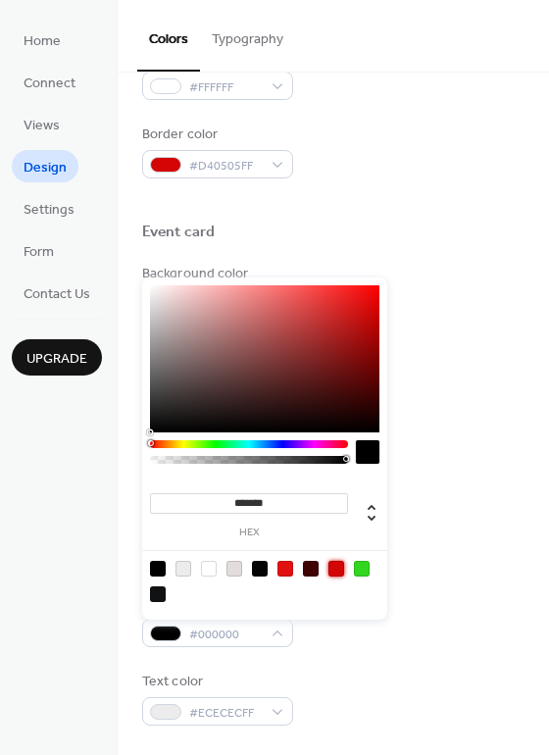
click at [330, 571] on div at bounding box center [336, 569] width 16 height 16
type input "*******"
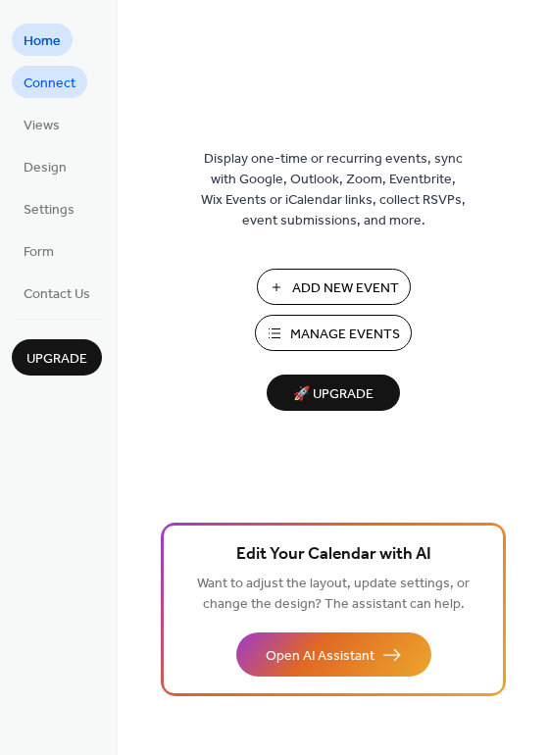
click at [44, 93] on span "Connect" at bounding box center [50, 84] width 52 height 21
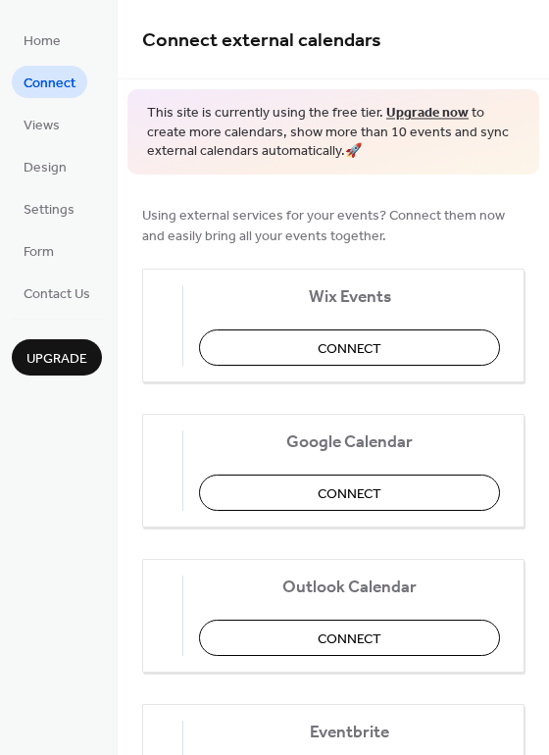
click at [54, 143] on ul "Home Connect Views Design Settings Form Contact Us" at bounding box center [57, 166] width 90 height 285
click at [53, 175] on span "Design" at bounding box center [45, 168] width 43 height 21
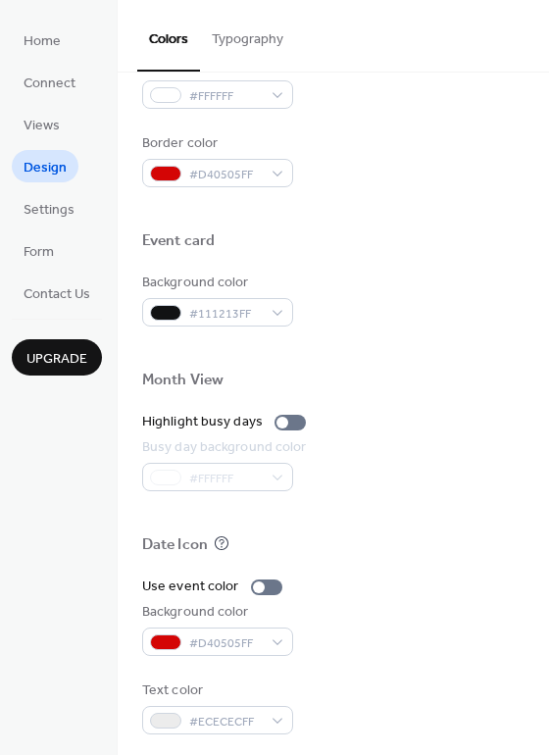
scroll to position [839, 0]
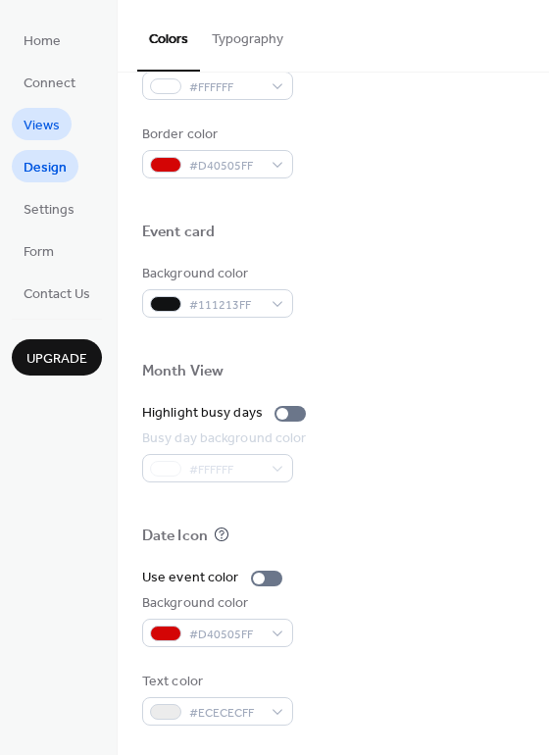
click at [59, 124] on link "Views" at bounding box center [42, 124] width 60 height 32
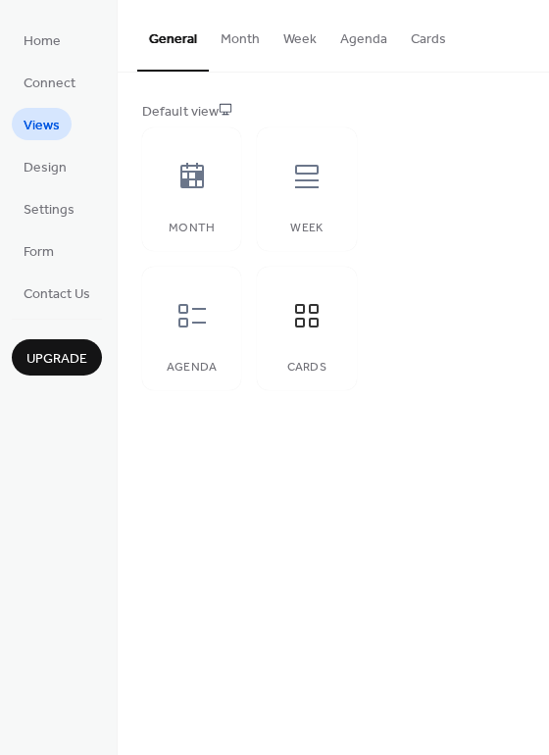
click at [433, 40] on button "Cards" at bounding box center [428, 35] width 59 height 70
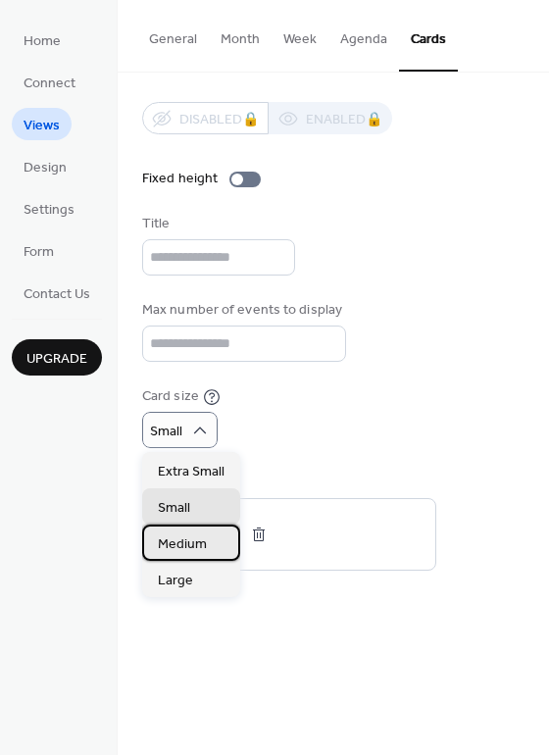
click at [185, 555] on div "Medium" at bounding box center [191, 543] width 98 height 36
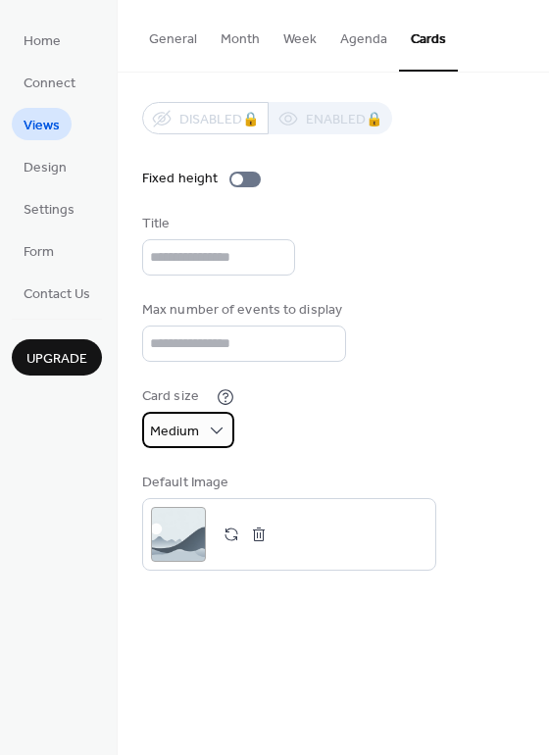
click at [198, 433] on div "Medium" at bounding box center [188, 430] width 92 height 36
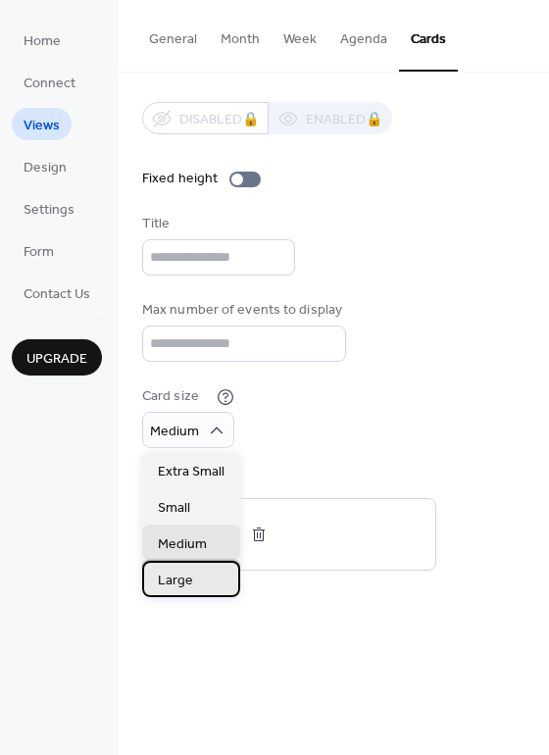
click at [200, 573] on div "Large" at bounding box center [191, 579] width 98 height 36
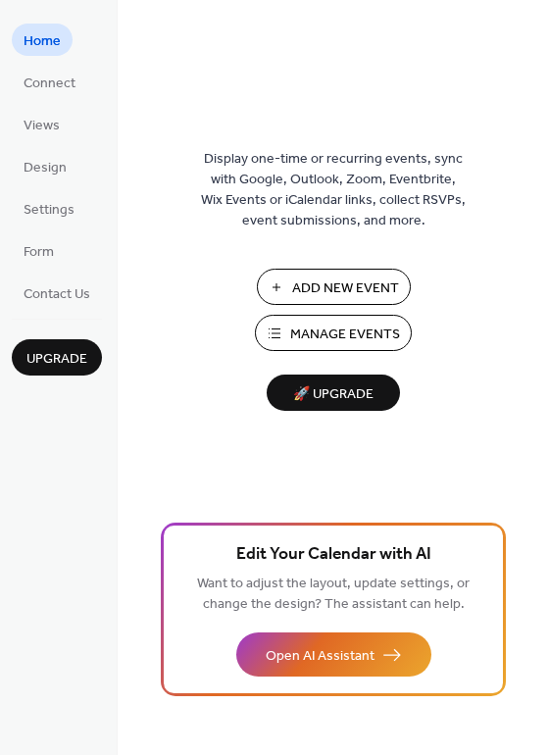
click at [358, 285] on span "Add New Event" at bounding box center [345, 288] width 107 height 21
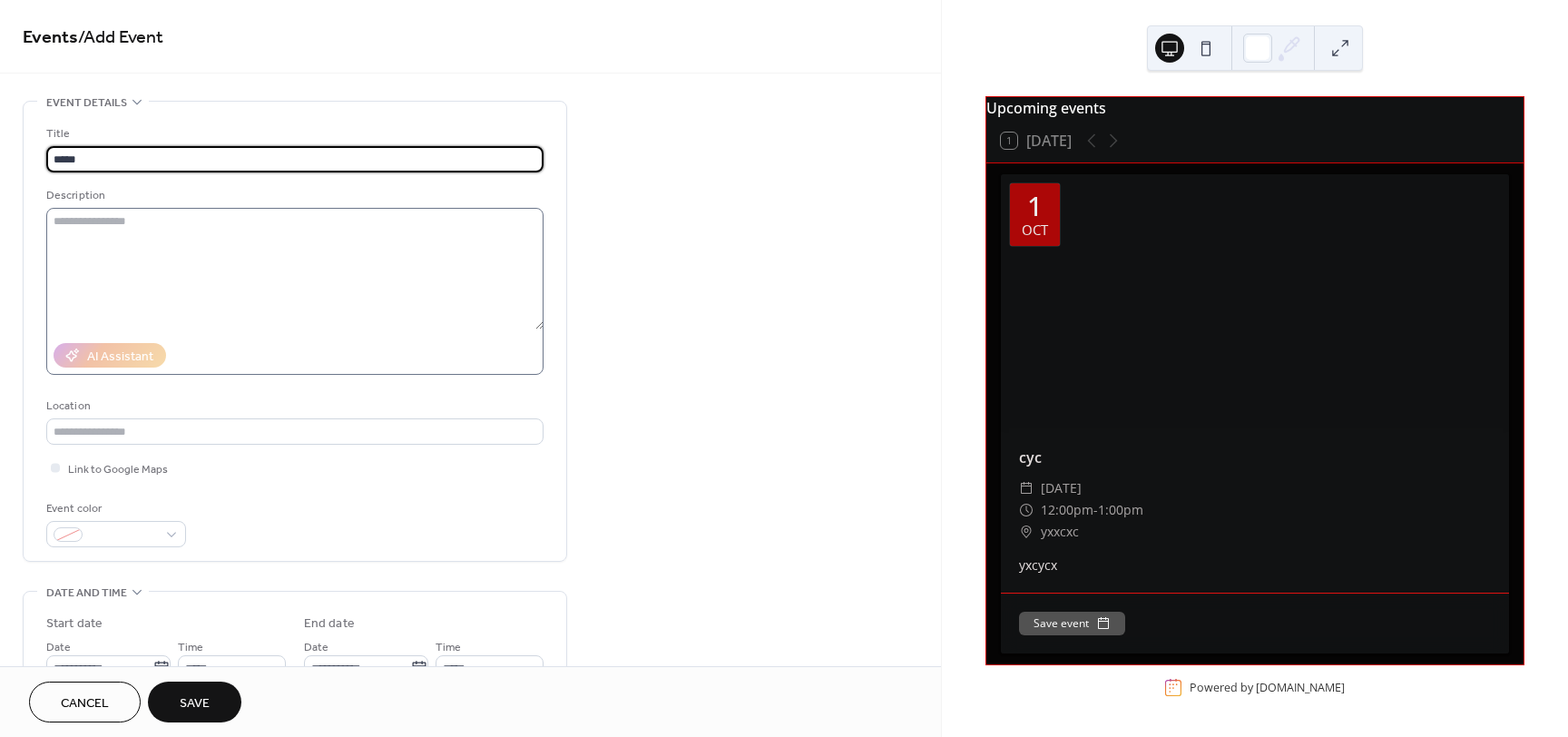
type input "*****"
click at [173, 271] on textarea at bounding box center [294, 269] width 497 height 121
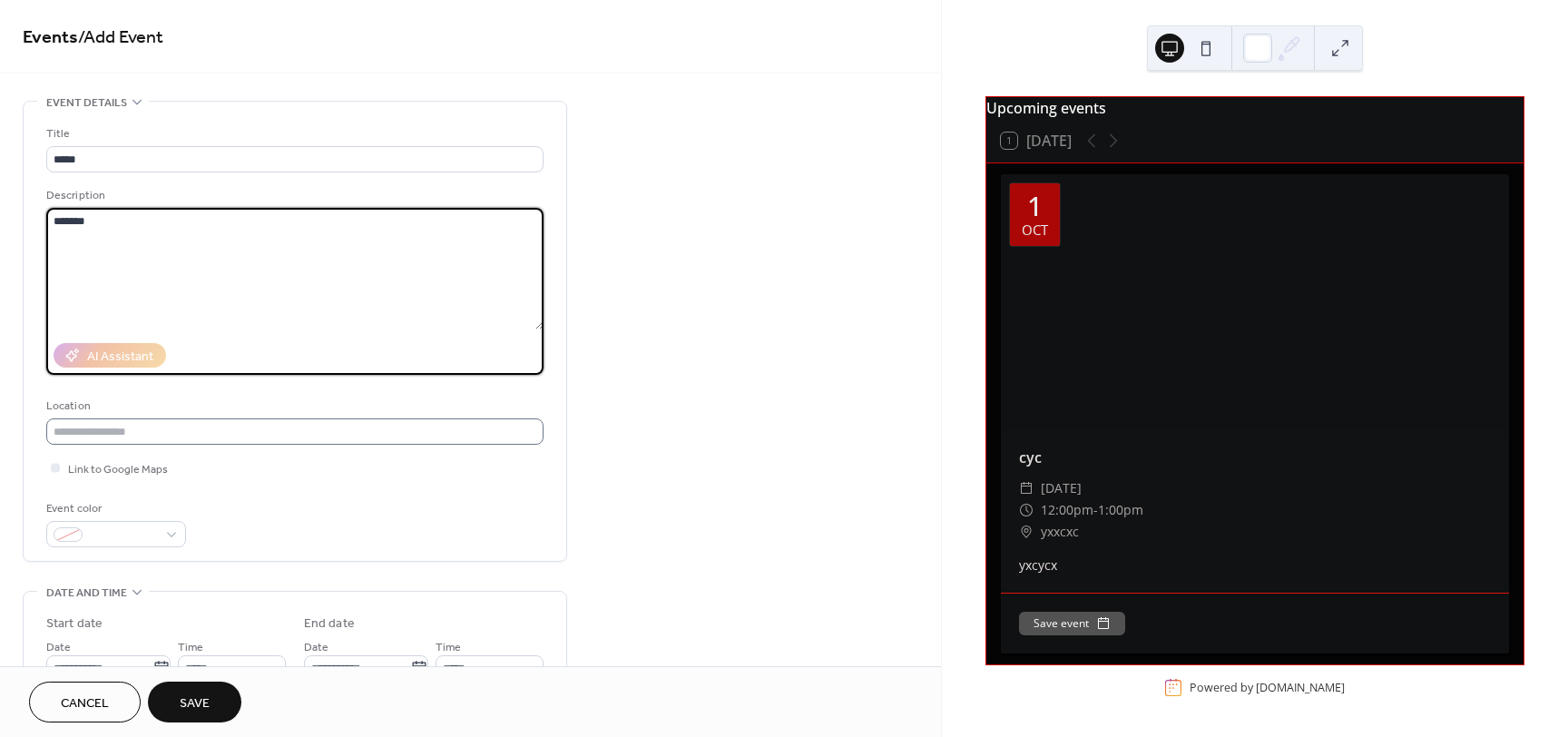
type textarea "*******"
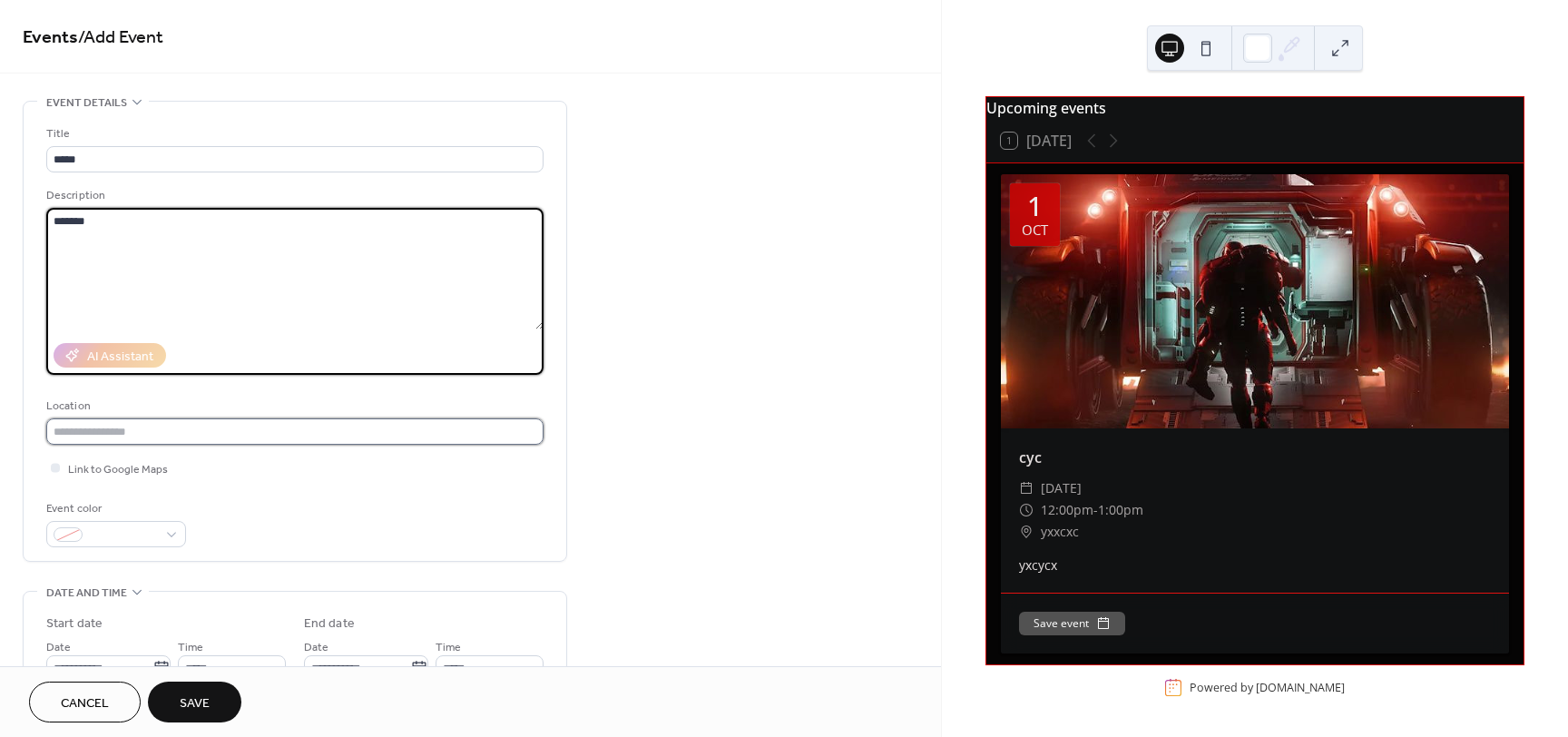
click at [152, 423] on input "text" at bounding box center [294, 431] width 497 height 26
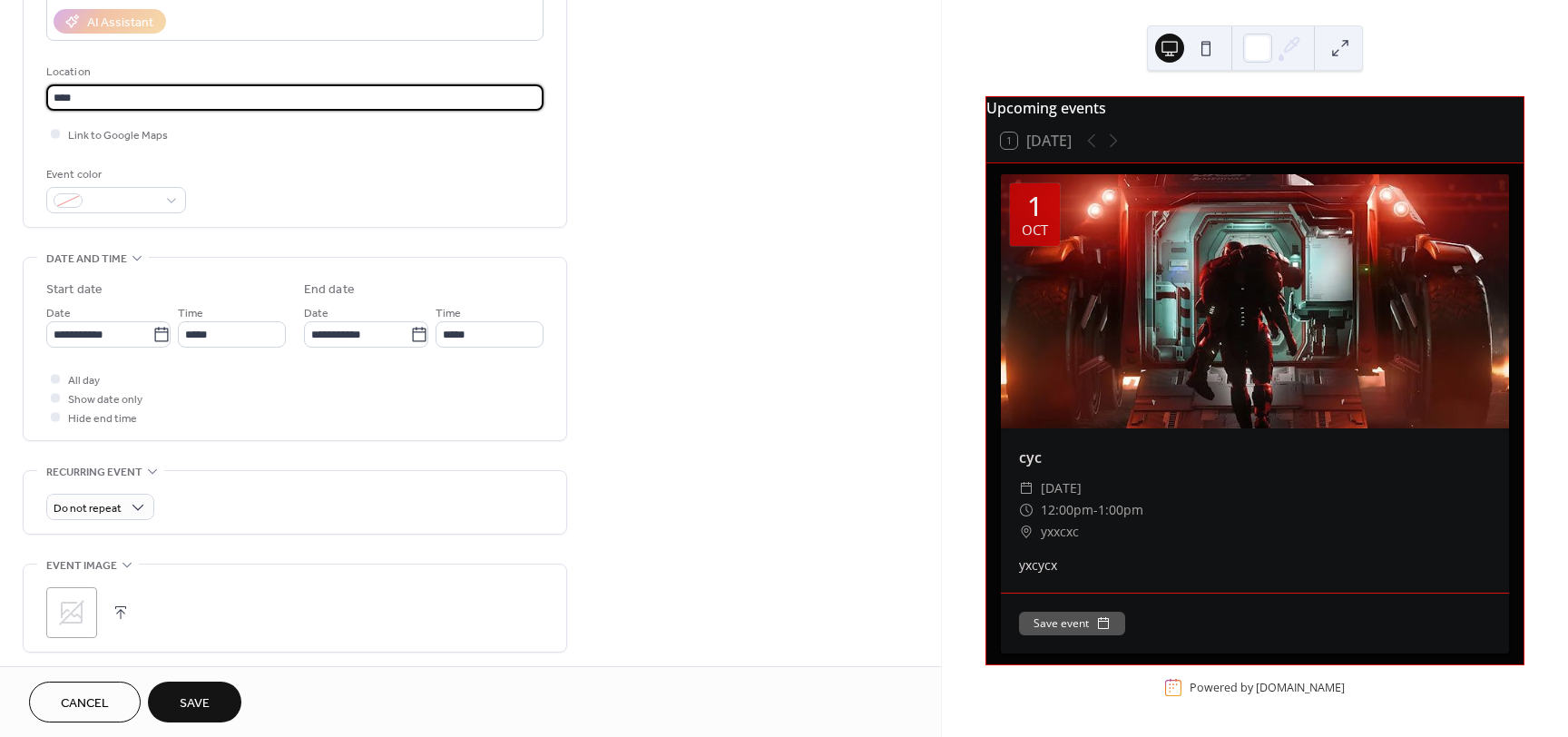
scroll to position [363, 0]
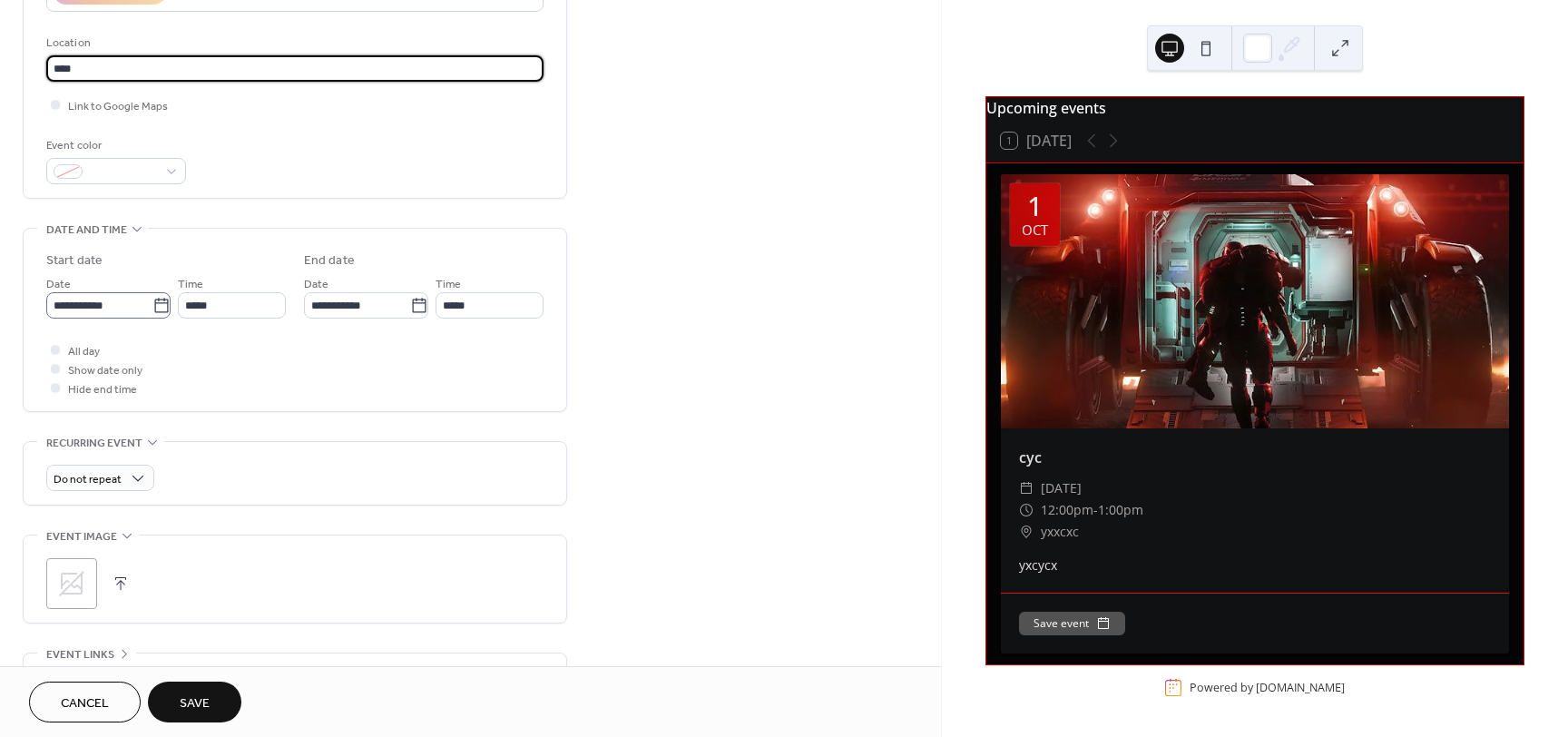
type input "****"
click at [153, 309] on icon at bounding box center [162, 306] width 19 height 19
click at [148, 309] on input "**********" at bounding box center [99, 306] width 106 height 26
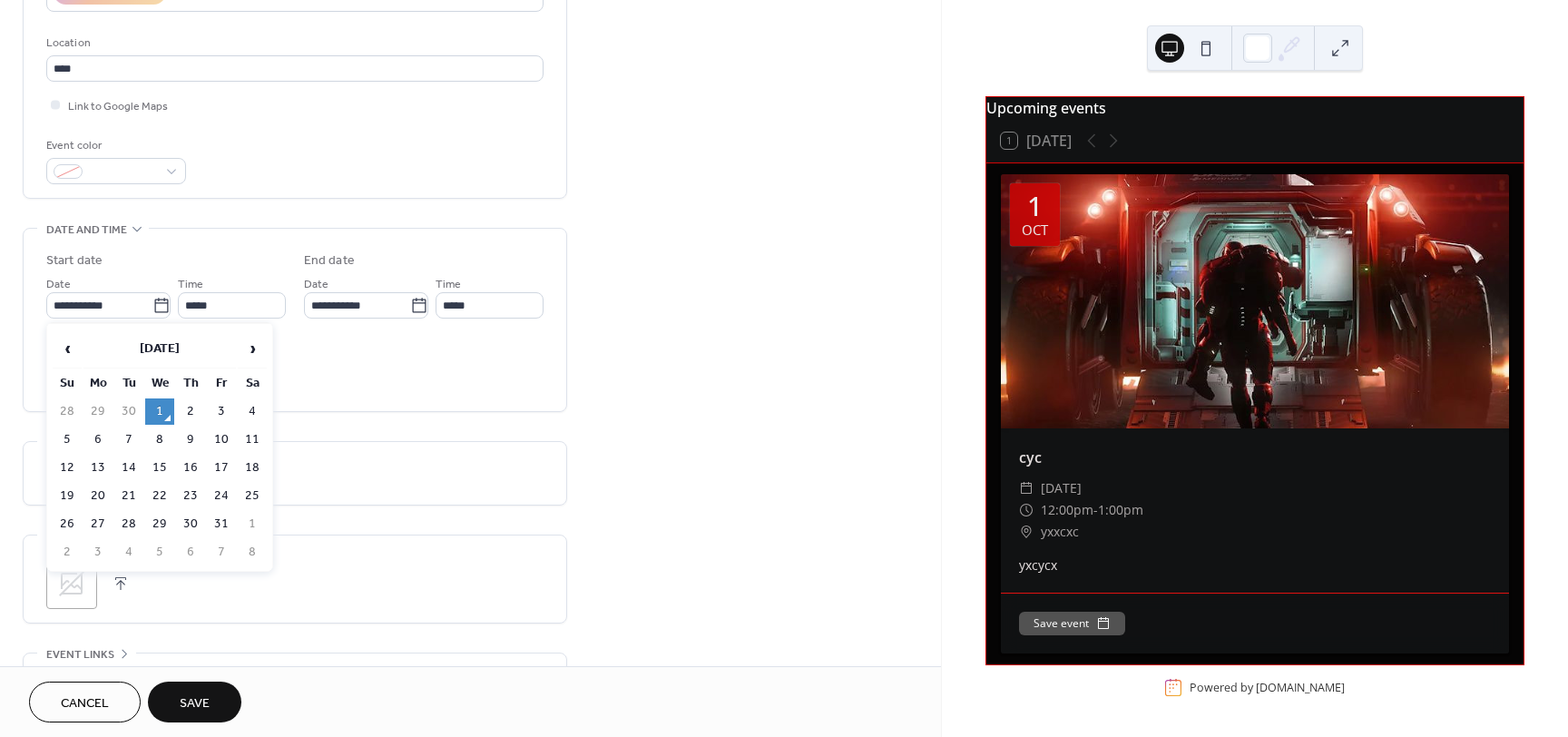
click at [143, 466] on table "‹ [DATE] › Su Mo Tu We Th Fr Sa 28 29 30 1 2 3 4 5 6 7 8 9 10 11 12 13 14 15 16…" at bounding box center [159, 447] width 218 height 240
click at [133, 461] on td "14" at bounding box center [129, 468] width 29 height 26
type input "**********"
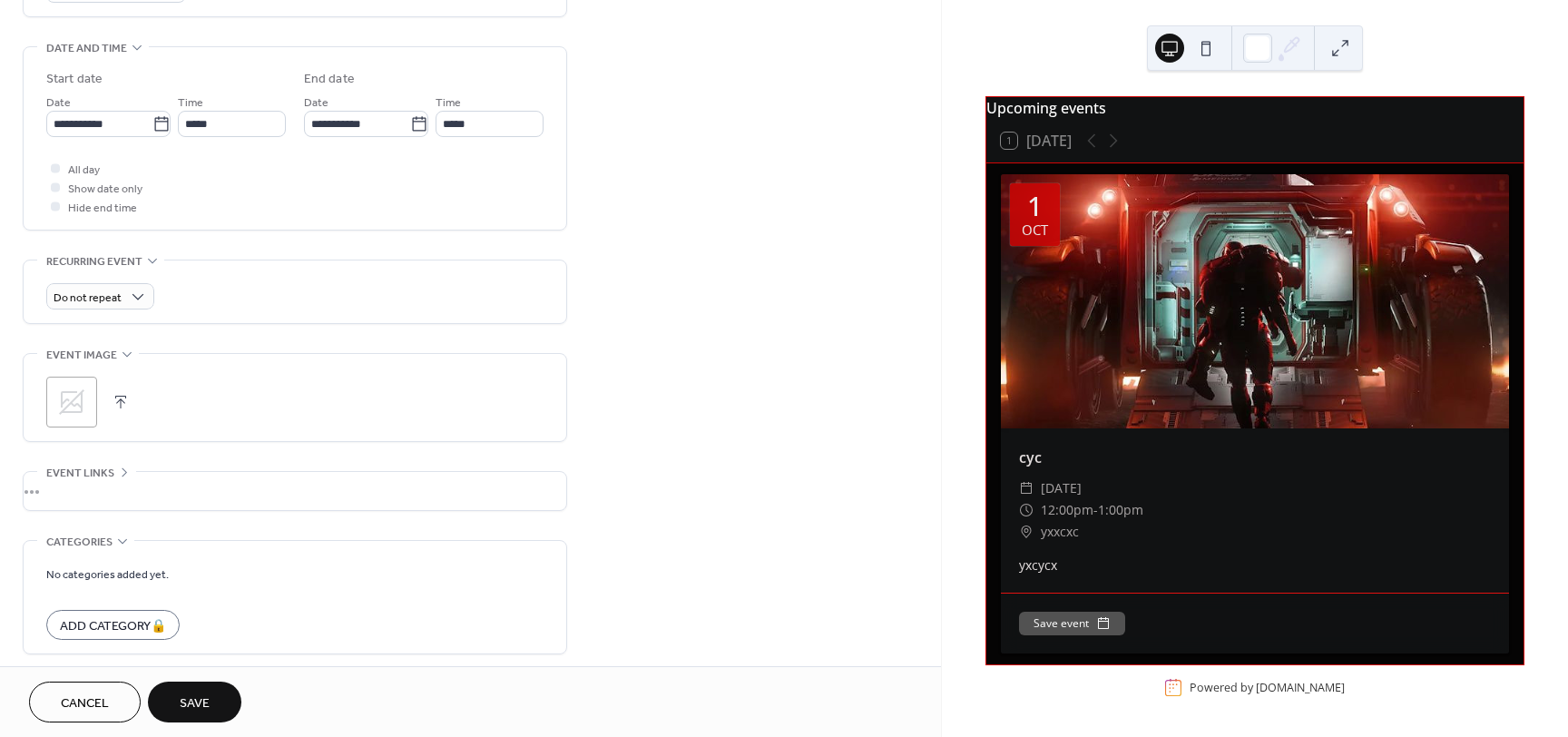
click at [92, 411] on div ";" at bounding box center [71, 402] width 51 height 51
click at [178, 708] on button "Save" at bounding box center [194, 702] width 93 height 41
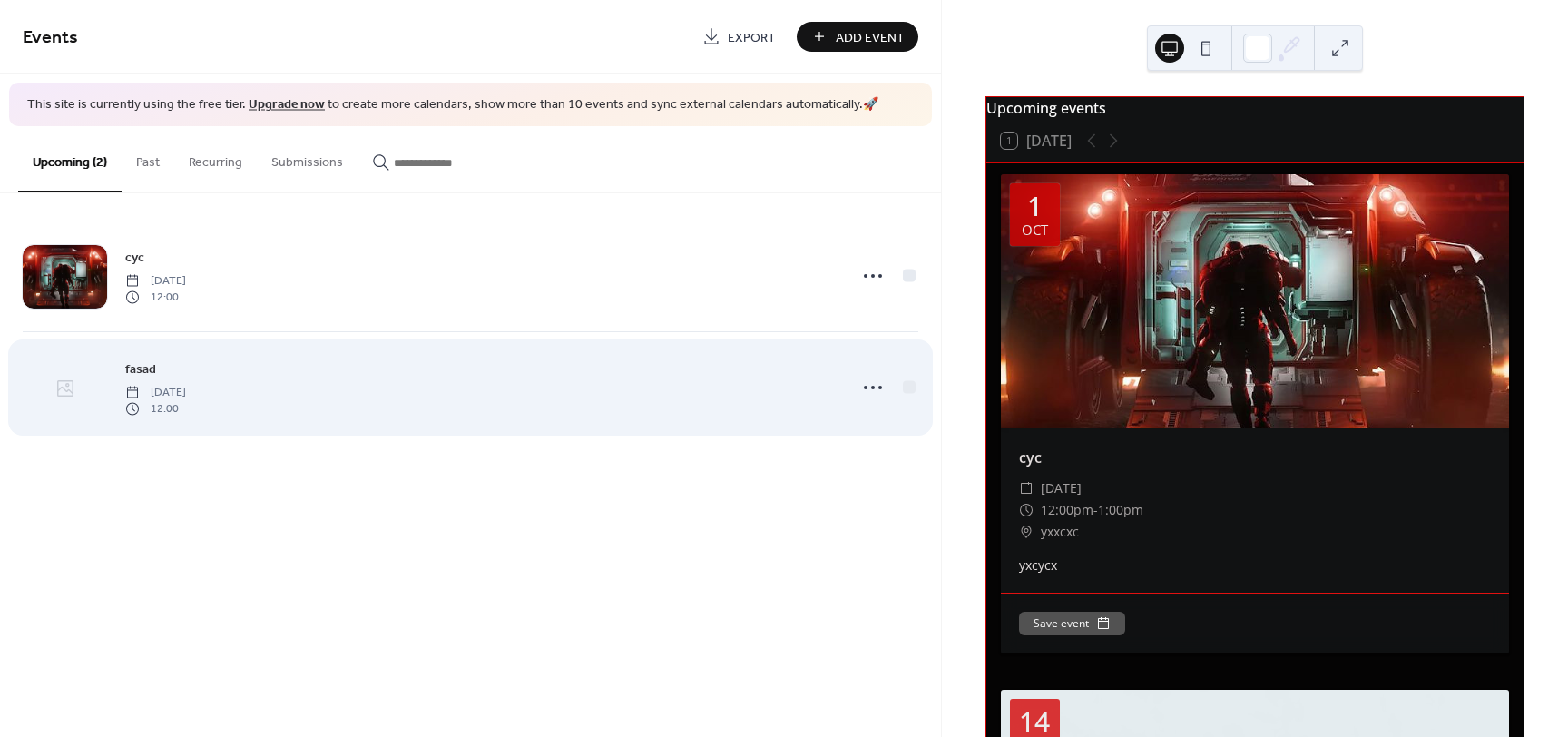
click at [58, 385] on icon at bounding box center [66, 389] width 17 height 17
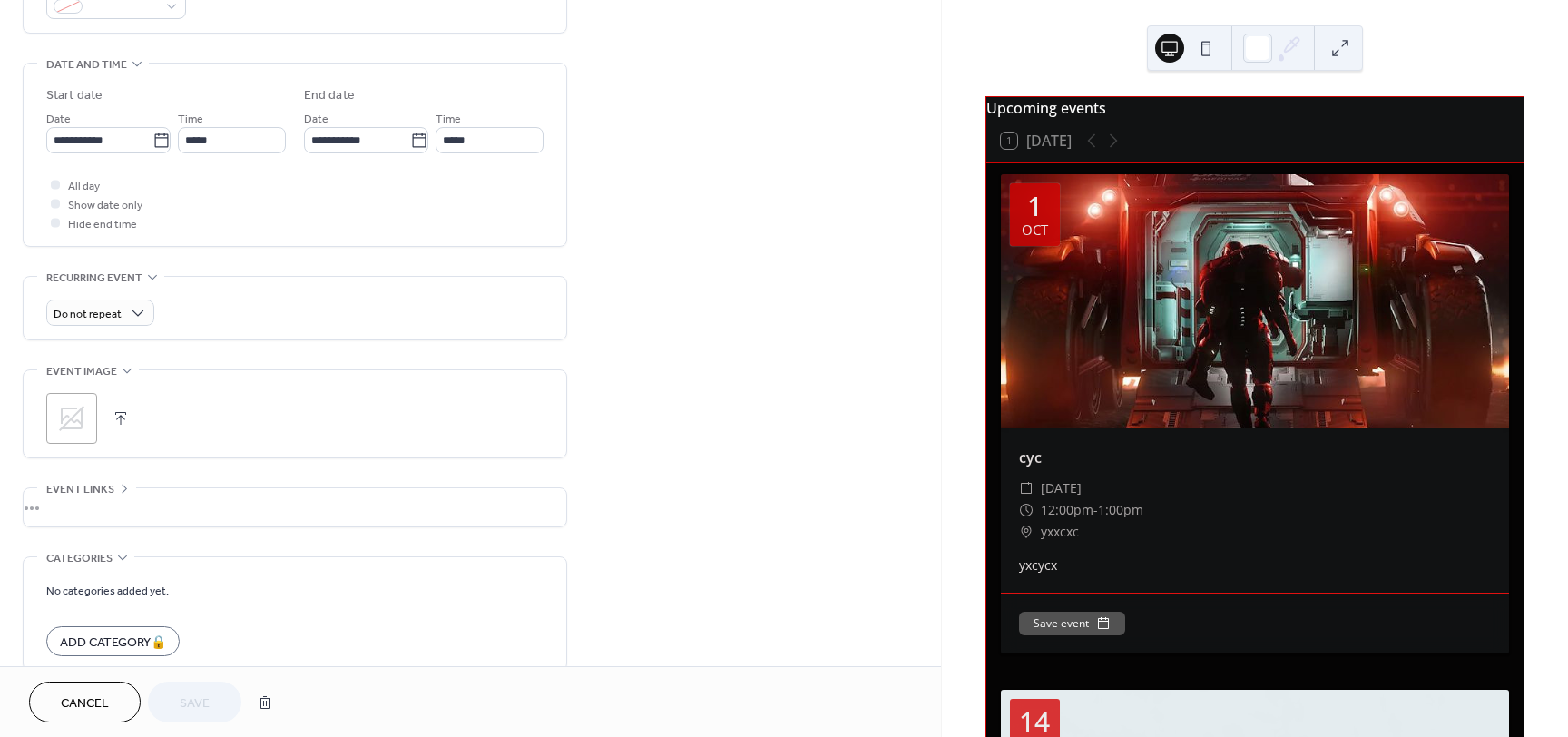
scroll to position [544, 0]
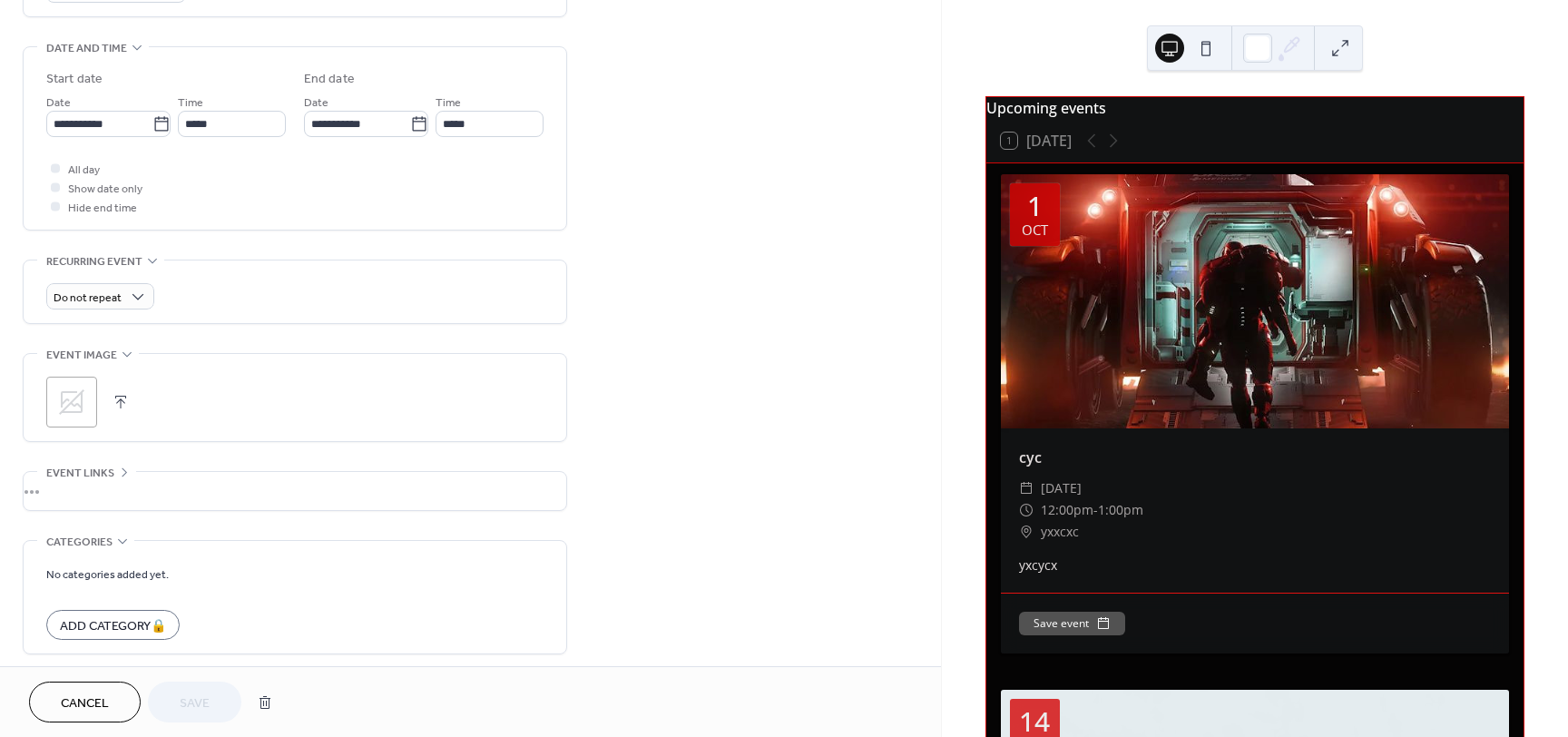
click at [68, 397] on icon at bounding box center [71, 402] width 29 height 29
click at [195, 694] on span "Save" at bounding box center [194, 704] width 30 height 19
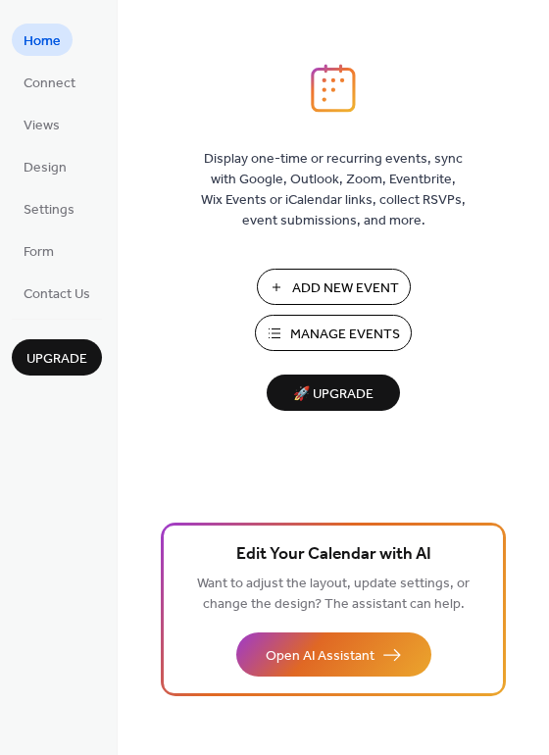
click at [305, 332] on span "Manage Events" at bounding box center [345, 335] width 110 height 21
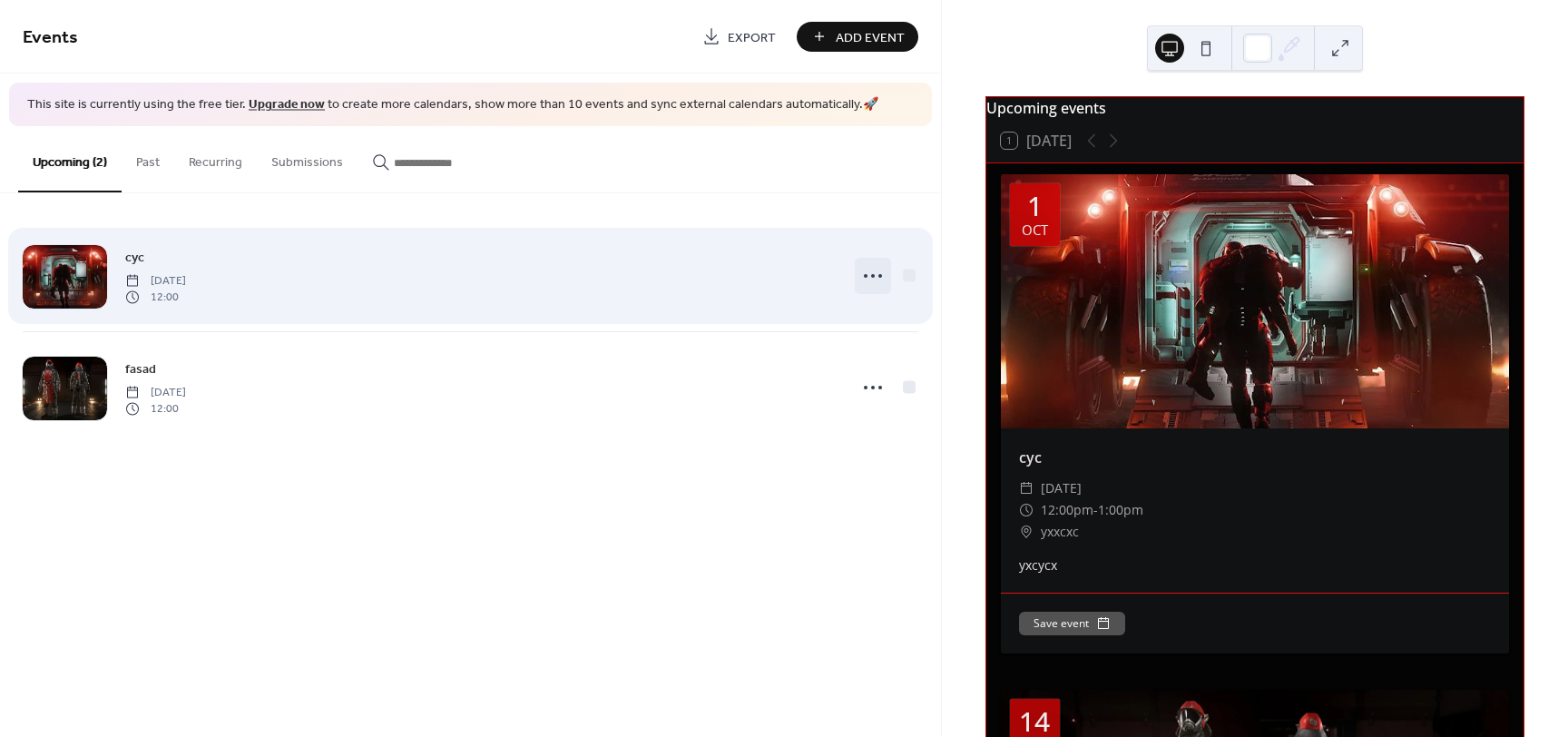
click at [877, 277] on icon at bounding box center [872, 275] width 29 height 29
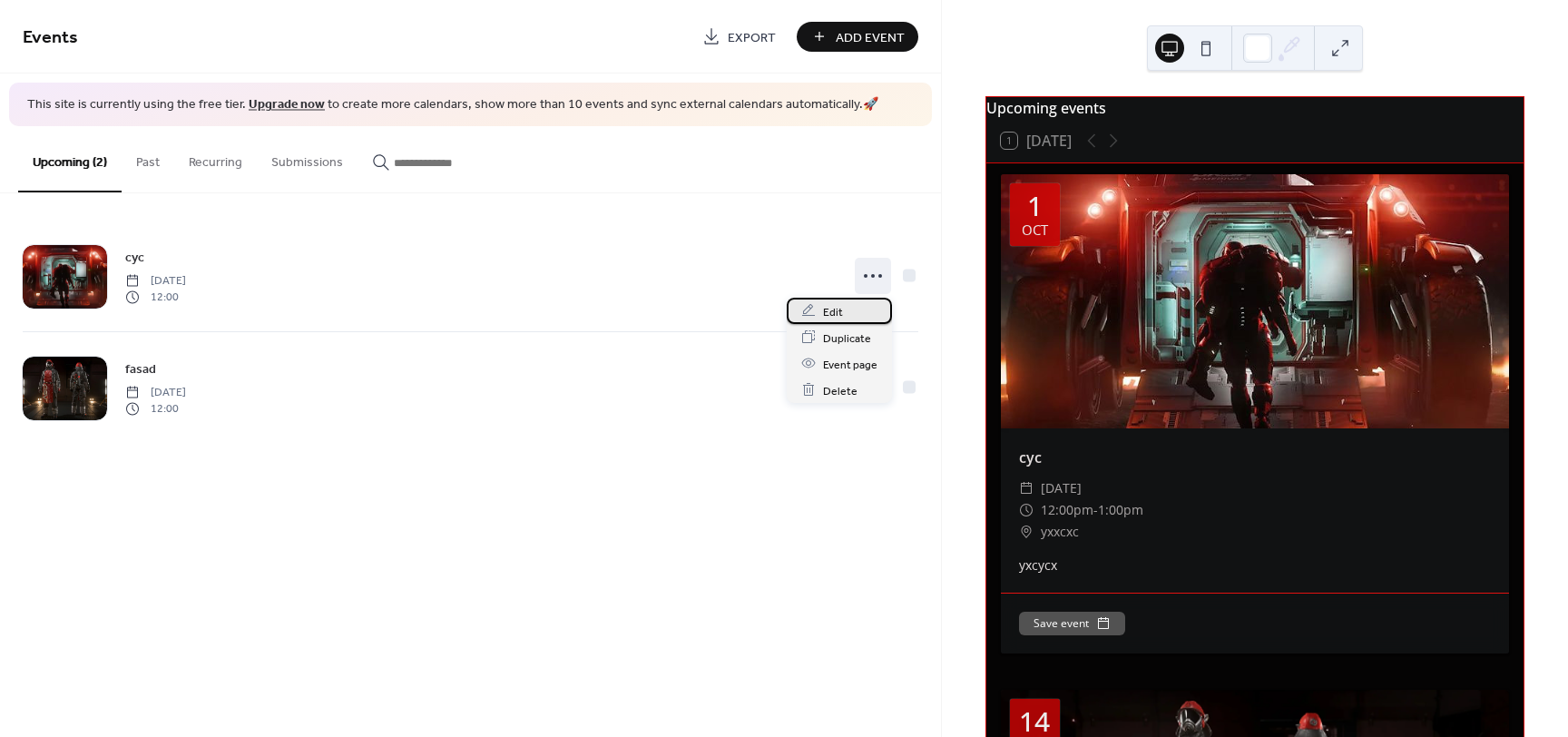
click at [828, 314] on span "Edit" at bounding box center [833, 311] width 20 height 19
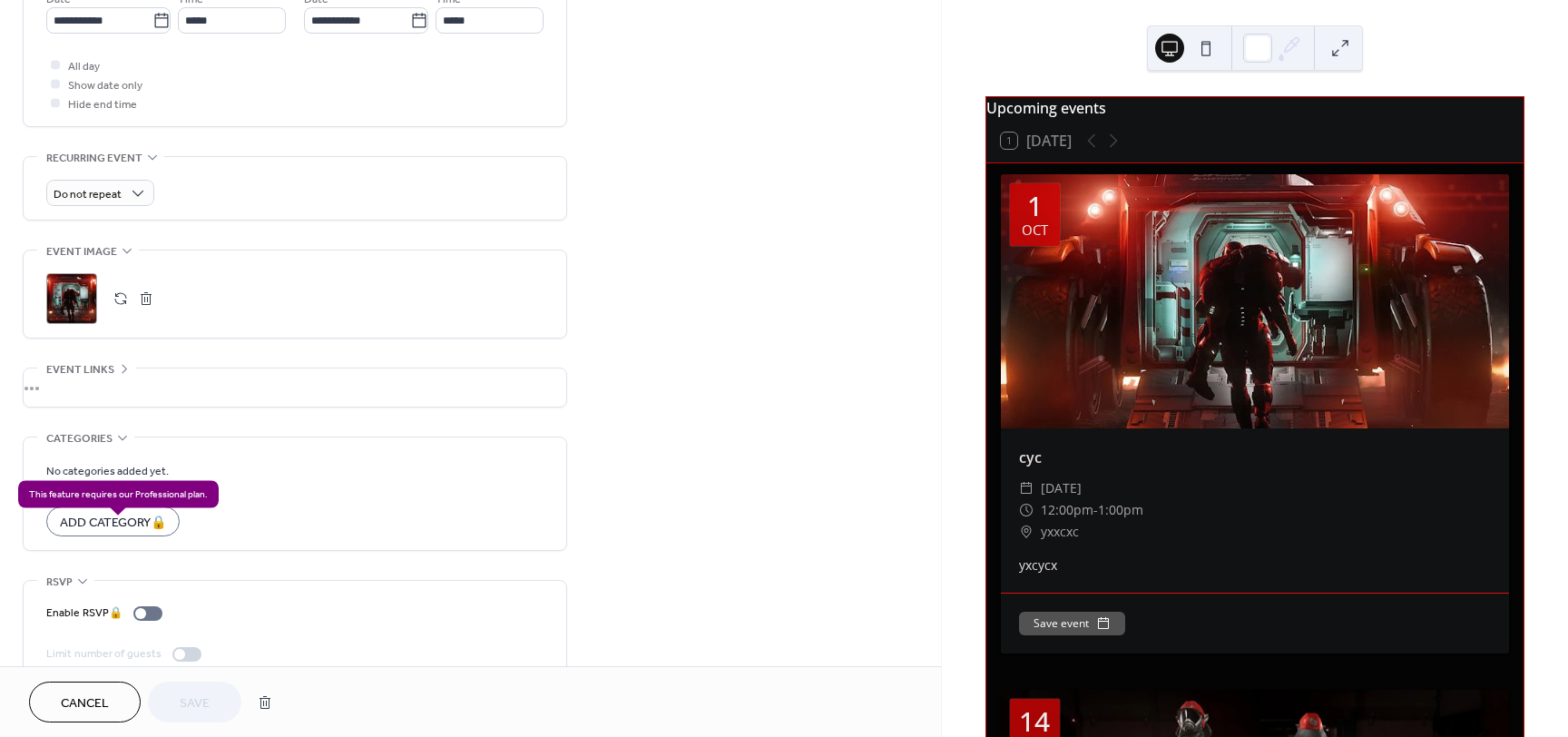
scroll to position [679, 0]
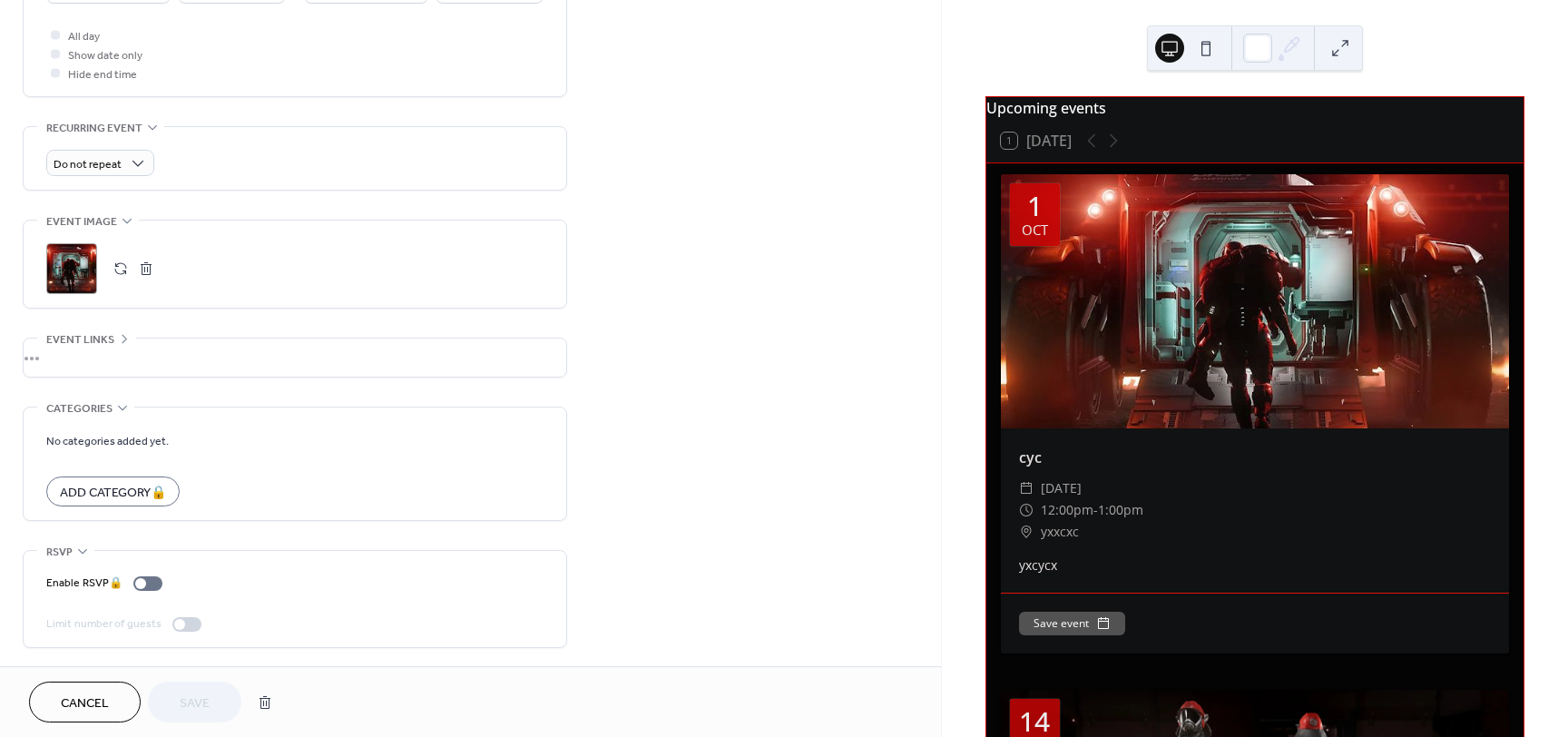
click at [116, 340] on div "•••" at bounding box center [294, 357] width 542 height 38
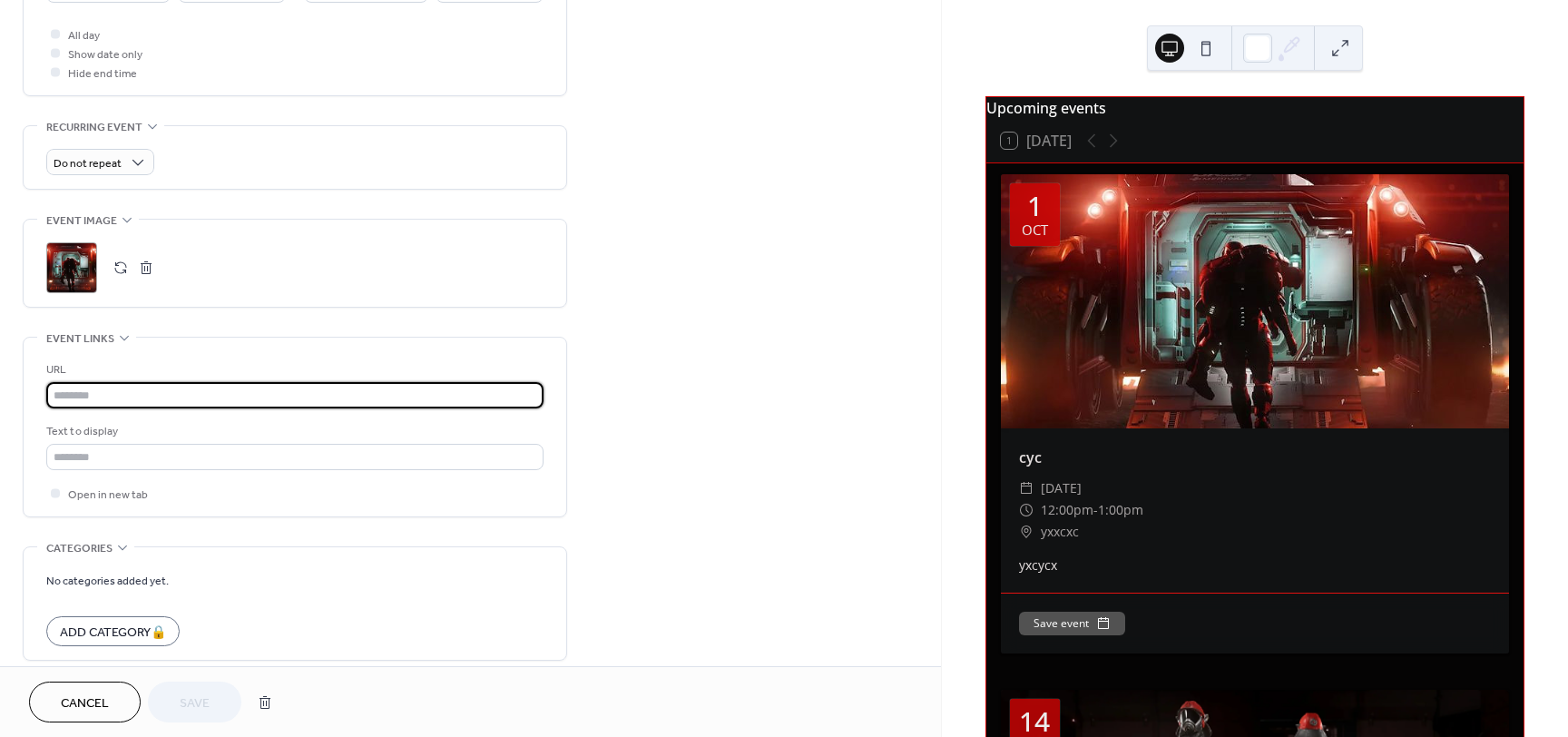
click at [87, 399] on input "text" at bounding box center [294, 395] width 497 height 26
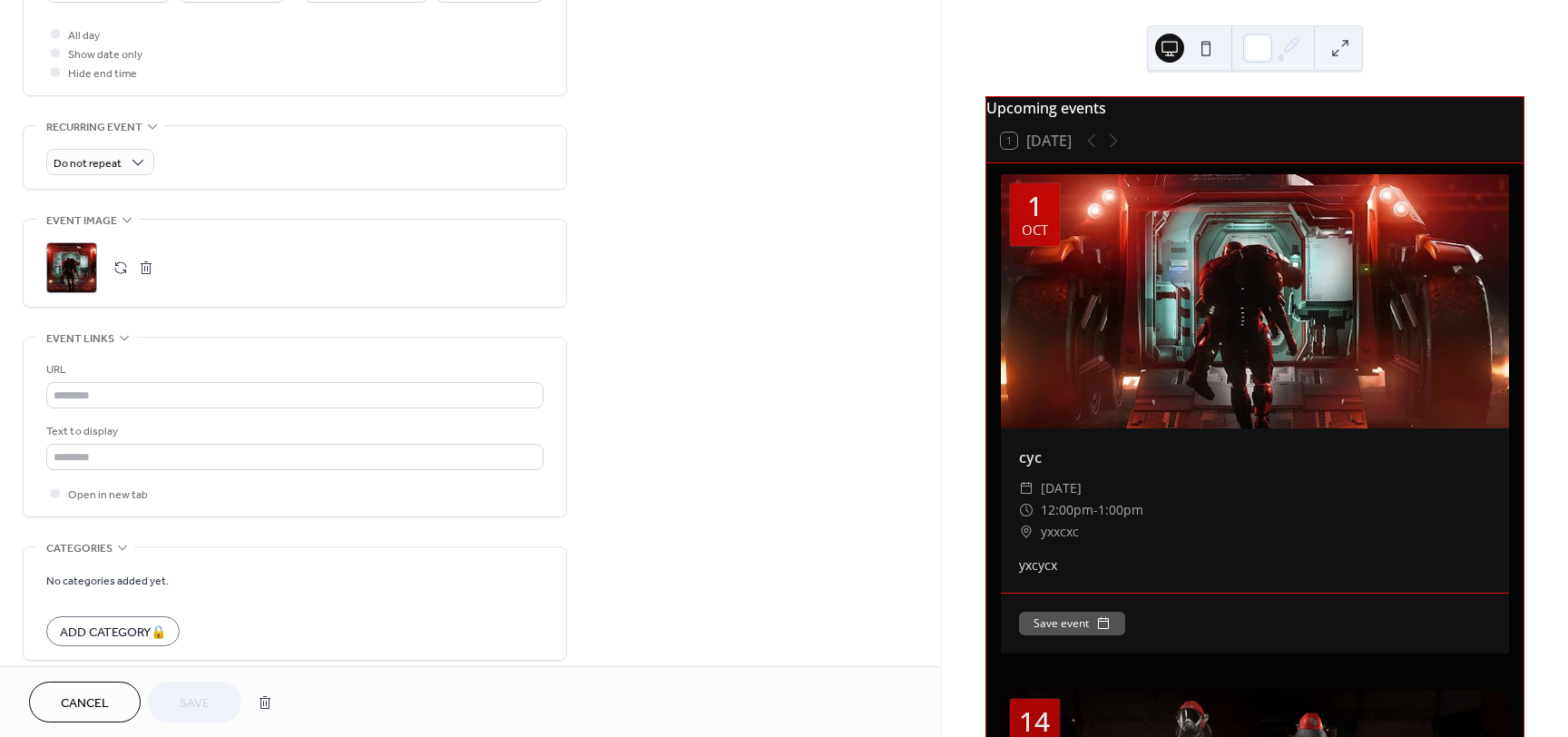
click at [168, 442] on div "Text to display" at bounding box center [294, 446] width 497 height 48
click at [163, 452] on input "text" at bounding box center [294, 456] width 497 height 26
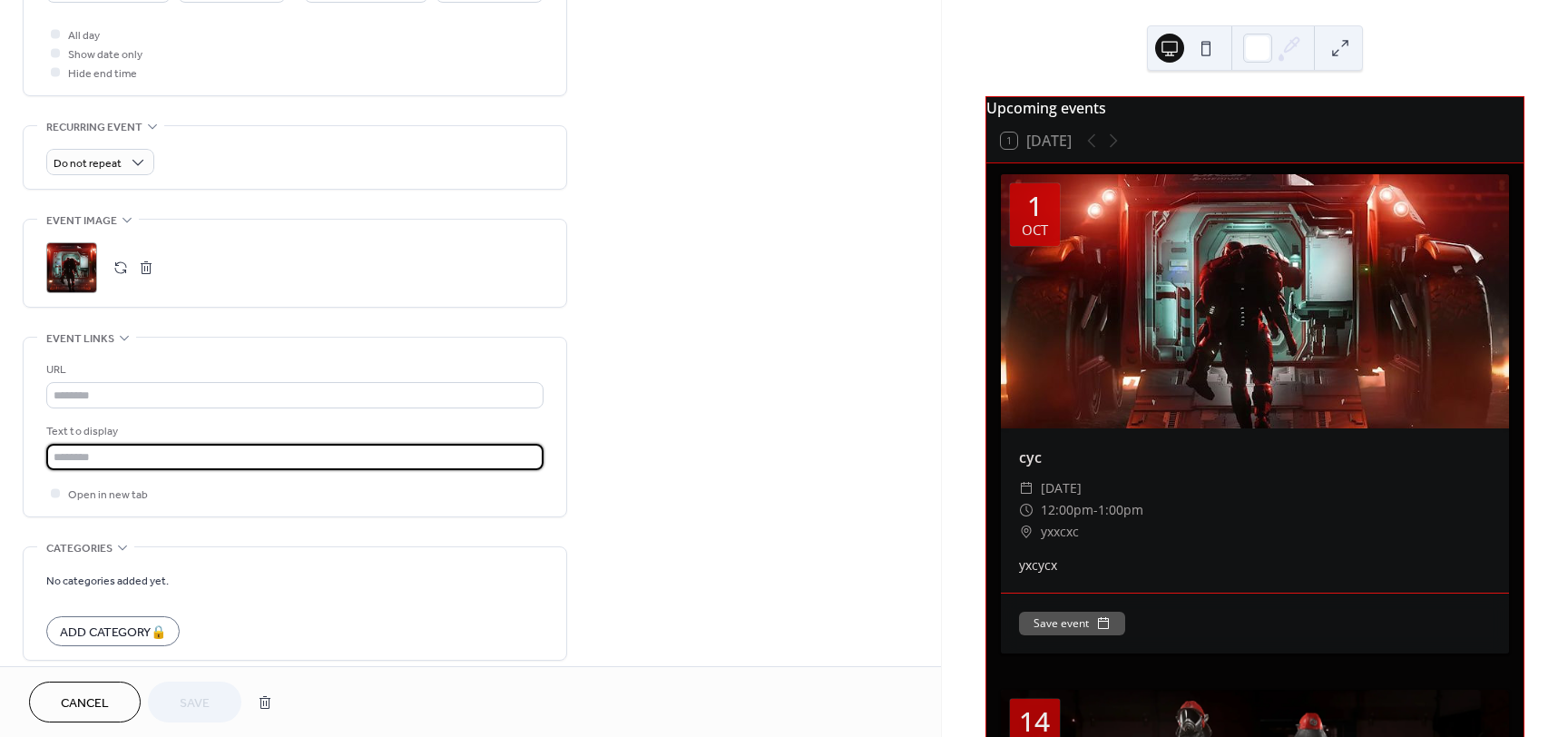
paste input "**********"
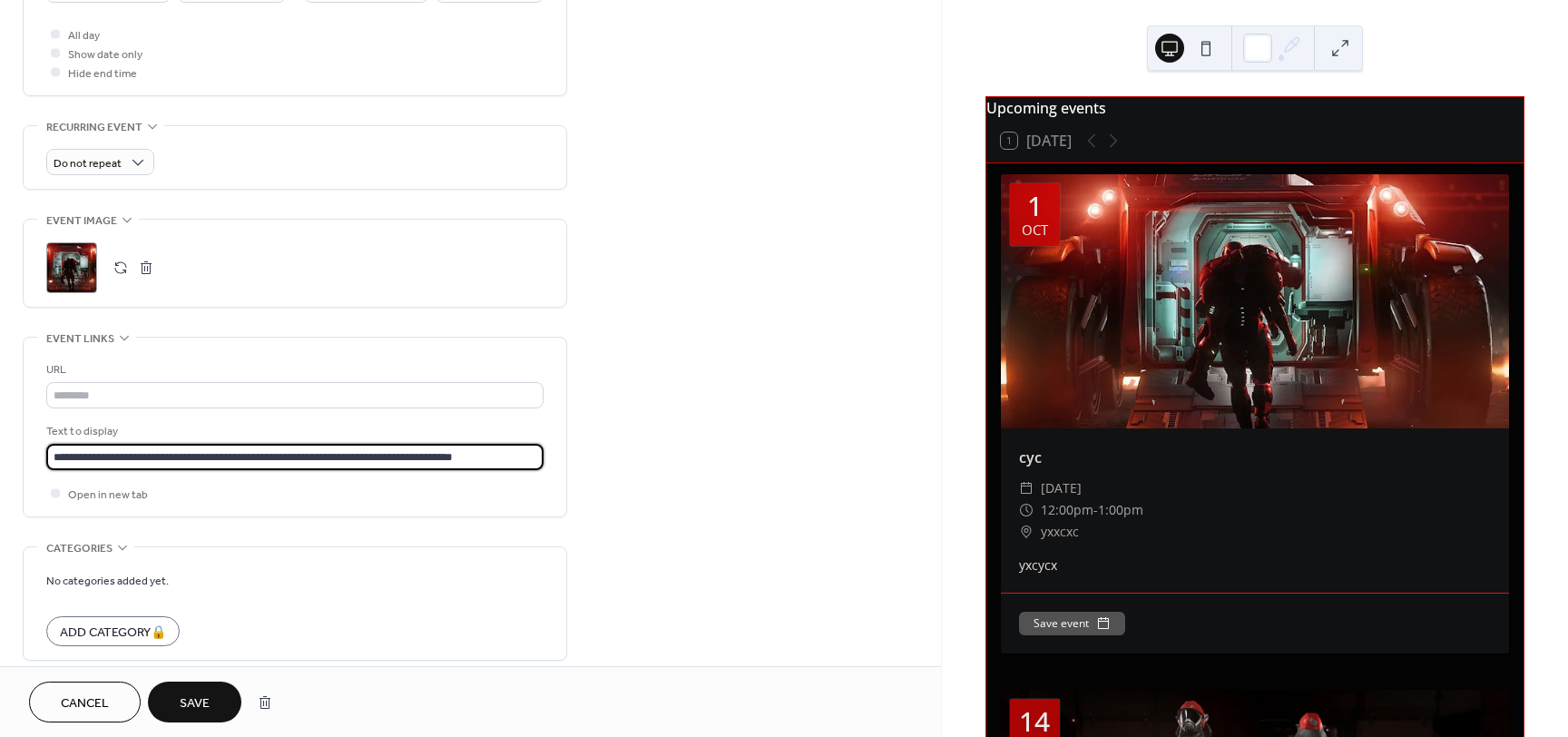
type input "**********"
click at [659, 406] on div "**********" at bounding box center [470, 113] width 941 height 1384
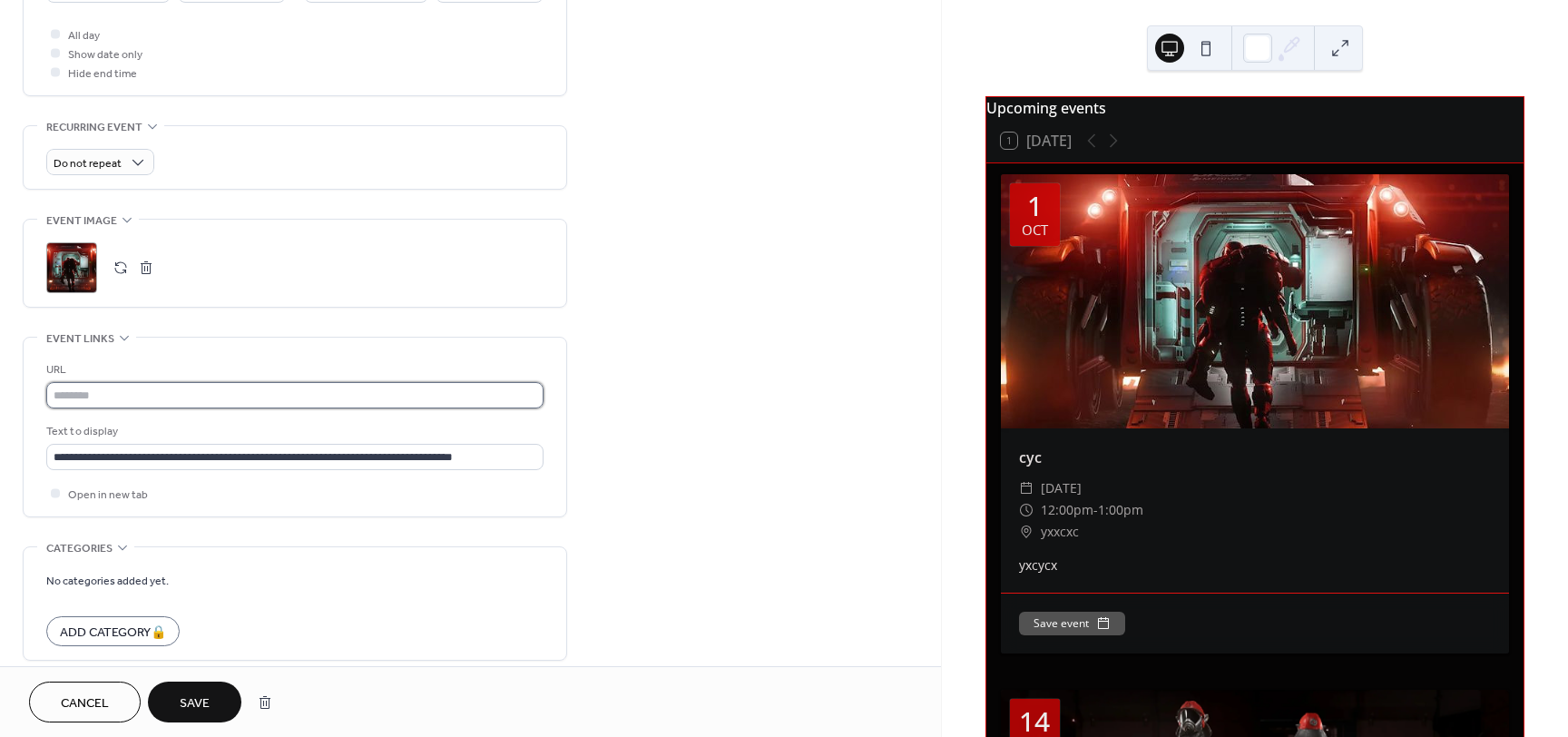
click at [181, 393] on input "text" at bounding box center [294, 395] width 497 height 26
paste input "**********"
type input "**********"
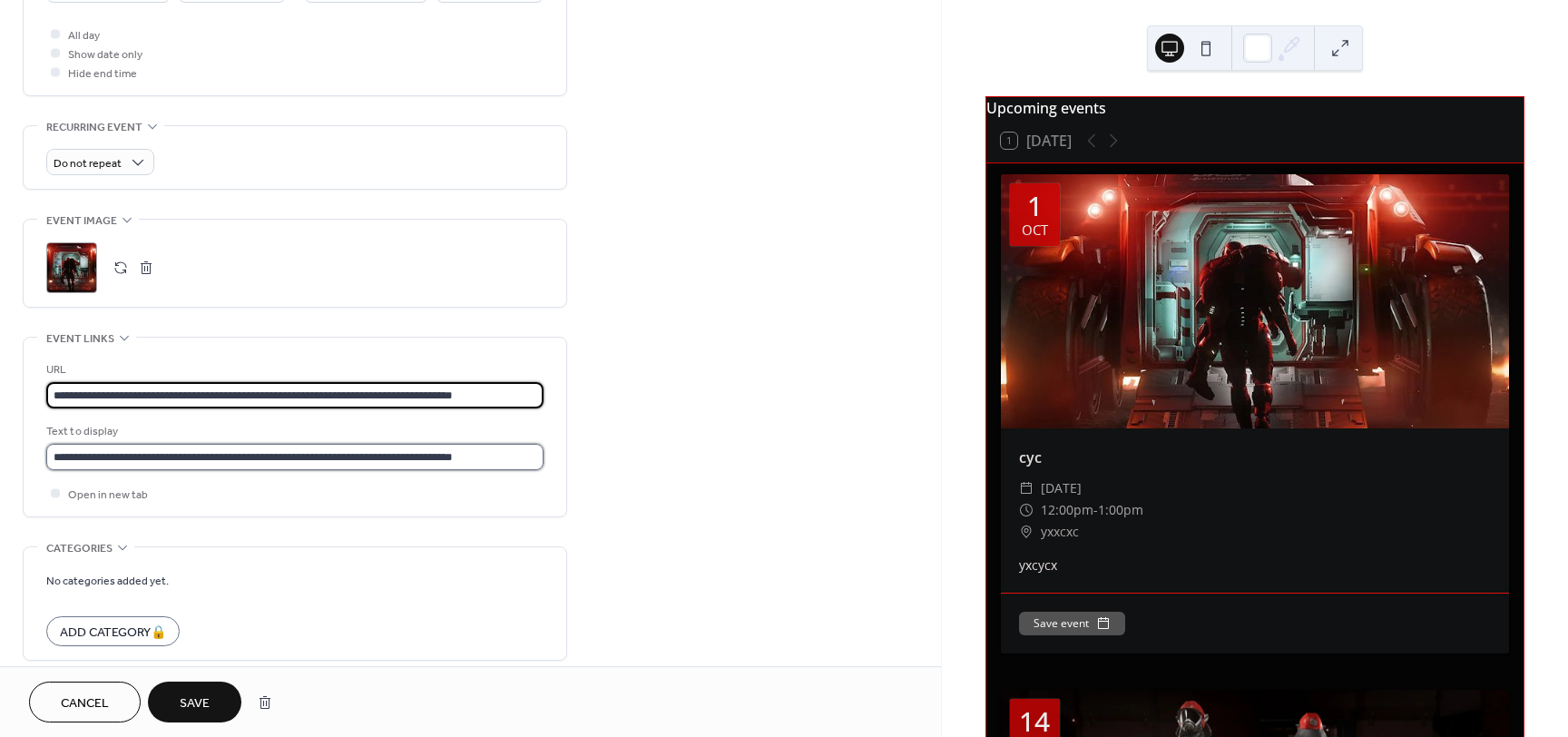
scroll to position [0, 0]
click at [150, 462] on input "**********" at bounding box center [294, 456] width 497 height 26
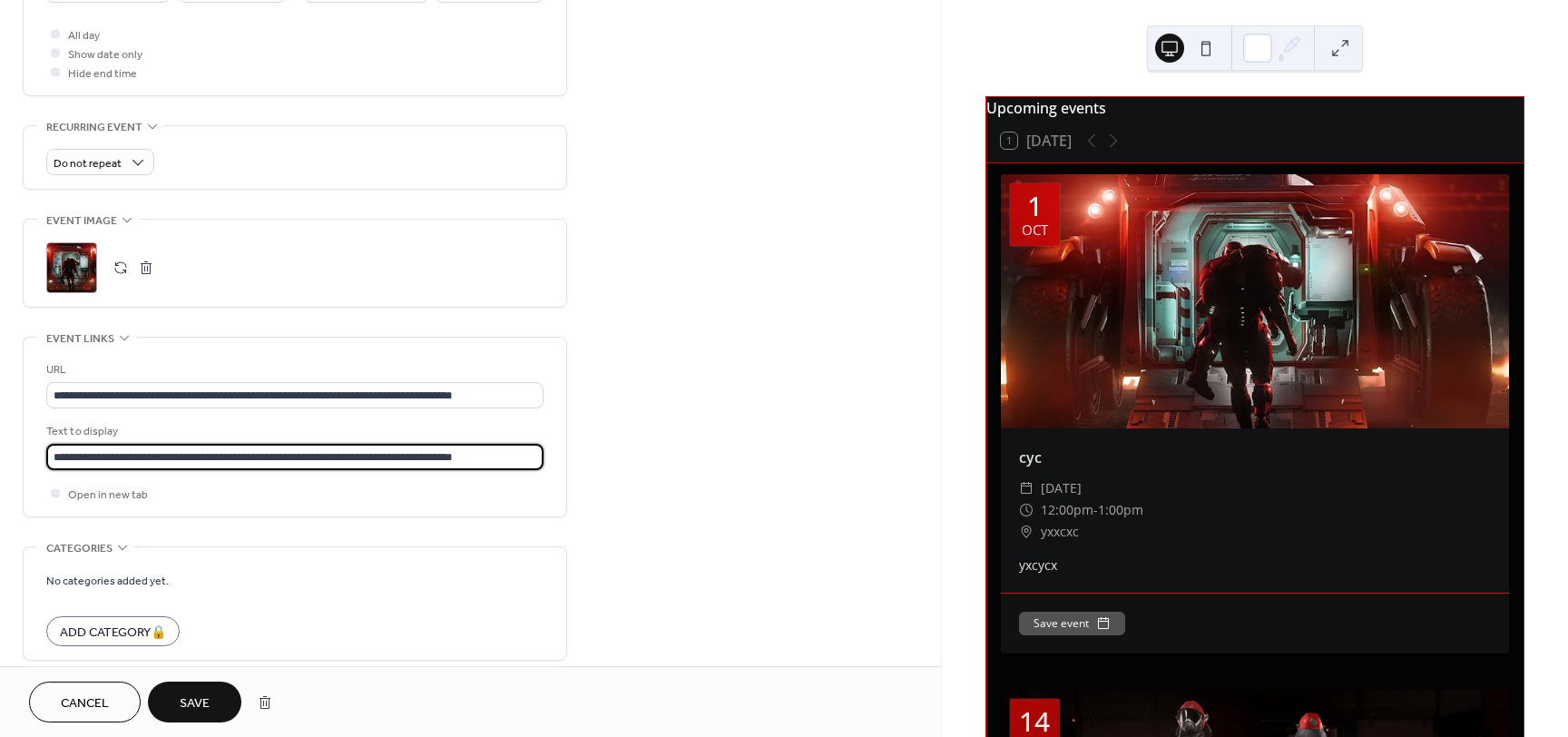
click at [150, 462] on input "**********" at bounding box center [294, 456] width 497 height 26
type input "**********"
click at [200, 718] on button "Save" at bounding box center [194, 702] width 93 height 41
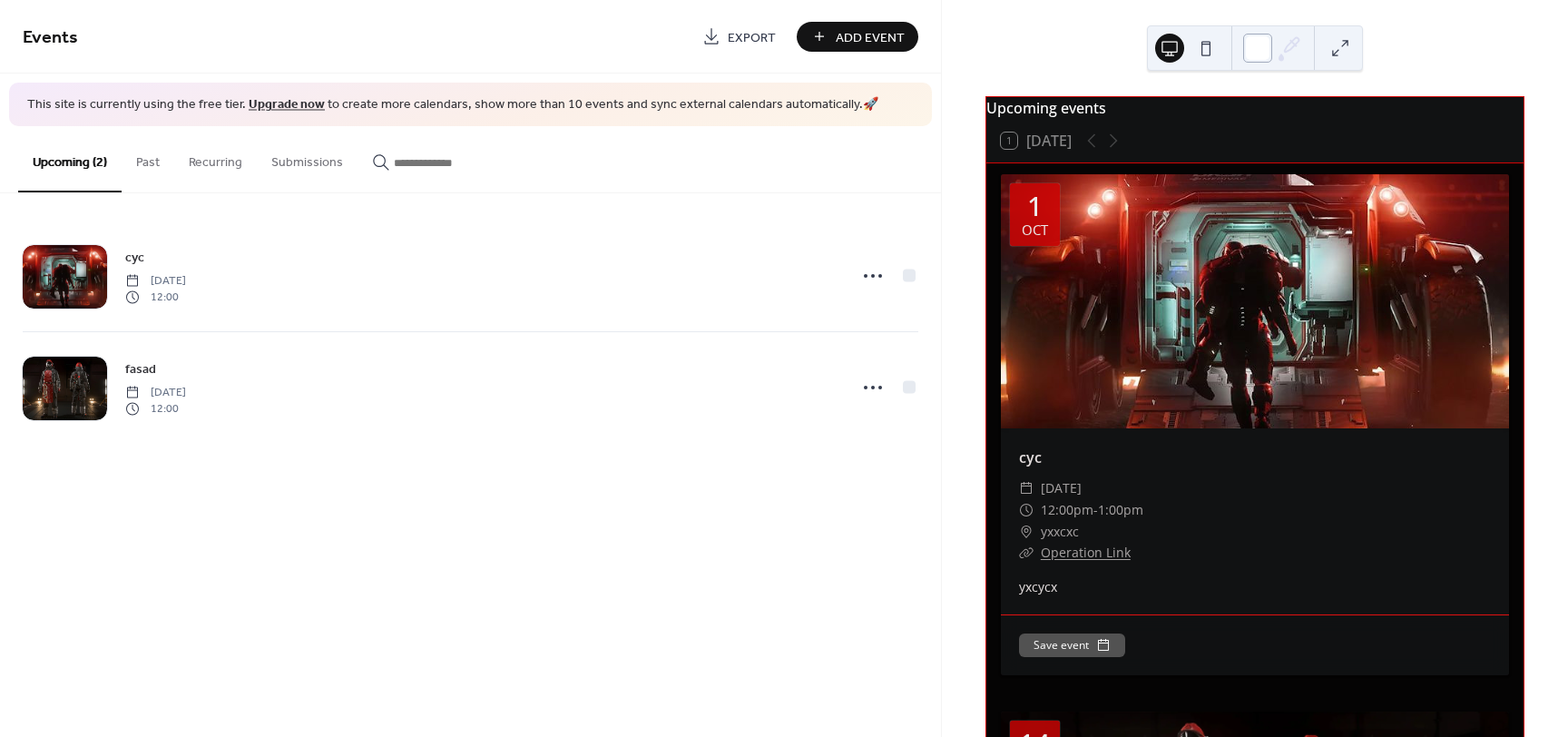
click at [1263, 50] on div at bounding box center [1257, 47] width 29 height 29
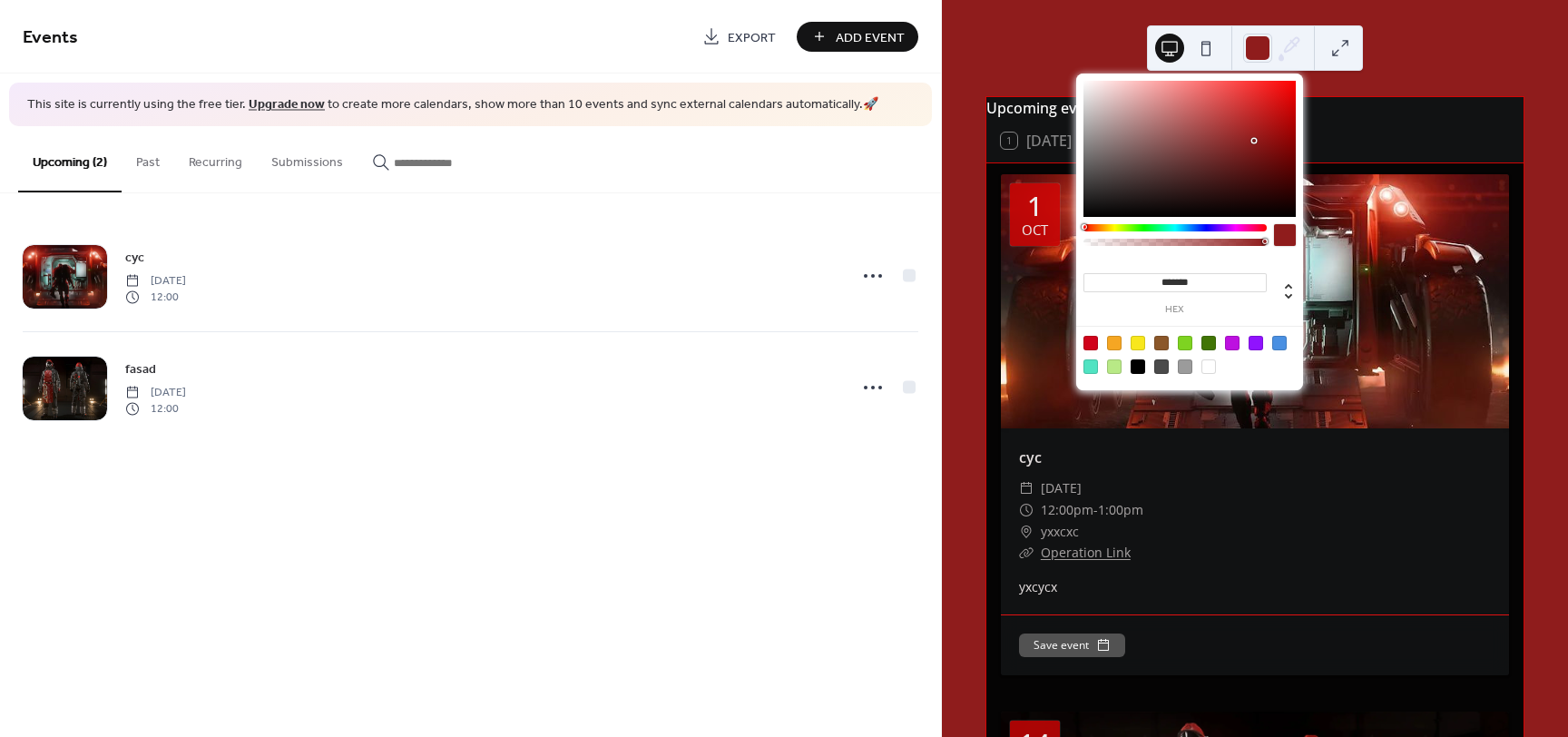
drag, startPoint x: 1251, startPoint y: 142, endPoint x: 1261, endPoint y: 138, distance: 10.8
click at [1256, 140] on div at bounding box center [1189, 148] width 212 height 136
type input "*******"
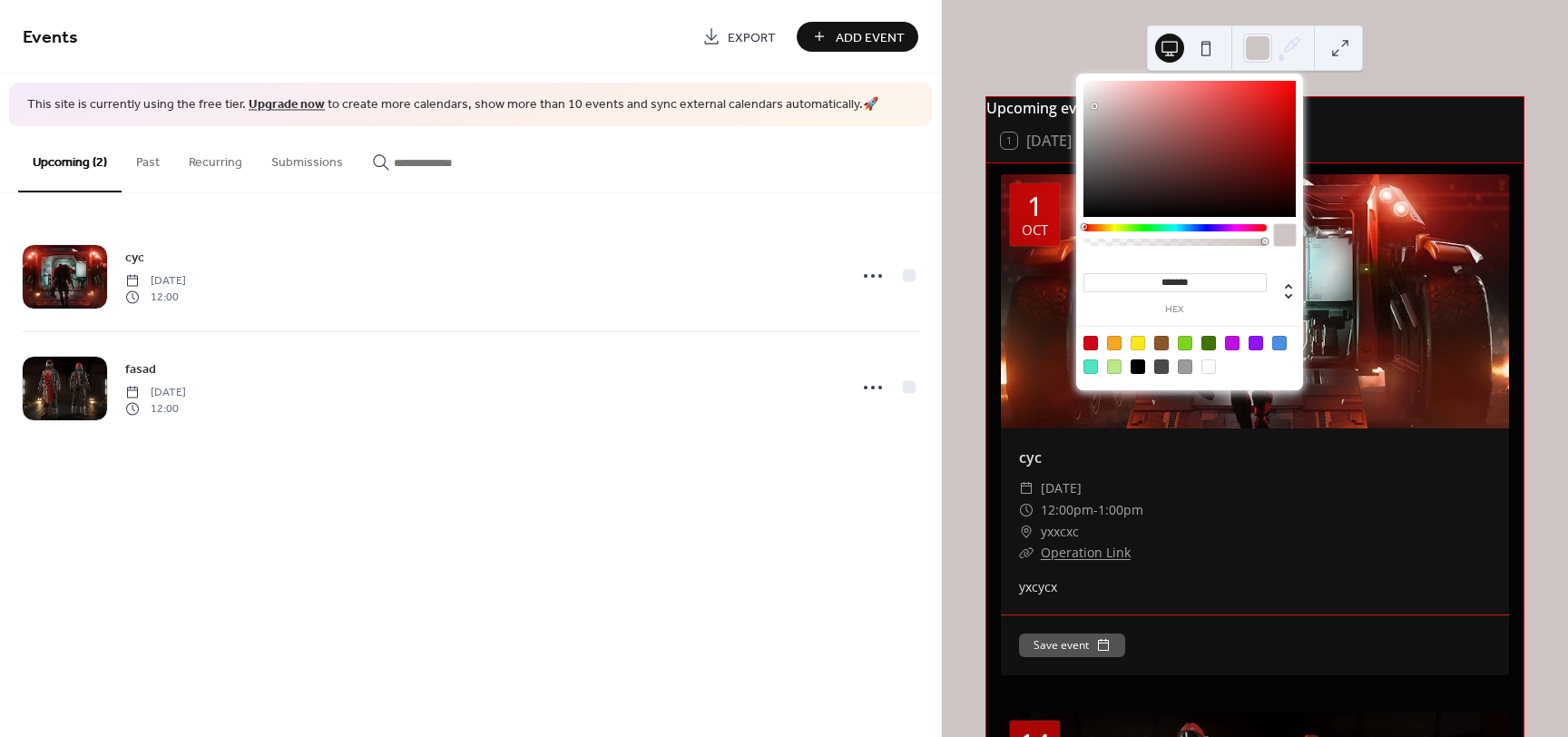
click at [1095, 106] on div at bounding box center [1189, 148] width 212 height 136
click at [1430, 44] on div "Upcoming events 1 [DATE] [DATE] cyc ​ [DATE] ​ 12:00pm - 1:00pm ​ yxxcxc ​ Oper…" at bounding box center [1255, 368] width 627 height 737
